Goal: Information Seeking & Learning: Check status

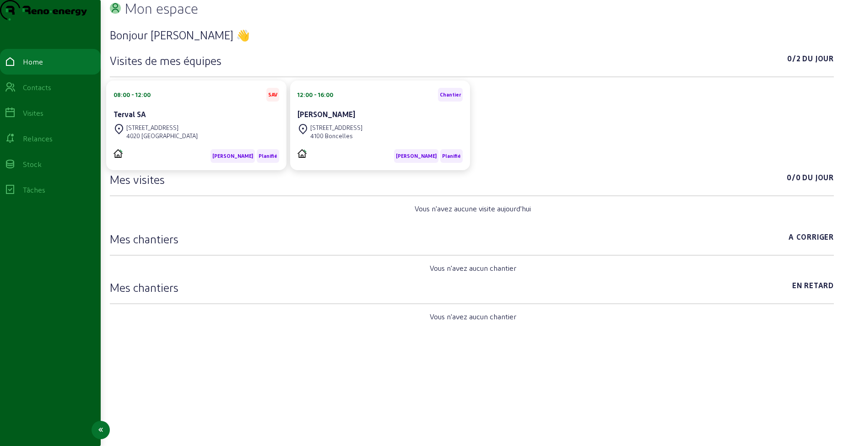
click at [35, 67] on div "Home" at bounding box center [33, 61] width 20 height 11
click at [35, 119] on div "Visites" at bounding box center [33, 113] width 21 height 11
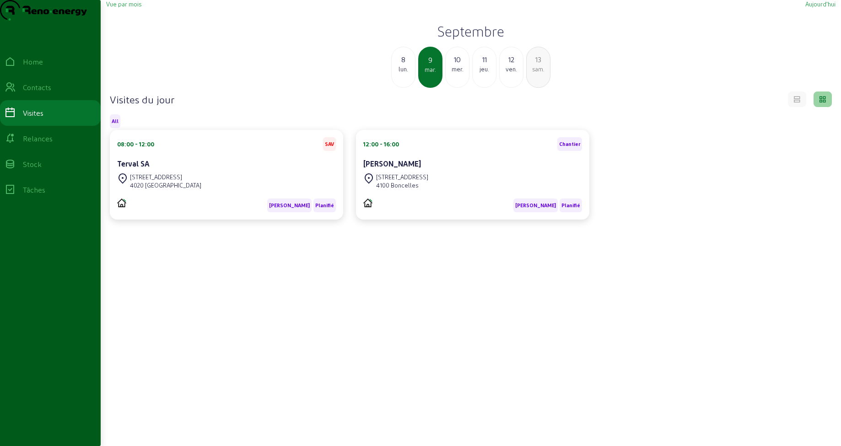
click at [130, 27] on div "Vue par mois [DATE] [DATE] [DATE] mer. 11 jeu. 12 ven. 13 sam." at bounding box center [471, 44] width 730 height 88
click at [130, 7] on span "Vue par mois" at bounding box center [123, 3] width 35 height 7
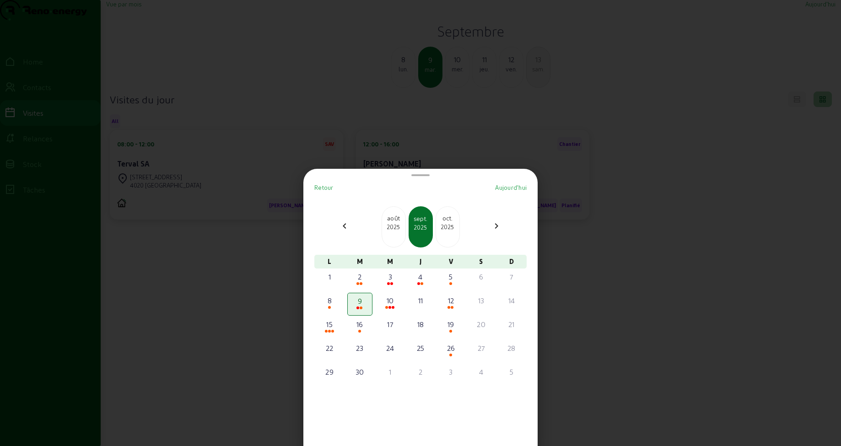
click at [393, 225] on div "2025" at bounding box center [393, 227] width 23 height 8
click at [332, 327] on div "11" at bounding box center [329, 324] width 23 height 11
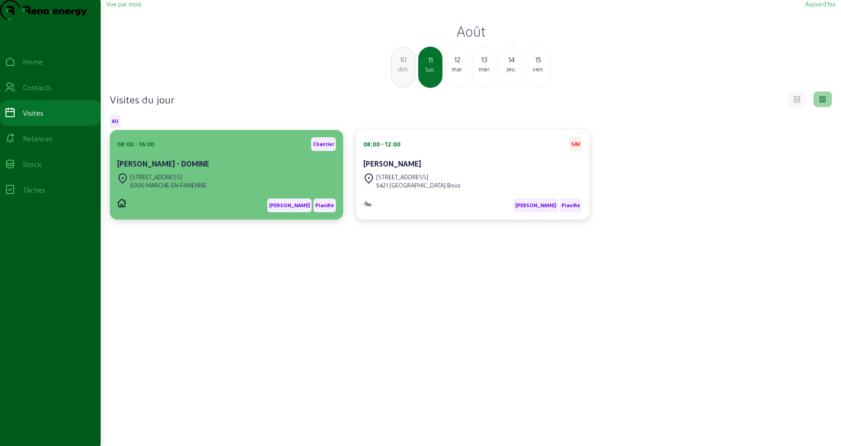
click at [228, 189] on div "08:00 - 16:00 [PERSON_NAME] - DOMINE [STREET_ADDRESS] Martijn - B Planifié" at bounding box center [226, 174] width 219 height 75
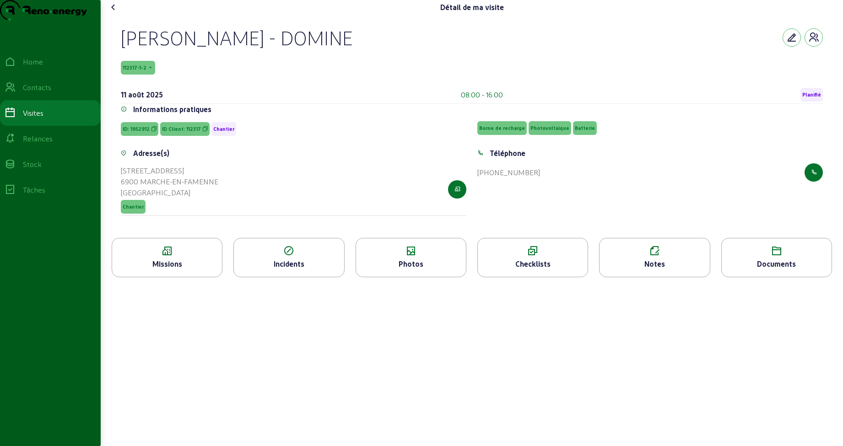
drag, startPoint x: 124, startPoint y: 64, endPoint x: 422, endPoint y: 48, distance: 298.8
click at [422, 48] on div "[PERSON_NAME] - DOMINE" at bounding box center [472, 38] width 702 height 24
copy div "[PERSON_NAME] - DOMINE"
drag, startPoint x: 125, startPoint y: 87, endPoint x: 157, endPoint y: 85, distance: 31.6
click at [157, 75] on div "112317-1-2" at bounding box center [472, 68] width 702 height 14
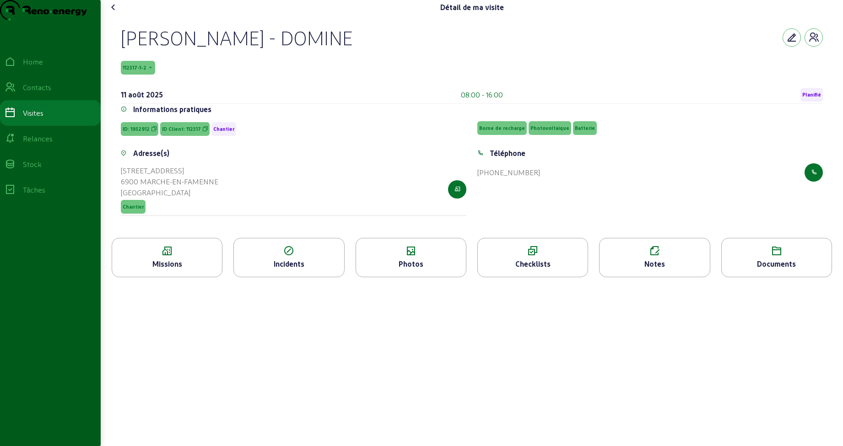
copy span "112317-1-2"
click at [529, 257] on icon at bounding box center [533, 251] width 110 height 11
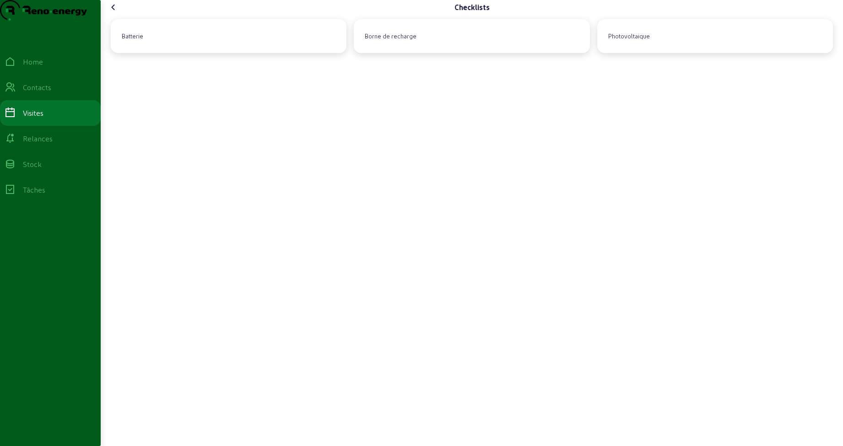
click at [110, 13] on icon at bounding box center [113, 7] width 11 height 11
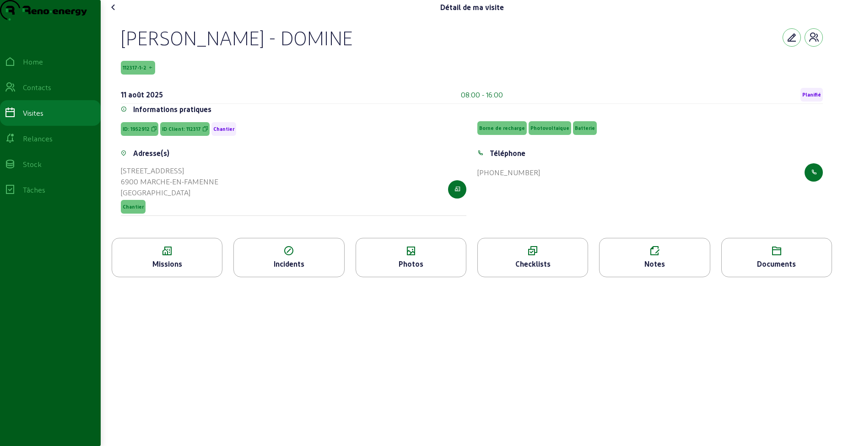
click at [191, 262] on div "Missions" at bounding box center [167, 257] width 111 height 39
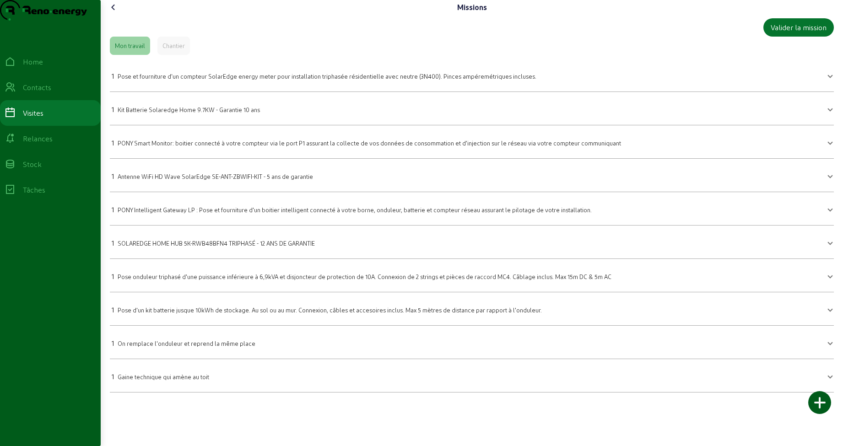
drag, startPoint x: 117, startPoint y: 96, endPoint x: 256, endPoint y: 97, distance: 138.7
click at [256, 81] on div "1 Pose et fourniture d'un compteur SolarEdge energy meter pour installation tri…" at bounding box center [324, 75] width 425 height 11
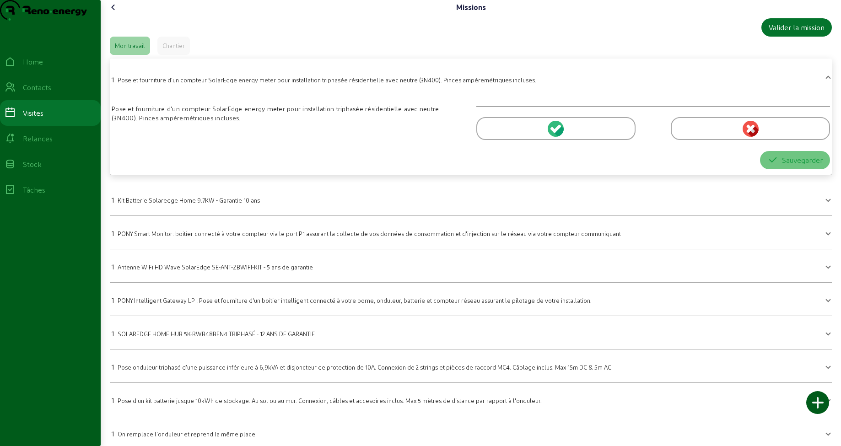
copy div "Pose et fourniture d'un compteur SolarEdge energy"
click at [437, 55] on div "Mon travail Chantier" at bounding box center [471, 46] width 722 height 18
click at [126, 85] on div "1 Pose et fourniture d'un compteur SolarEdge energy meter pour installation tri…" at bounding box center [324, 79] width 425 height 11
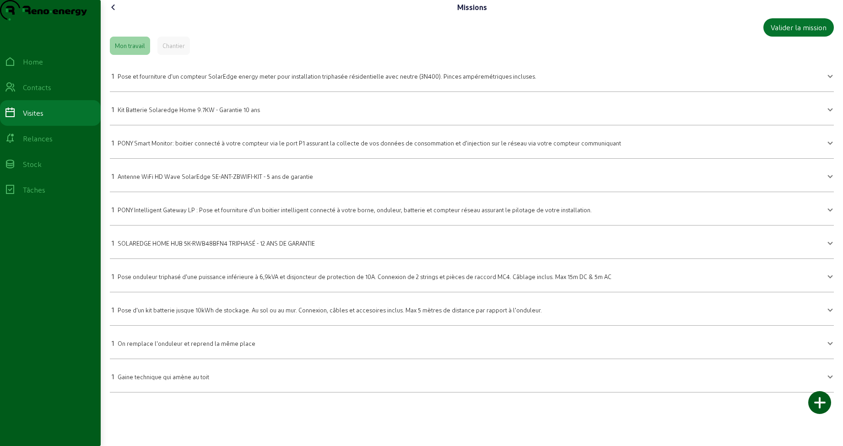
click at [113, 13] on icon at bounding box center [113, 7] width 11 height 11
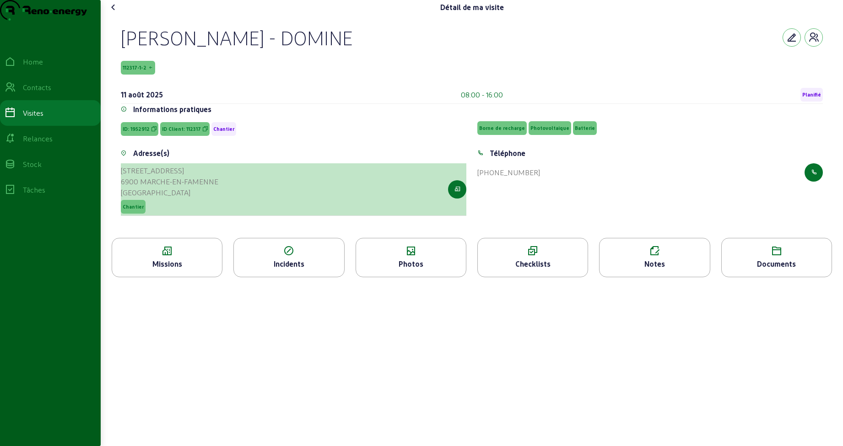
drag, startPoint x: 219, startPoint y: 200, endPoint x: 123, endPoint y: 189, distance: 96.2
click at [123, 189] on div "[STREET_ADDRESS] [GEOGRAPHIC_DATA] Chantier" at bounding box center [294, 189] width 346 height 53
copy cam-list-title "[STREET_ADDRESS]"
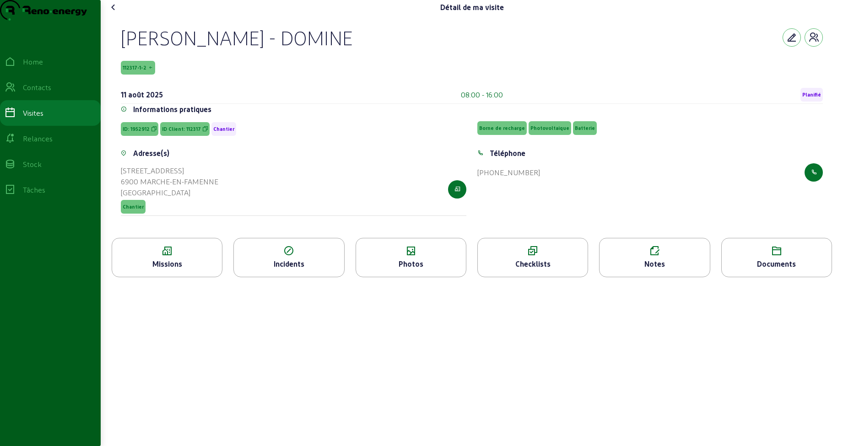
click at [114, 13] on icon at bounding box center [113, 7] width 11 height 11
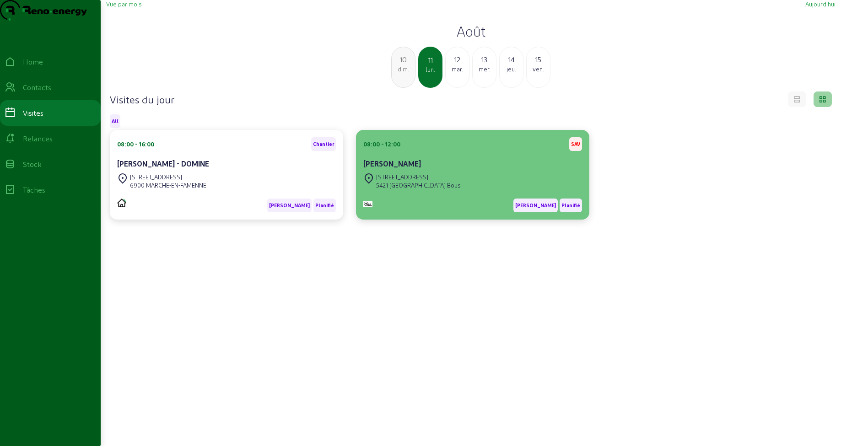
click at [439, 169] on div "[PERSON_NAME]" at bounding box center [472, 163] width 219 height 11
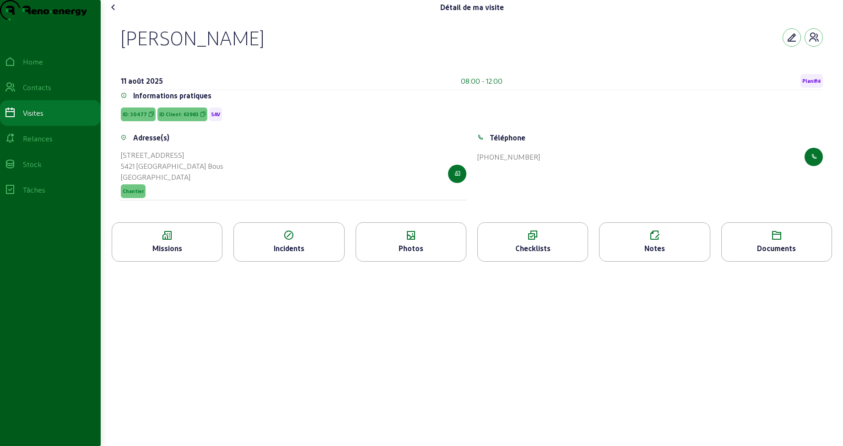
drag, startPoint x: 148, startPoint y: 190, endPoint x: 121, endPoint y: 175, distance: 30.9
click at [121, 175] on div "Adresse(s) [STREET_ADDRESS] Chantier" at bounding box center [293, 171] width 357 height 79
copy cam-list-title "[STREET_ADDRESS]"
drag, startPoint x: 123, startPoint y: 58, endPoint x: 327, endPoint y: 64, distance: 204.7
click at [327, 49] on div "[PERSON_NAME]" at bounding box center [472, 38] width 702 height 24
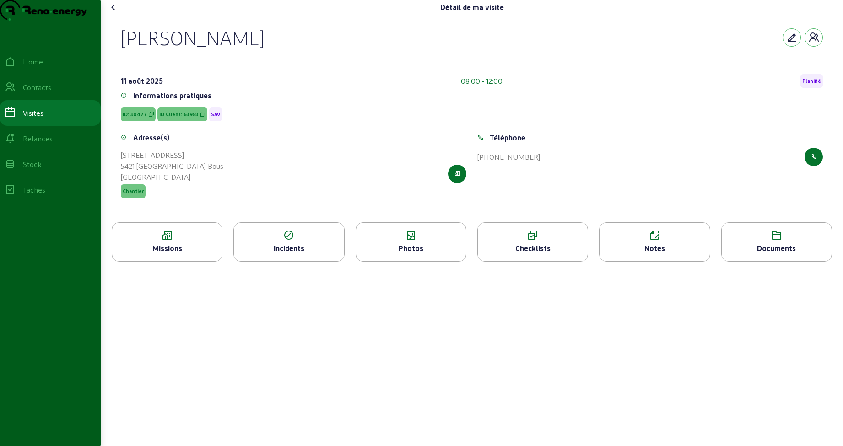
copy div "[PERSON_NAME]"
drag, startPoint x: 132, startPoint y: 133, endPoint x: 154, endPoint y: 132, distance: 21.5
click at [154, 121] on span "ID: 30477" at bounding box center [138, 115] width 35 height 14
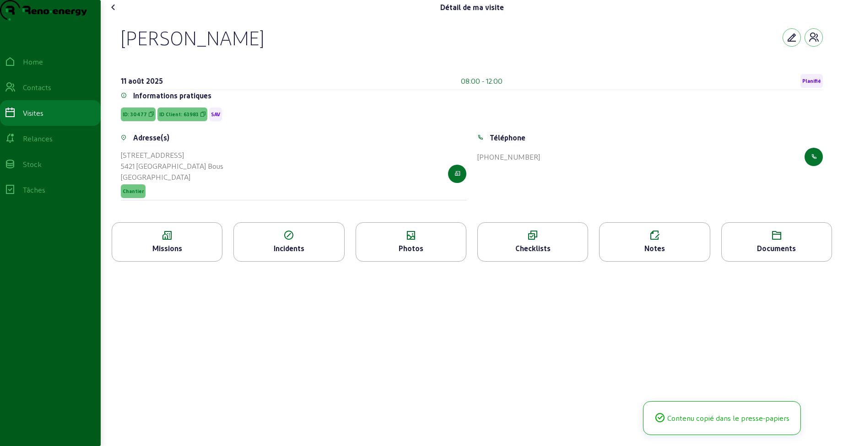
click at [122, 143] on div "[PERSON_NAME] [DATE] 08:00 - 12:00 Planifié Informations pratiques ID: 30477 ID…" at bounding box center [472, 119] width 724 height 208
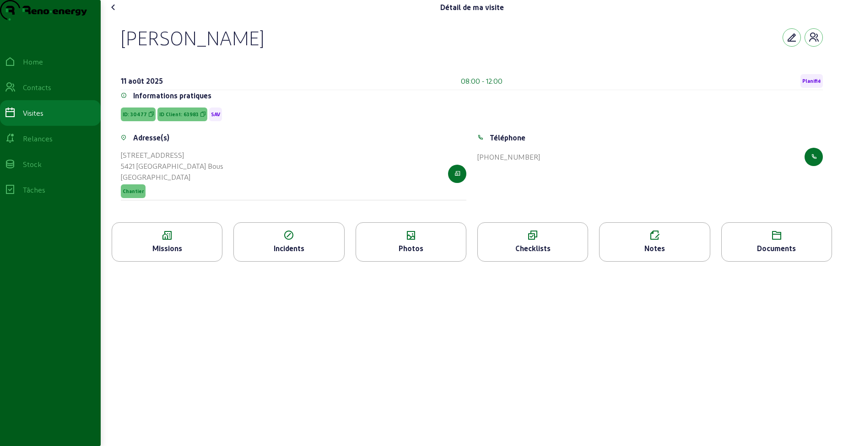
drag, startPoint x: 134, startPoint y: 134, endPoint x: 147, endPoint y: 132, distance: 13.4
click at [147, 121] on span "ID: 30477" at bounding box center [138, 115] width 35 height 14
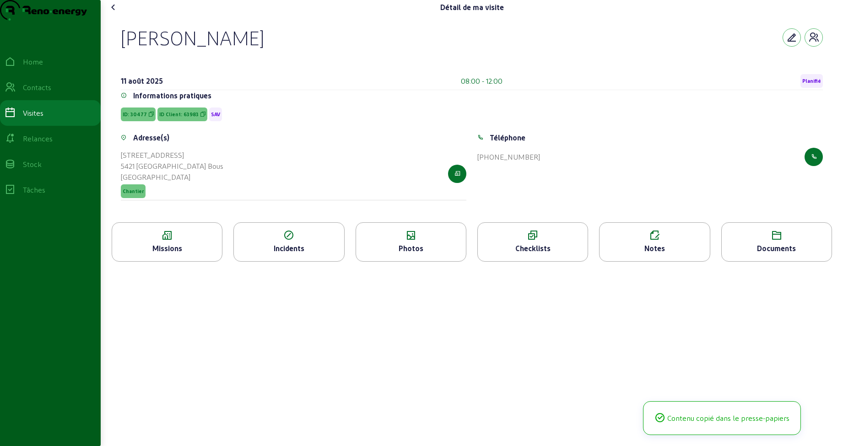
click at [127, 132] on div "Informations pratiques ID: 30477 ID Client: 63983 SAV" at bounding box center [472, 111] width 702 height 42
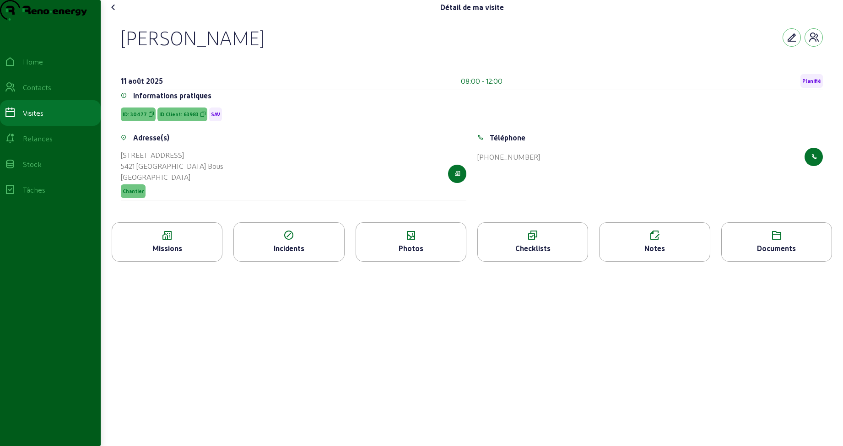
drag, startPoint x: 132, startPoint y: 134, endPoint x: 150, endPoint y: 133, distance: 17.9
click at [150, 121] on span "ID: 30477" at bounding box center [138, 115] width 35 height 14
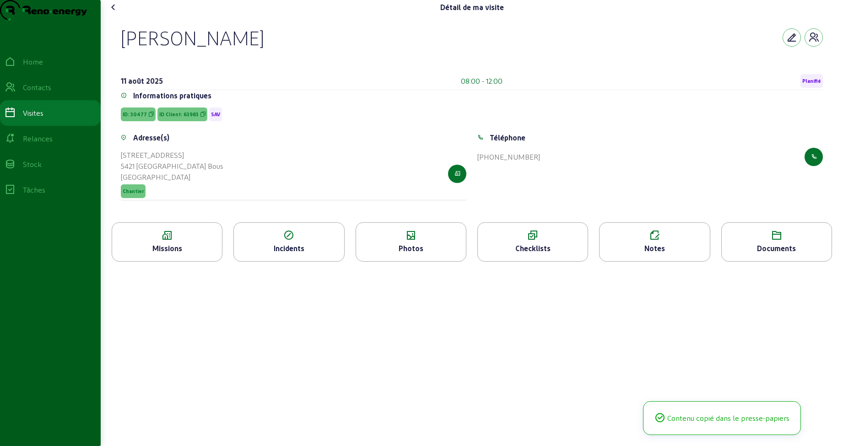
copy span "30477"
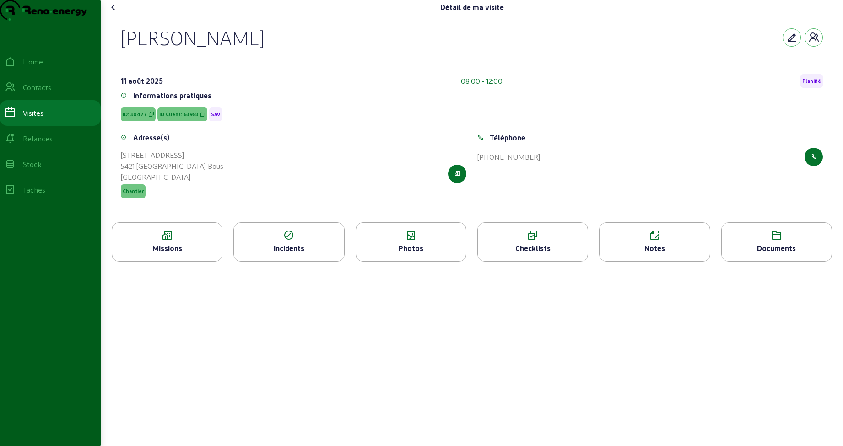
click at [646, 241] on icon at bounding box center [655, 235] width 110 height 11
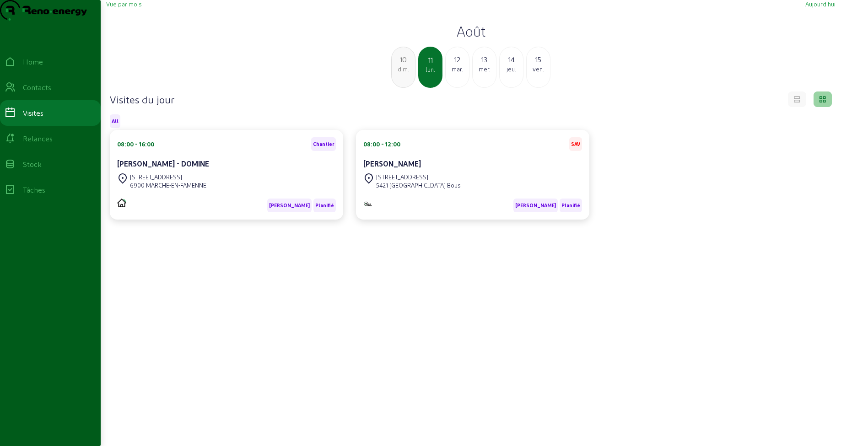
click at [457, 73] on div "mar." at bounding box center [457, 69] width 23 height 8
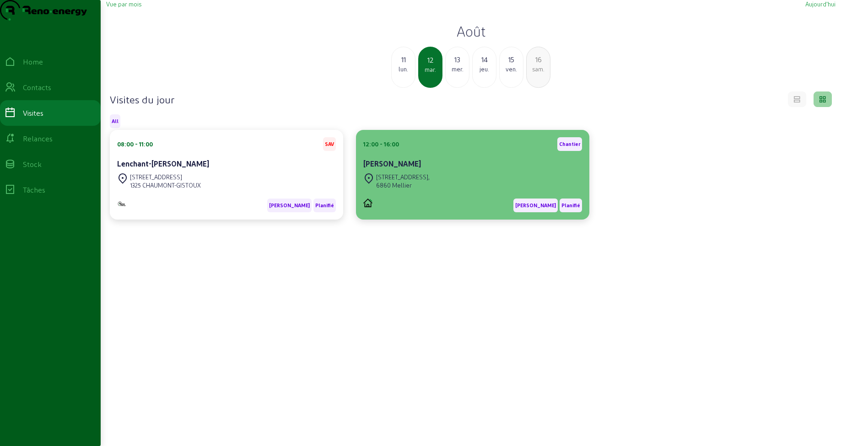
click at [426, 191] on div "[STREET_ADDRESS]" at bounding box center [472, 181] width 219 height 20
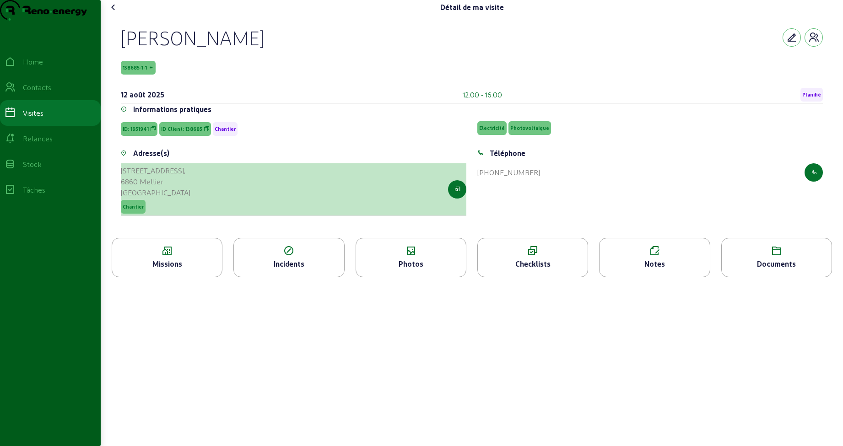
click at [166, 187] on div "6860 Mellier" at bounding box center [156, 181] width 70 height 11
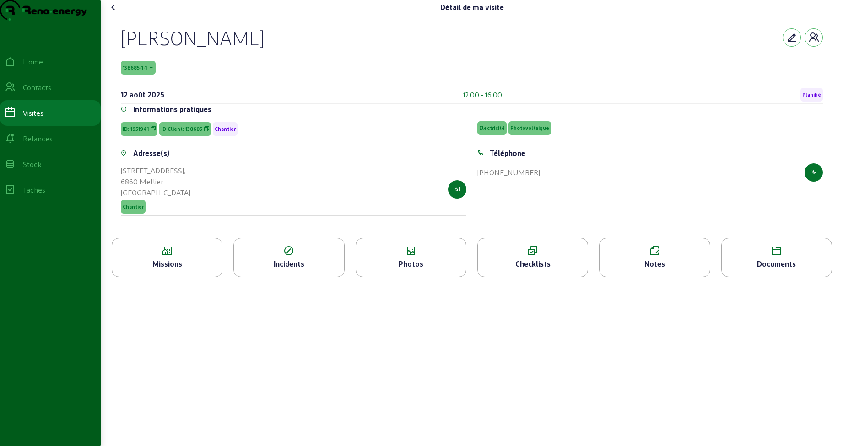
drag, startPoint x: 126, startPoint y: 58, endPoint x: 281, endPoint y: 46, distance: 155.2
click at [281, 46] on div "[PERSON_NAME]" at bounding box center [472, 38] width 702 height 24
copy div "[PERSON_NAME]"
drag, startPoint x: 125, startPoint y: 88, endPoint x: 156, endPoint y: 87, distance: 31.2
click at [156, 75] on span "138685-1-1" at bounding box center [138, 68] width 35 height 14
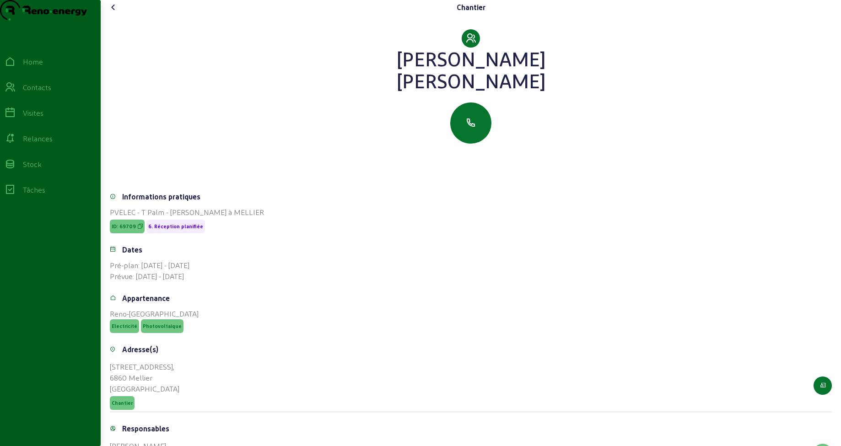
click at [116, 13] on icon at bounding box center [113, 7] width 11 height 11
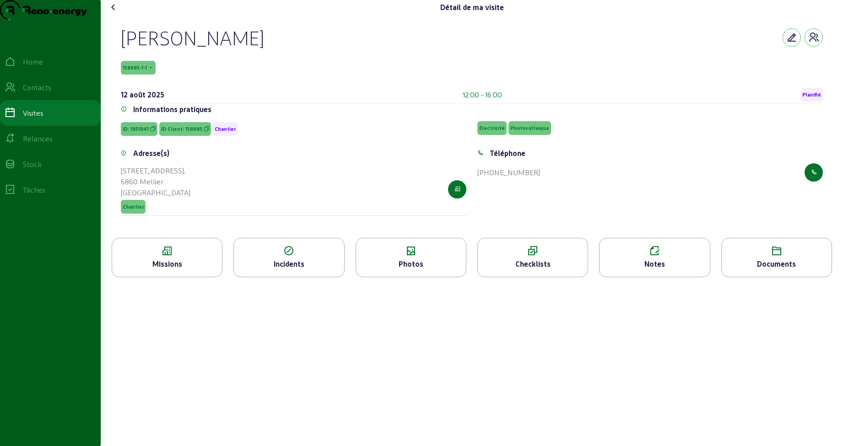
drag, startPoint x: 126, startPoint y: 86, endPoint x: 160, endPoint y: 86, distance: 33.9
click at [160, 75] on div "138685-1-1" at bounding box center [472, 68] width 702 height 14
copy span "[PHONE_NUMBER]"
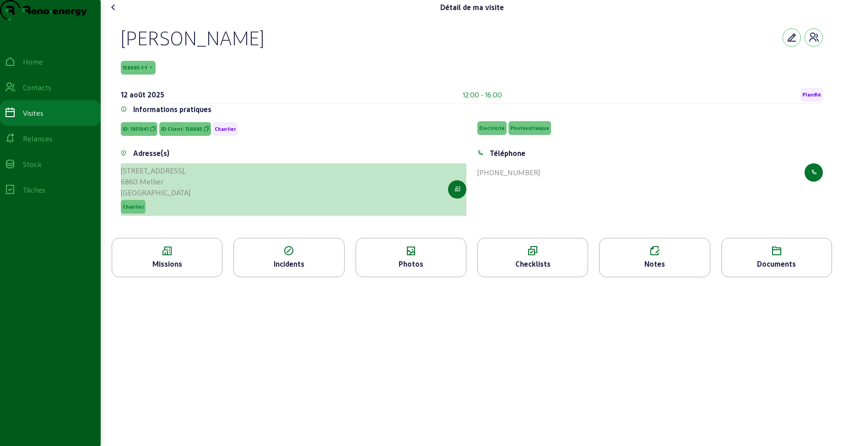
drag, startPoint x: 123, startPoint y: 190, endPoint x: 169, endPoint y: 200, distance: 47.9
click at [169, 198] on cam-list-title "[STREET_ADDRESS]" at bounding box center [156, 181] width 70 height 33
copy cam-list-title "[STREET_ADDRESS]"
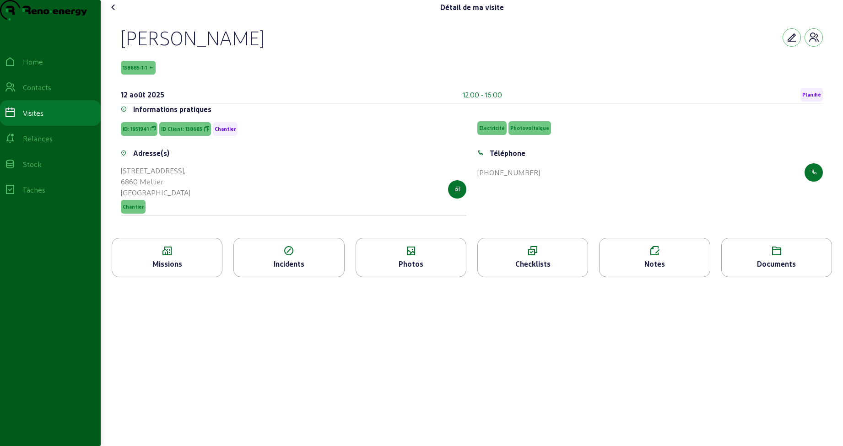
click at [160, 270] on div "Missions" at bounding box center [167, 264] width 110 height 11
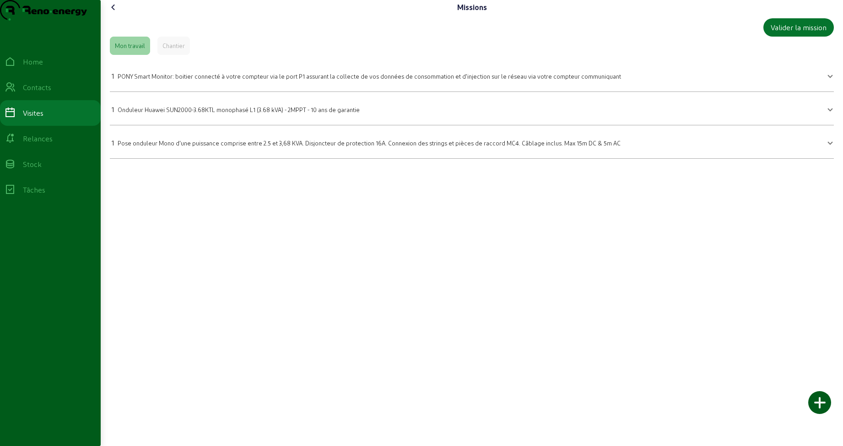
click at [116, 13] on icon at bounding box center [113, 7] width 11 height 11
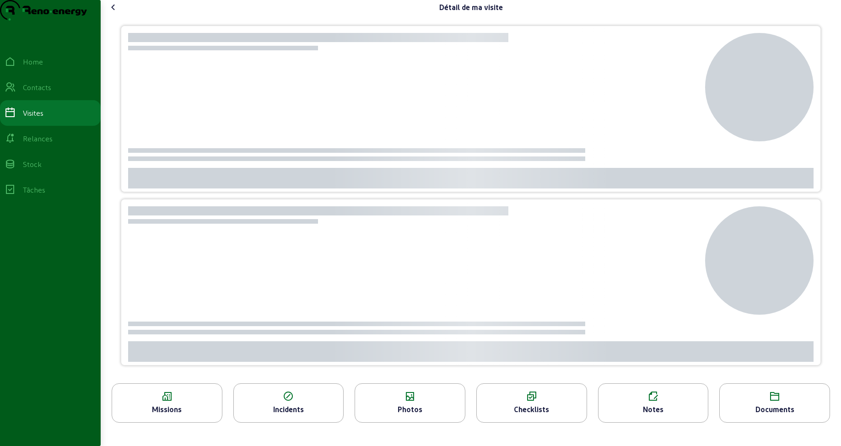
click at [164, 34] on div at bounding box center [471, 199] width 722 height 369
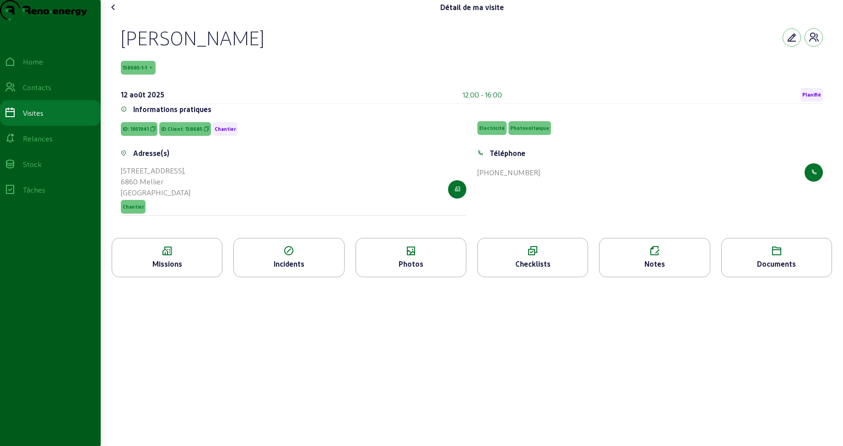
click at [654, 257] on icon at bounding box center [655, 251] width 110 height 11
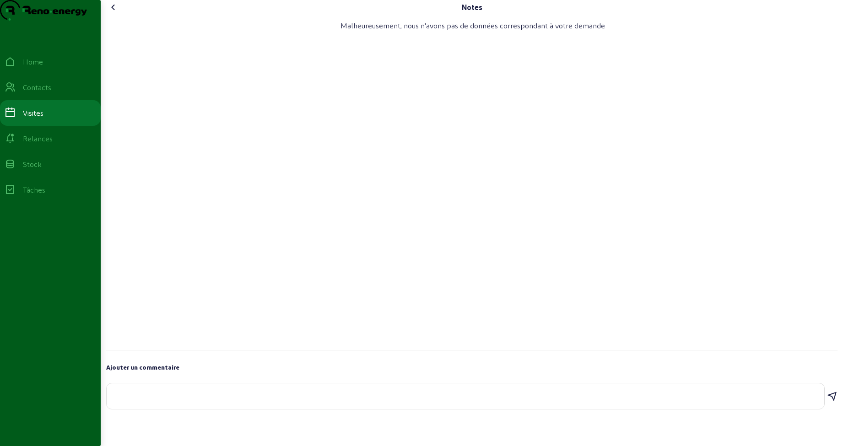
click at [118, 13] on icon at bounding box center [113, 7] width 11 height 11
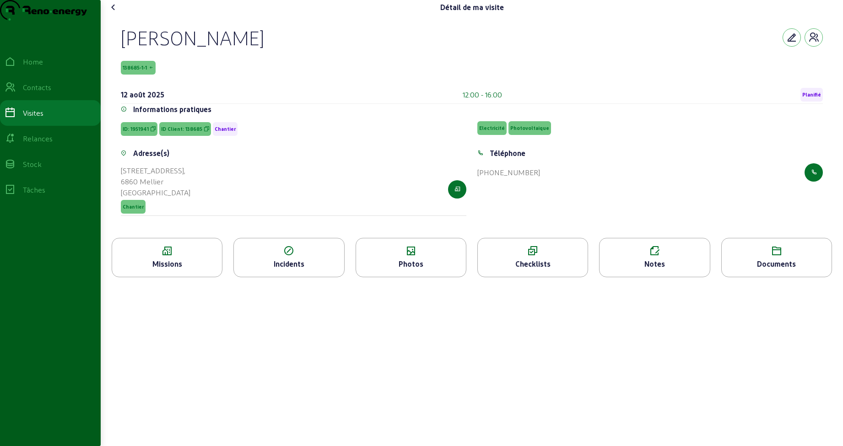
click at [410, 257] on icon at bounding box center [411, 251] width 110 height 11
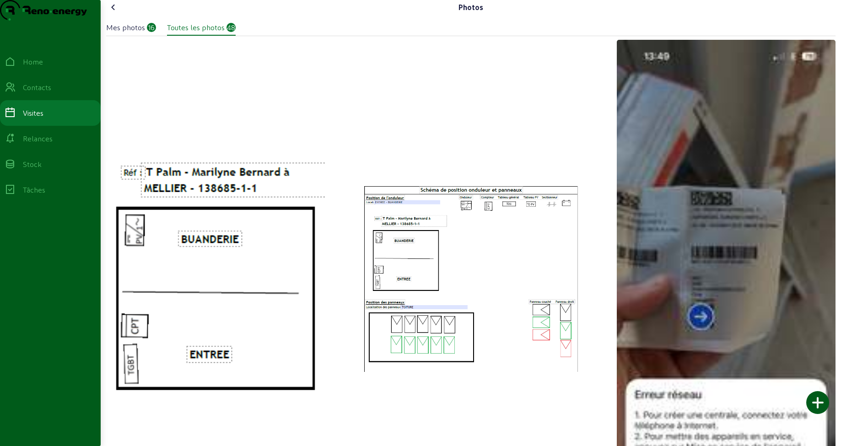
click at [116, 13] on icon at bounding box center [113, 7] width 11 height 11
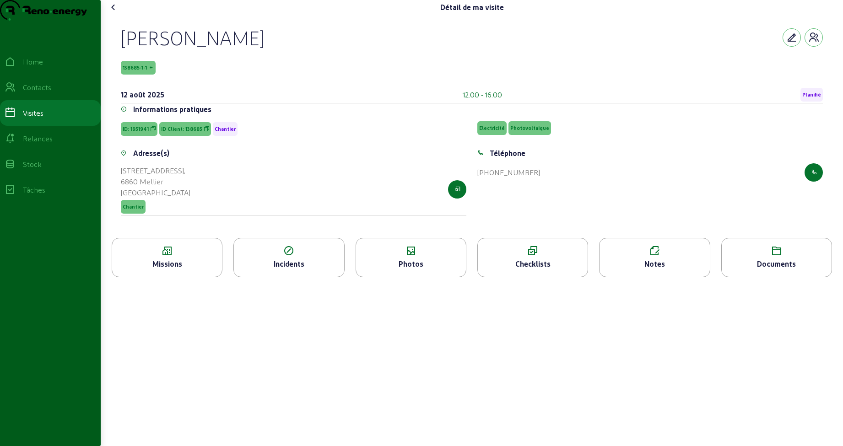
click at [158, 270] on div "Missions" at bounding box center [167, 264] width 110 height 11
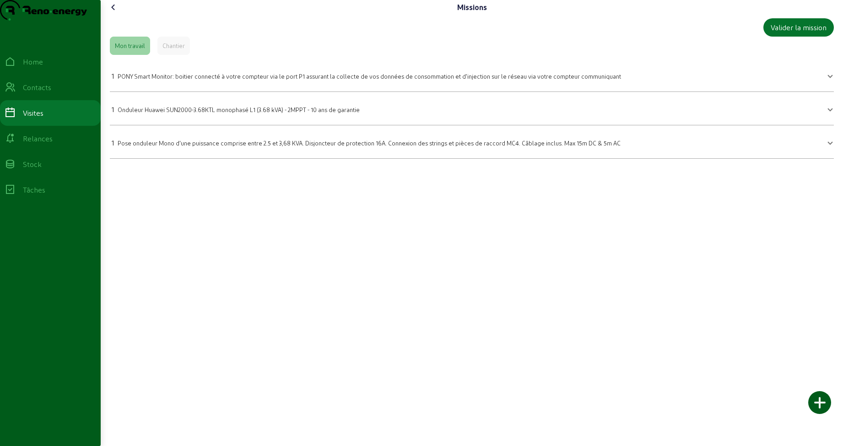
click at [117, 13] on icon at bounding box center [113, 7] width 11 height 11
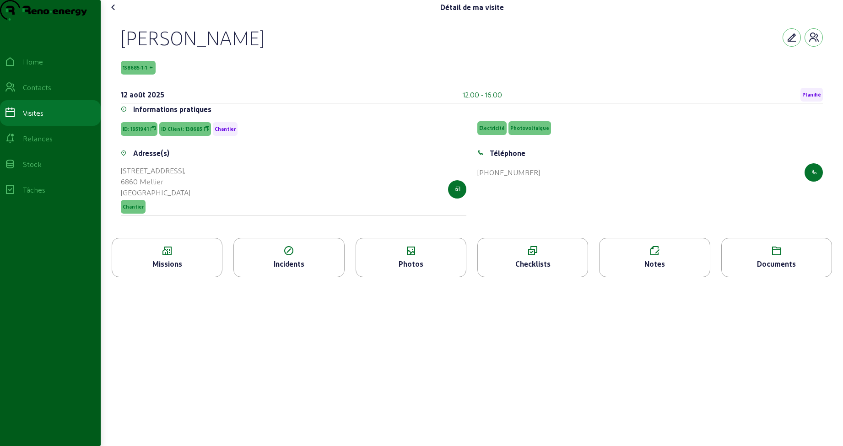
click at [115, 13] on icon at bounding box center [113, 7] width 11 height 11
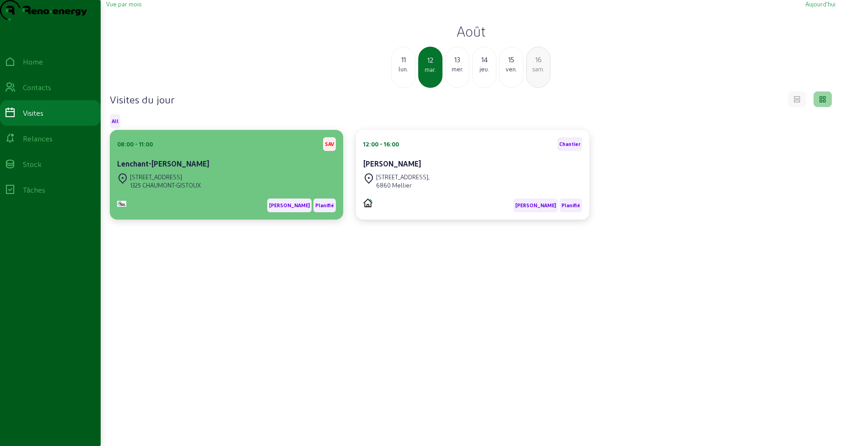
click at [222, 169] on div "Lenchant-[PERSON_NAME]" at bounding box center [226, 163] width 219 height 11
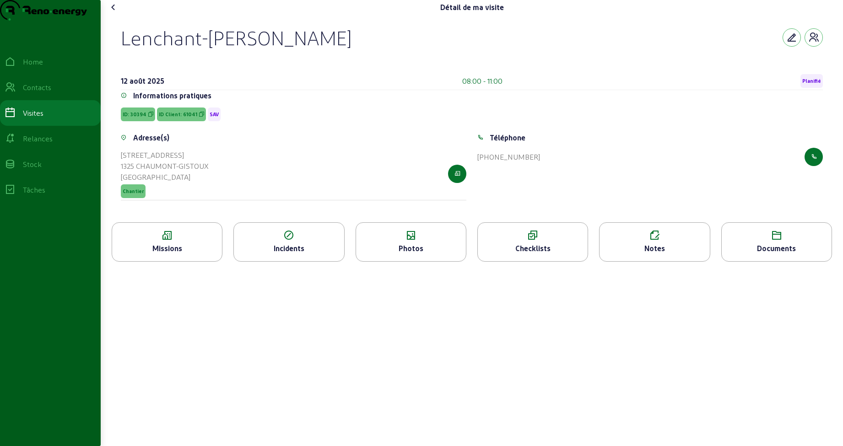
drag, startPoint x: 119, startPoint y: 55, endPoint x: 358, endPoint y: 63, distance: 239.5
click at [358, 63] on div "Lenchant-[PERSON_NAME] [DATE] 08:00 - 11:00 Planifié Informations pratiques ID:…" at bounding box center [472, 119] width 724 height 208
drag, startPoint x: 131, startPoint y: 133, endPoint x: 150, endPoint y: 133, distance: 19.2
click at [150, 121] on span "ID: 30394" at bounding box center [138, 115] width 34 height 14
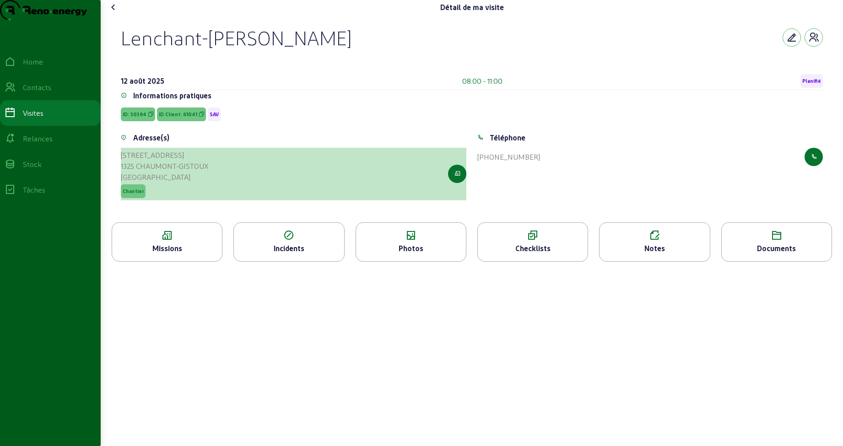
drag, startPoint x: 124, startPoint y: 176, endPoint x: 217, endPoint y: 186, distance: 94.3
click at [217, 186] on div "Rue des Frères Poels , [STREET_ADDRESS] Chantier" at bounding box center [294, 174] width 346 height 53
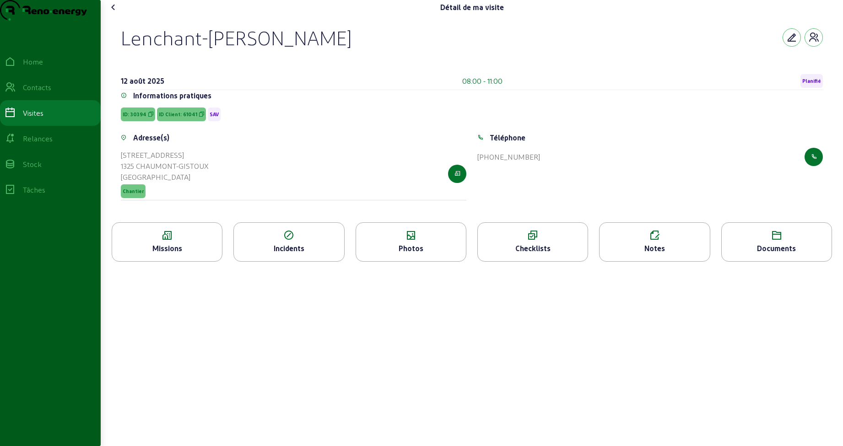
click at [651, 254] on div "Notes" at bounding box center [655, 248] width 110 height 11
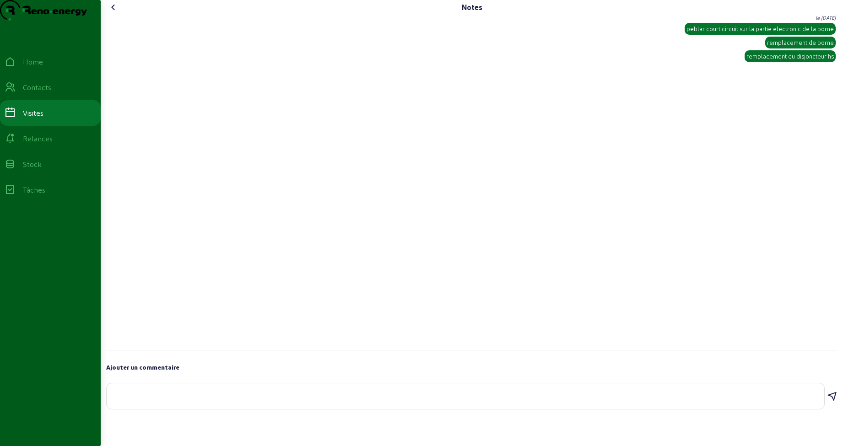
click at [114, 13] on icon at bounding box center [113, 7] width 11 height 11
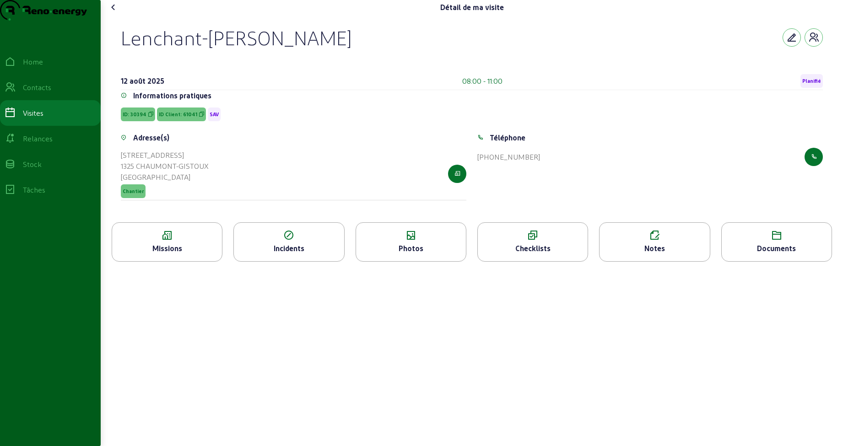
click at [431, 254] on div "Photos" at bounding box center [411, 248] width 110 height 11
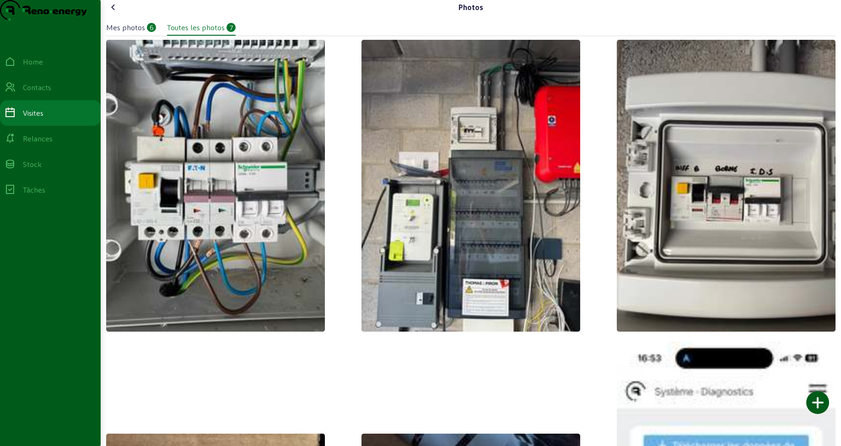
click at [111, 13] on icon at bounding box center [113, 7] width 11 height 11
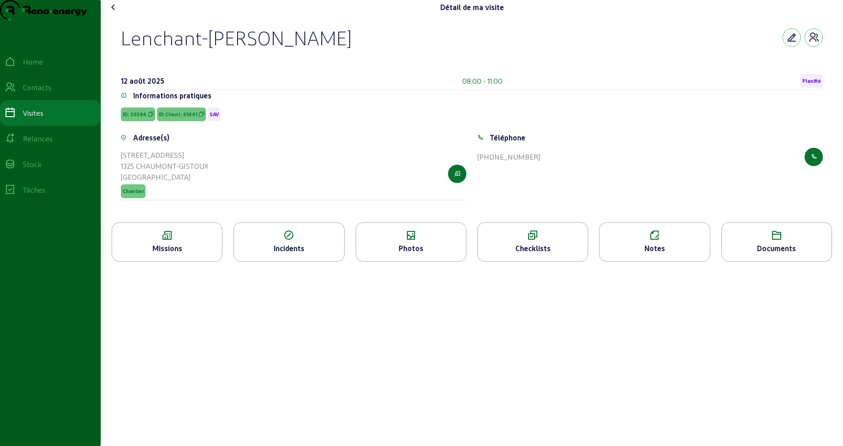
click at [115, 13] on icon at bounding box center [113, 7] width 11 height 11
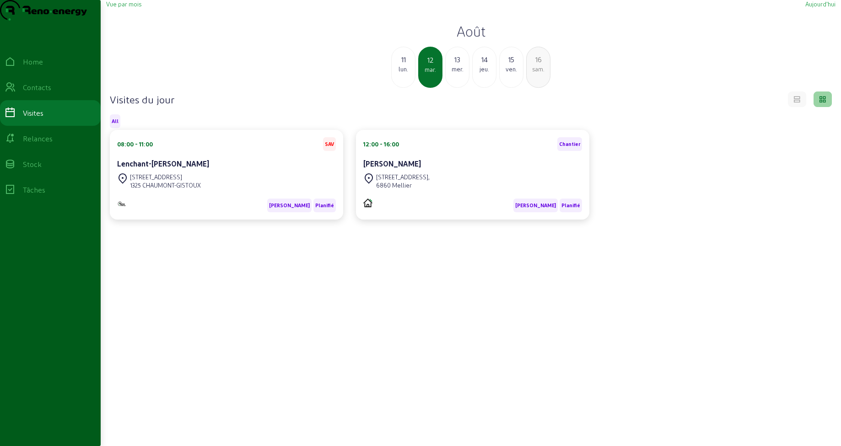
click at [456, 65] on div "13" at bounding box center [457, 59] width 23 height 11
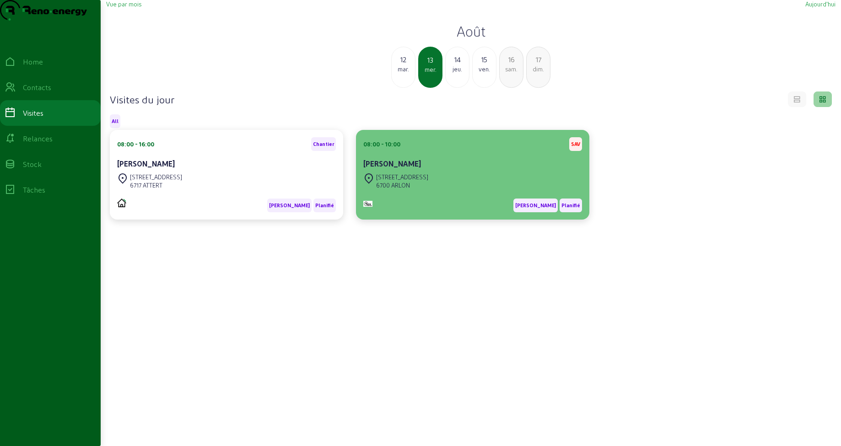
click at [400, 169] on div "[PERSON_NAME]" at bounding box center [472, 163] width 219 height 11
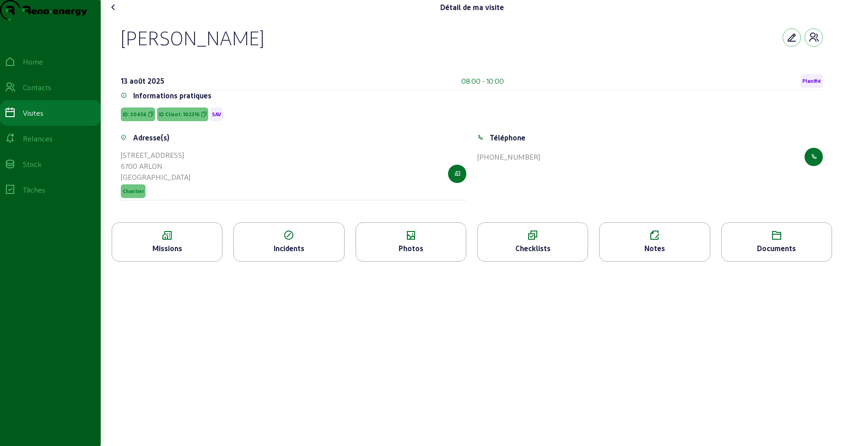
click at [187, 241] on icon at bounding box center [167, 235] width 110 height 11
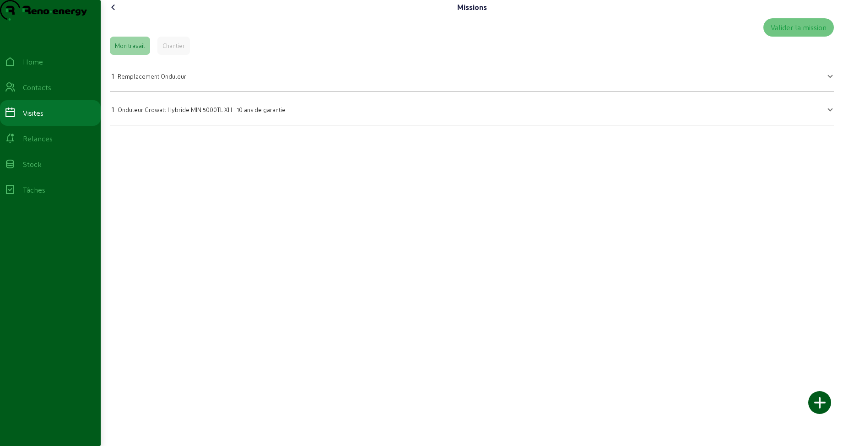
click at [114, 13] on icon at bounding box center [113, 7] width 11 height 11
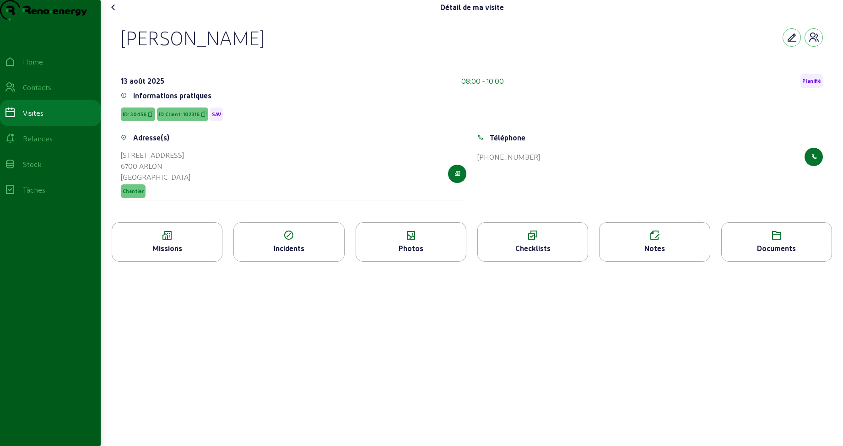
drag, startPoint x: 124, startPoint y: 57, endPoint x: 266, endPoint y: 62, distance: 142.4
click at [266, 49] on div "[PERSON_NAME]" at bounding box center [472, 38] width 702 height 24
drag, startPoint x: 132, startPoint y: 133, endPoint x: 150, endPoint y: 132, distance: 17.9
click at [150, 121] on span "ID: 30456" at bounding box center [138, 115] width 34 height 14
drag, startPoint x: 163, startPoint y: 184, endPoint x: 122, endPoint y: 173, distance: 43.0
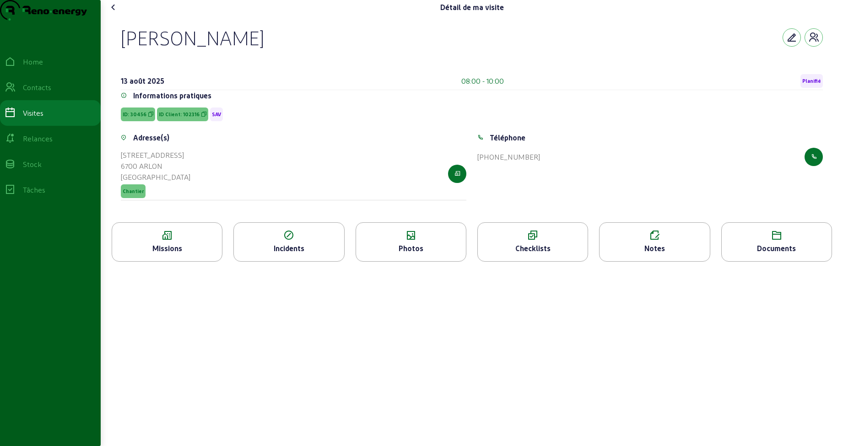
click at [122, 173] on div "Adresse(s) [STREET_ADDRESS] Chantier" at bounding box center [293, 171] width 357 height 79
click at [655, 254] on div "Notes" at bounding box center [655, 248] width 110 height 11
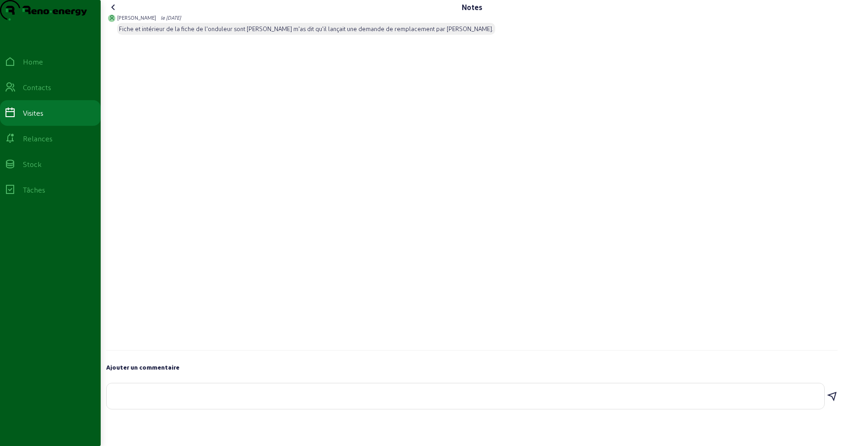
click at [116, 13] on icon at bounding box center [113, 7] width 11 height 11
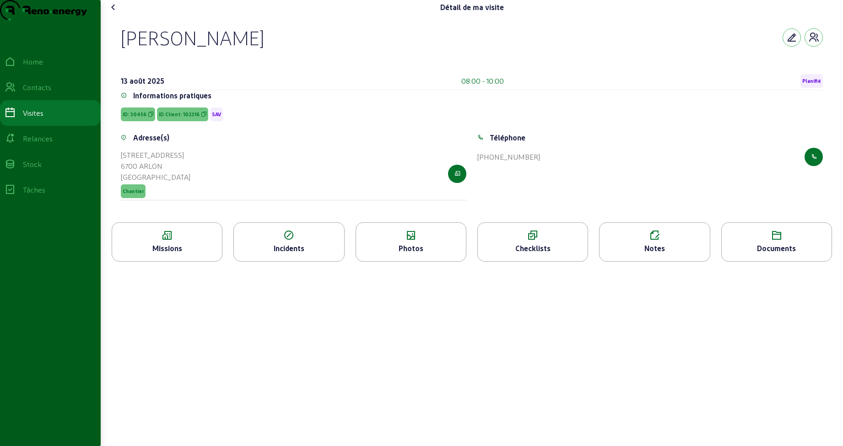
click at [115, 13] on icon at bounding box center [113, 7] width 11 height 11
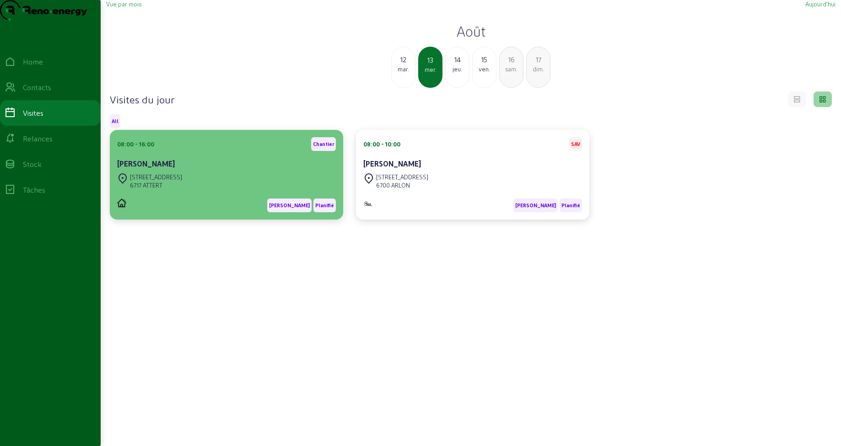
click at [178, 169] on div "[PERSON_NAME]" at bounding box center [226, 163] width 219 height 11
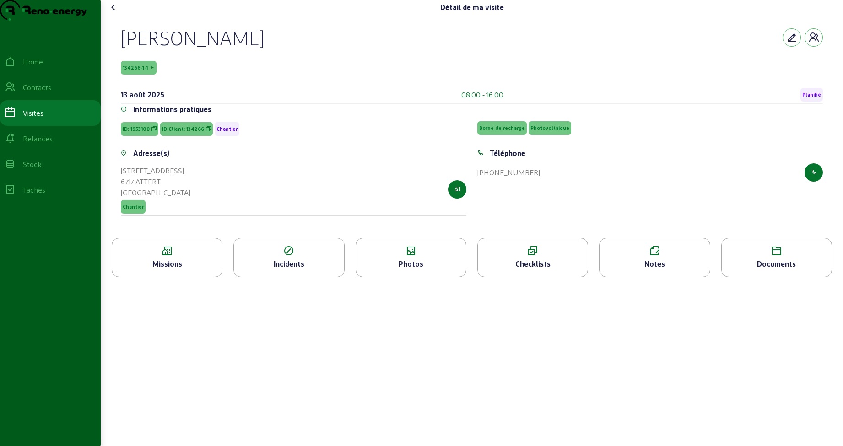
drag, startPoint x: 261, startPoint y: 56, endPoint x: 123, endPoint y: 54, distance: 138.2
click at [123, 49] on div "[PERSON_NAME]" at bounding box center [192, 38] width 143 height 24
drag, startPoint x: 125, startPoint y: 87, endPoint x: 172, endPoint y: 86, distance: 46.7
click at [172, 75] on div "134266-1-1" at bounding box center [472, 68] width 702 height 14
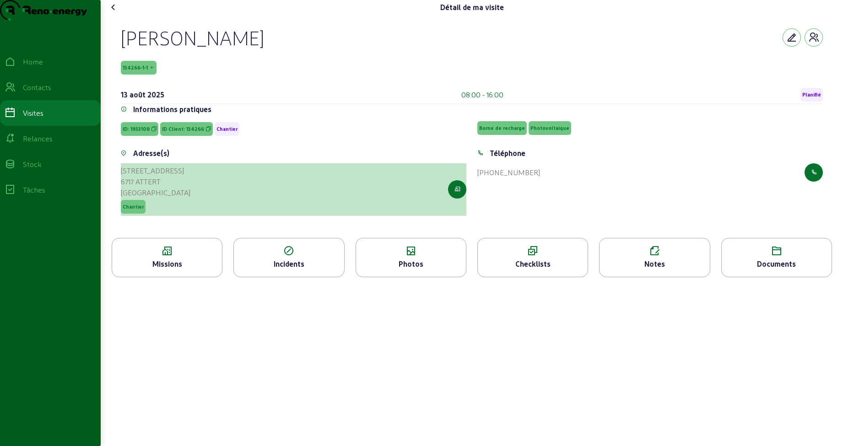
drag, startPoint x: 166, startPoint y: 200, endPoint x: 160, endPoint y: 200, distance: 5.5
click at [160, 187] on div "6717 ATTERT" at bounding box center [156, 181] width 70 height 11
drag, startPoint x: 167, startPoint y: 200, endPoint x: 123, endPoint y: 191, distance: 45.0
click at [123, 191] on cam-list-title "[STREET_ADDRESS]" at bounding box center [156, 181] width 70 height 33
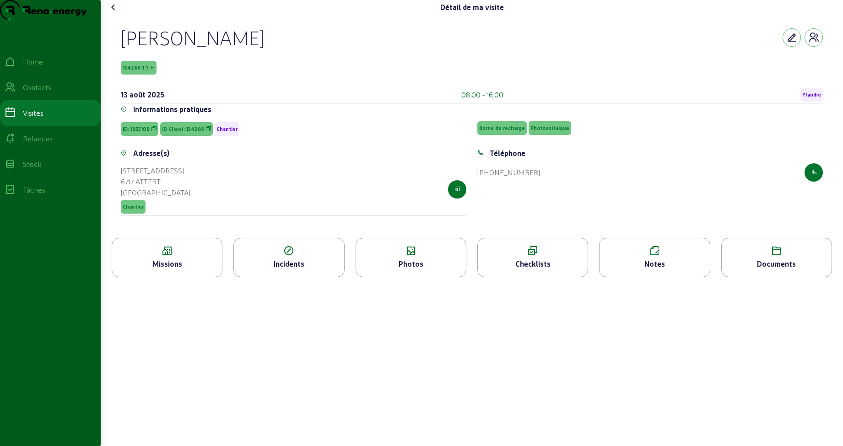
click at [221, 270] on div "Missions" at bounding box center [167, 264] width 110 height 11
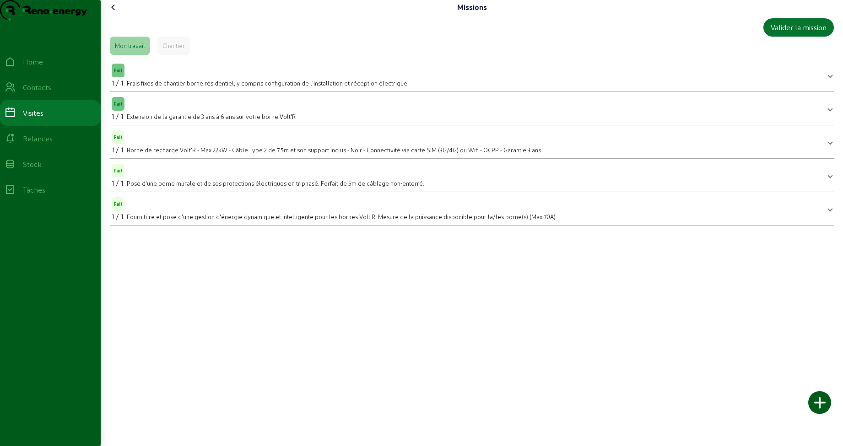
click at [116, 13] on icon at bounding box center [113, 7] width 11 height 11
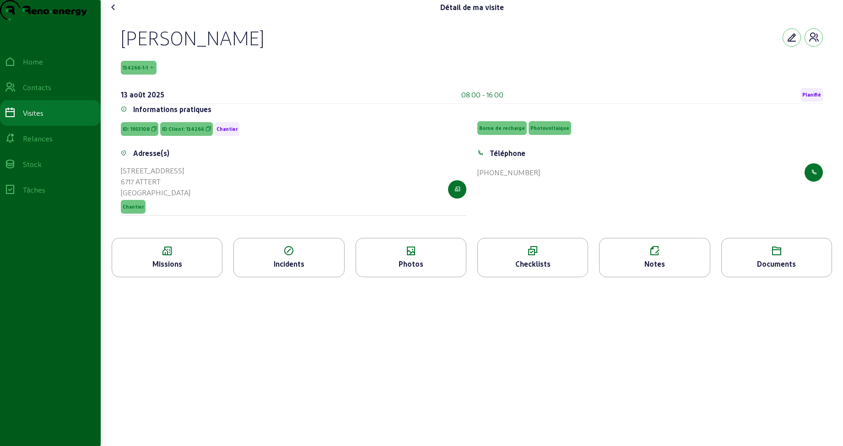
click at [115, 13] on icon at bounding box center [113, 7] width 11 height 11
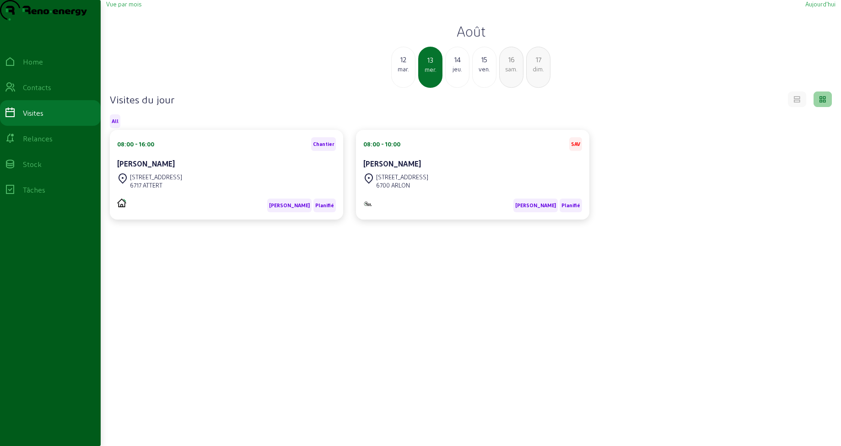
click at [451, 73] on div "jeu." at bounding box center [457, 69] width 23 height 8
click at [242, 191] on div "Clos des Princes Evêques, 7 5360 HAMOIS" at bounding box center [226, 181] width 219 height 20
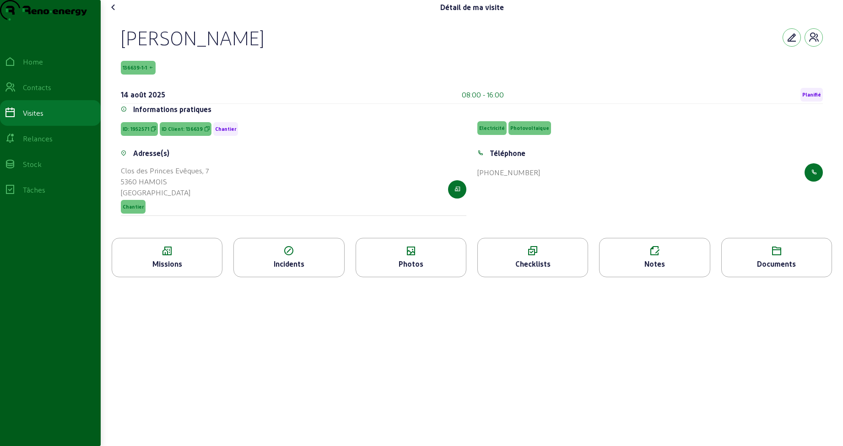
drag, startPoint x: 119, startPoint y: 56, endPoint x: 419, endPoint y: 59, distance: 299.8
click at [419, 59] on div "[PERSON_NAME] 136639-1-1 [DATE] 08:00 - 16:00 Planifié Informations pratiques I…" at bounding box center [472, 126] width 724 height 223
drag, startPoint x: 126, startPoint y: 87, endPoint x: 166, endPoint y: 86, distance: 39.8
click at [166, 75] on div "136639-1-1" at bounding box center [472, 68] width 702 height 14
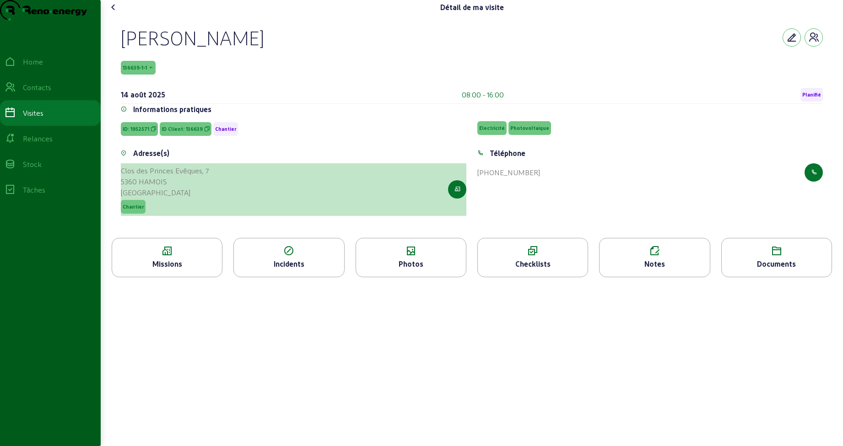
click at [181, 187] on div "5360 HAMOIS" at bounding box center [165, 181] width 88 height 11
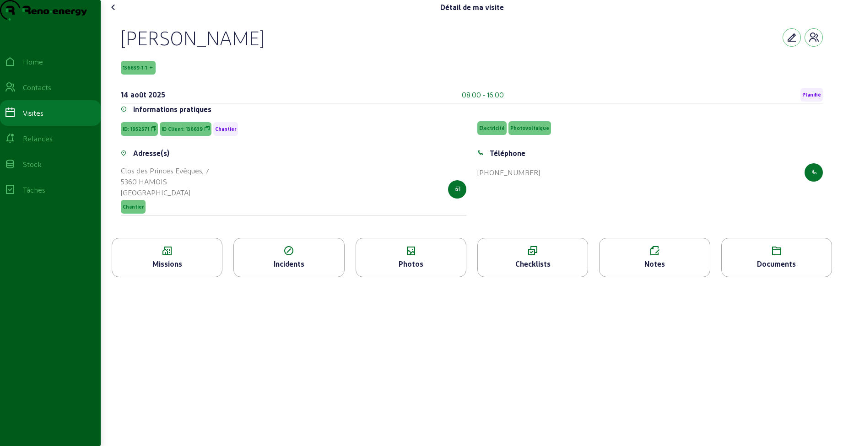
drag, startPoint x: 181, startPoint y: 202, endPoint x: 122, endPoint y: 189, distance: 61.1
click at [122, 189] on div "Adresse(s) Clos des Princes [STREET_ADDRESS] Chantier" at bounding box center [293, 187] width 357 height 79
click at [184, 270] on div "Missions" at bounding box center [167, 264] width 110 height 11
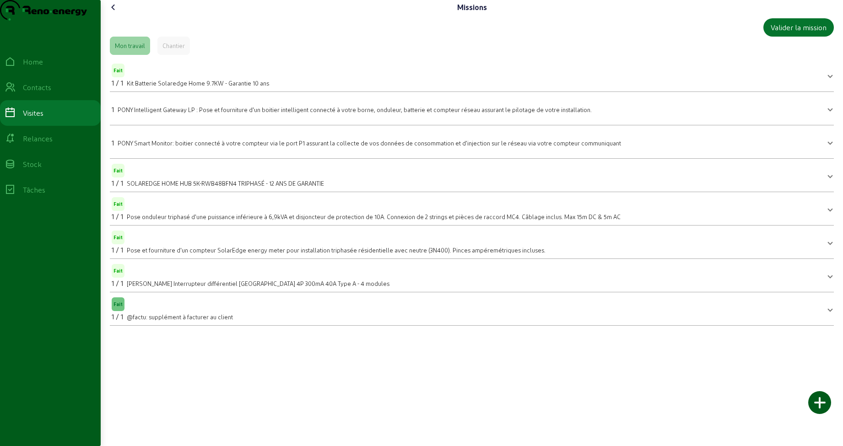
click at [116, 13] on icon at bounding box center [113, 7] width 11 height 11
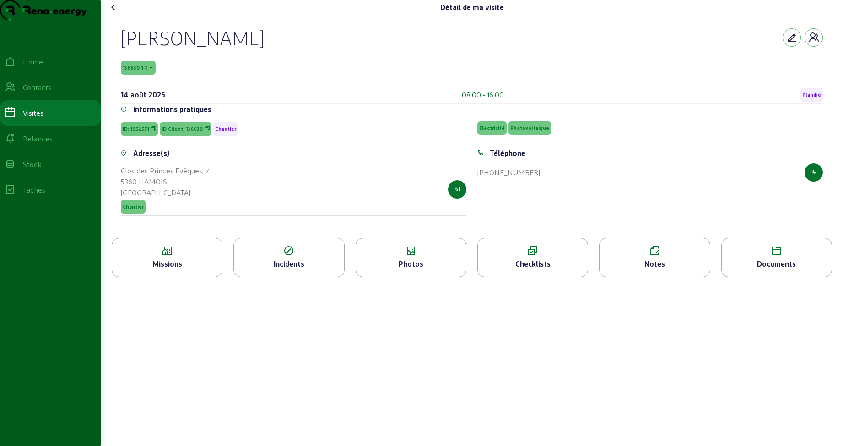
click at [119, 13] on icon at bounding box center [113, 7] width 11 height 11
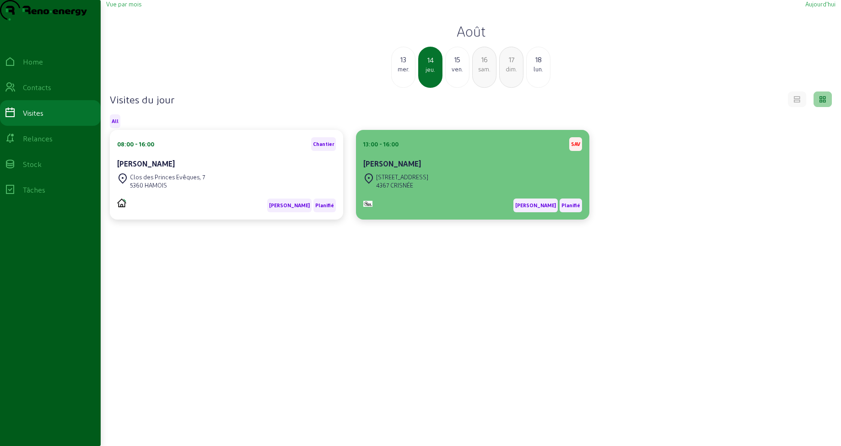
click at [433, 171] on div "[PERSON_NAME]" at bounding box center [472, 164] width 219 height 13
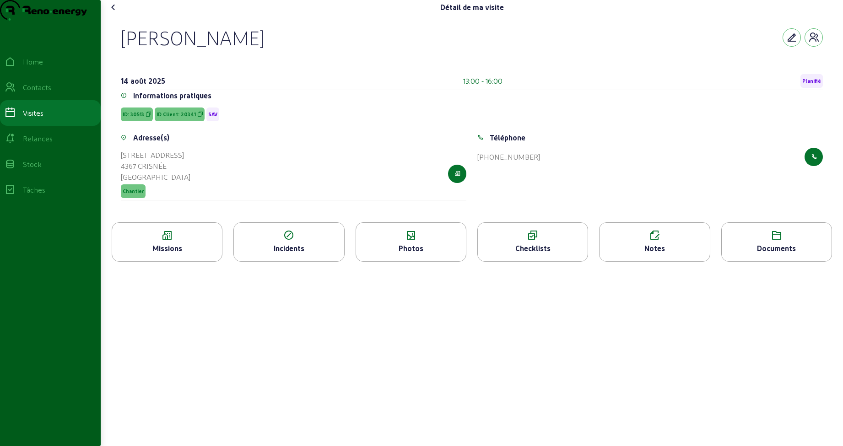
drag, startPoint x: 190, startPoint y: 54, endPoint x: 123, endPoint y: 54, distance: 67.7
click at [123, 49] on div "[PERSON_NAME]" at bounding box center [472, 38] width 702 height 24
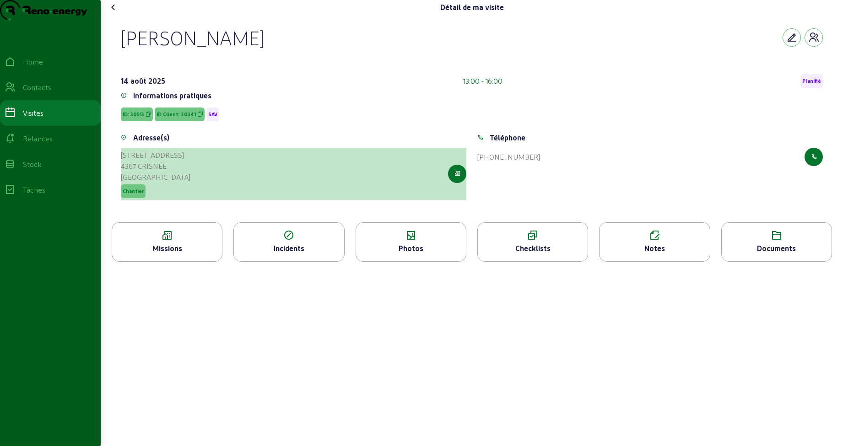
click at [169, 172] on div "4367 CRISNÉE" at bounding box center [156, 166] width 70 height 11
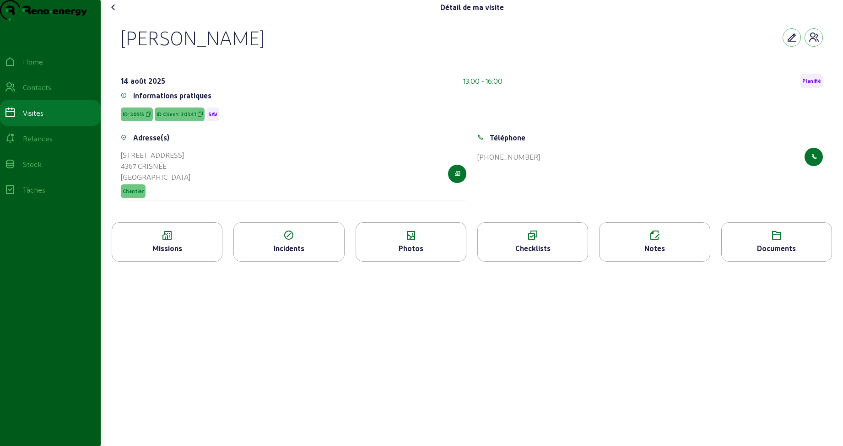
drag, startPoint x: 173, startPoint y: 184, endPoint x: 121, endPoint y: 176, distance: 52.3
click at [121, 176] on div "Adresse(s) [STREET_ADDRESS] Chantier" at bounding box center [293, 171] width 357 height 79
click at [652, 254] on div "Notes" at bounding box center [655, 248] width 110 height 11
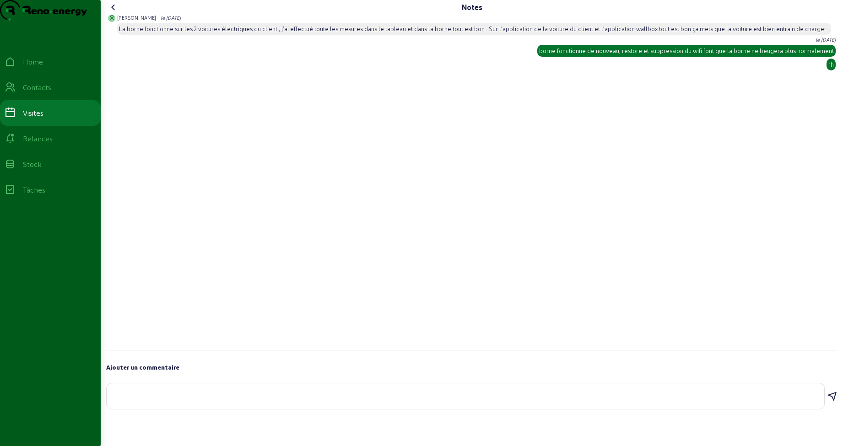
click at [115, 13] on icon at bounding box center [113, 7] width 11 height 11
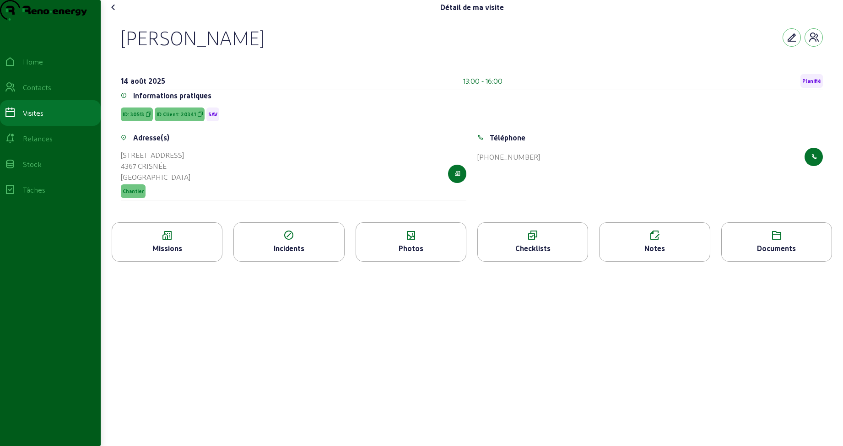
click at [116, 13] on icon at bounding box center [113, 7] width 11 height 11
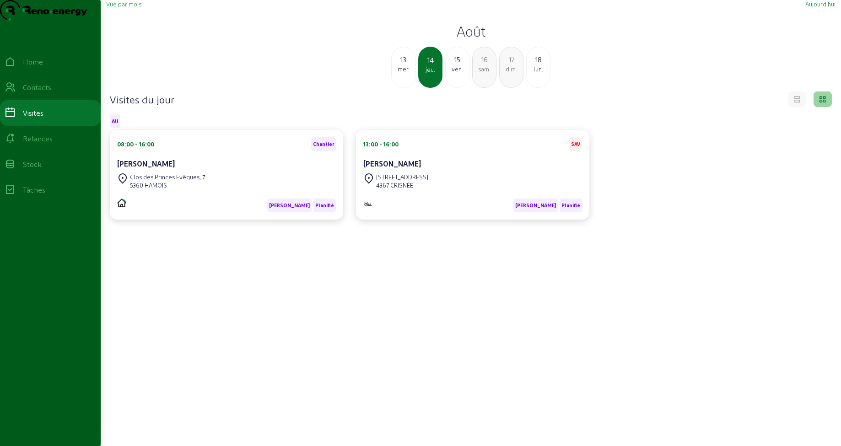
click at [455, 65] on div "15" at bounding box center [457, 59] width 23 height 11
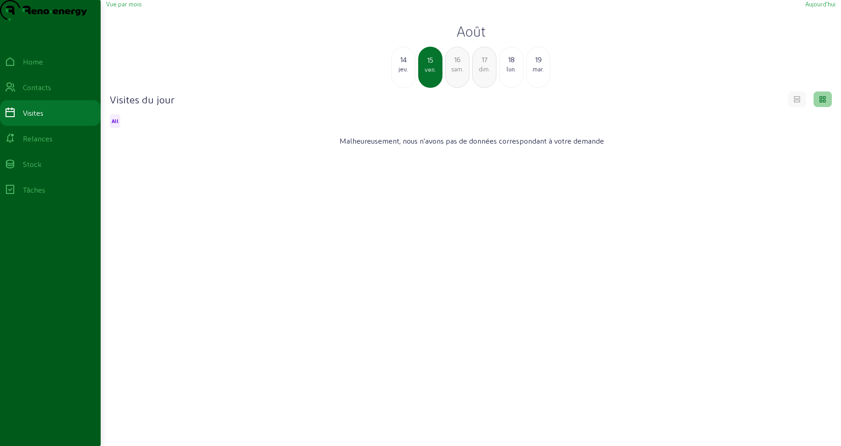
click at [455, 73] on div "sam." at bounding box center [457, 69] width 23 height 8
click at [455, 73] on div "dim." at bounding box center [457, 69] width 23 height 8
click at [455, 73] on div "lun." at bounding box center [457, 69] width 23 height 8
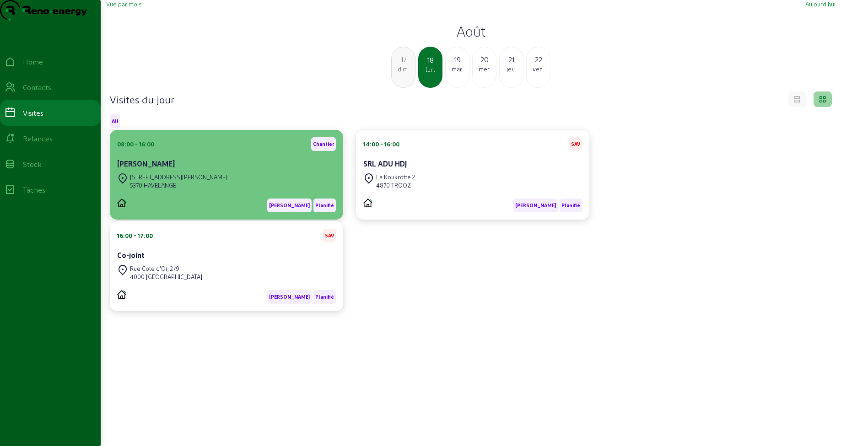
click at [195, 191] on div "[STREET_ADDRESS][PERSON_NAME]" at bounding box center [226, 181] width 219 height 20
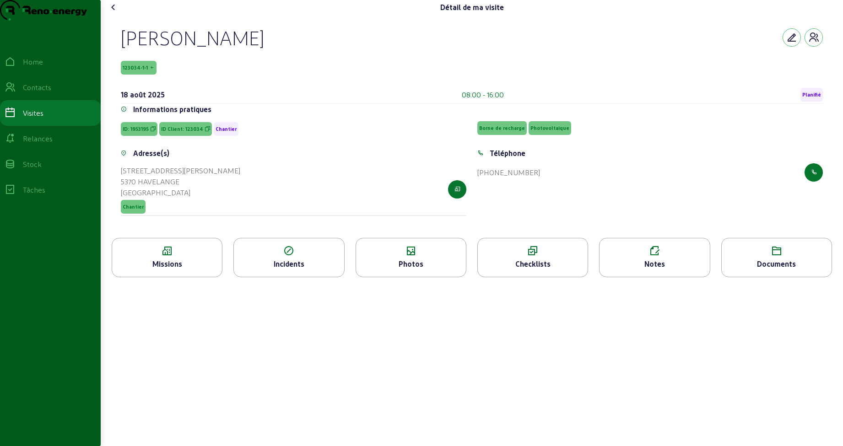
drag, startPoint x: 162, startPoint y: 54, endPoint x: 291, endPoint y: 59, distance: 129.1
click at [291, 59] on div "[PERSON_NAME] 123034-1-1 [DATE] 08:00 - 16:00 Planifié Informations pratiques I…" at bounding box center [472, 126] width 724 height 223
drag, startPoint x: 123, startPoint y: 87, endPoint x: 158, endPoint y: 87, distance: 35.2
click at [158, 75] on div "123034-1-1" at bounding box center [472, 68] width 702 height 14
drag, startPoint x: 193, startPoint y: 203, endPoint x: 114, endPoint y: 190, distance: 80.6
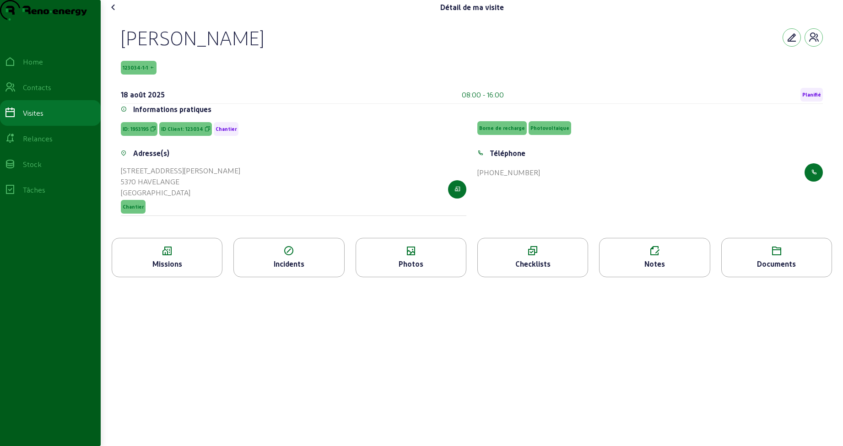
click at [114, 190] on div "[PERSON_NAME] 123034-1-1 [DATE] 08:00 - 16:00 Planifié Informations pratiques I…" at bounding box center [472, 126] width 724 height 223
click at [175, 270] on div "Missions" at bounding box center [167, 264] width 110 height 11
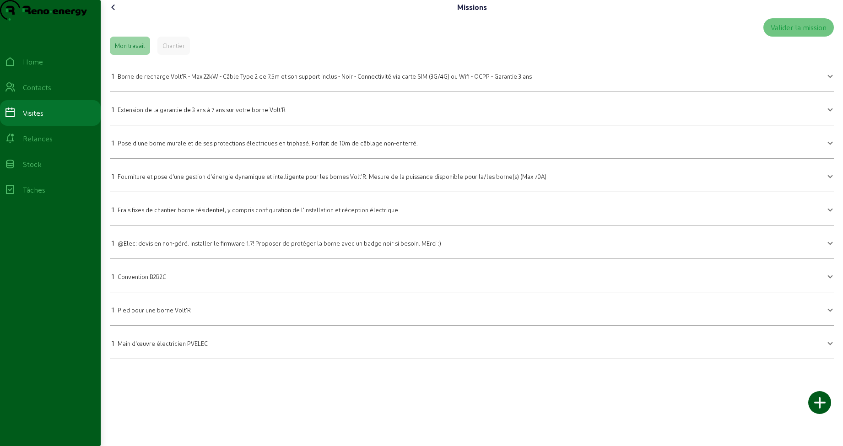
click at [115, 13] on icon at bounding box center [113, 7] width 11 height 11
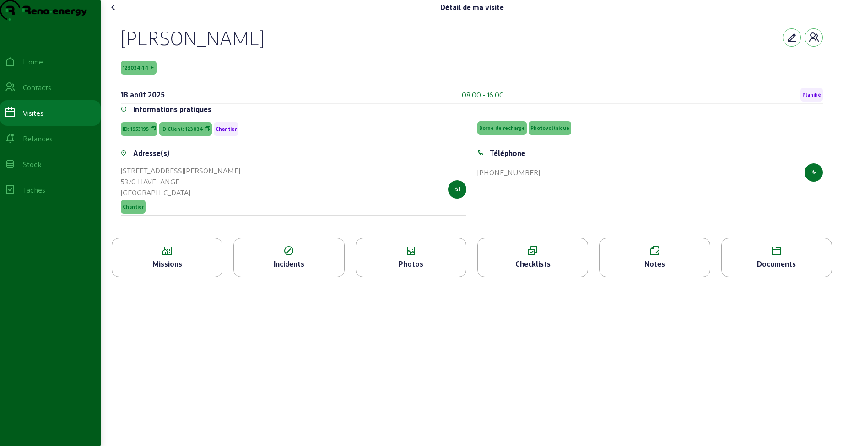
click at [115, 13] on icon at bounding box center [113, 7] width 11 height 11
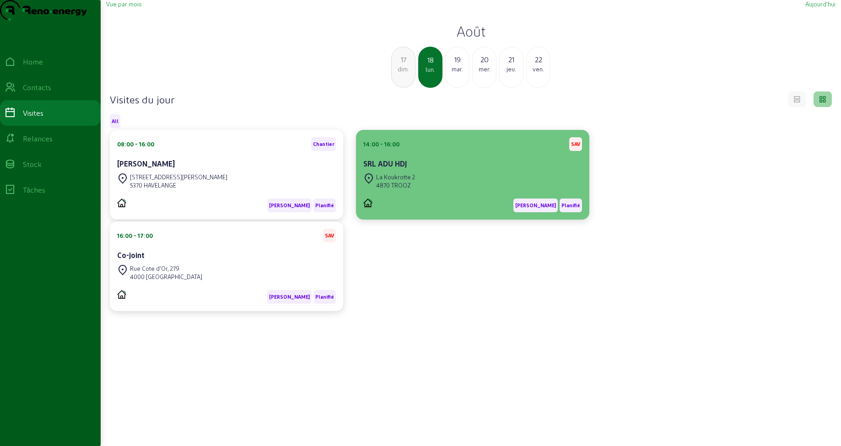
click at [393, 189] on div "4870 TROOZ" at bounding box center [395, 185] width 39 height 8
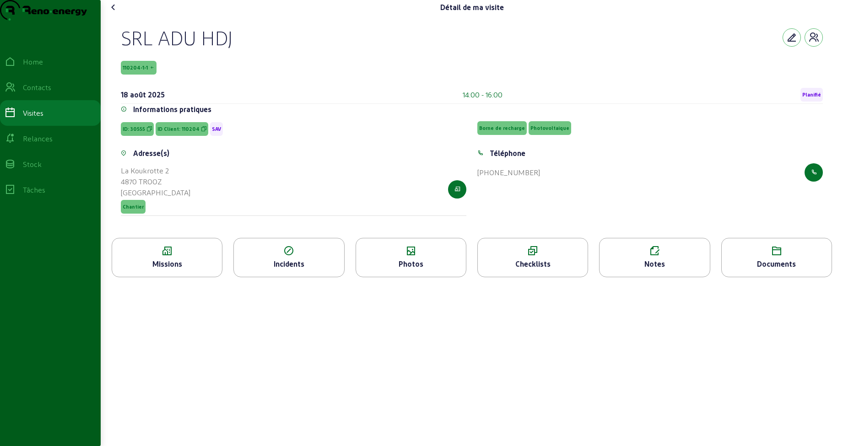
click at [184, 257] on icon at bounding box center [167, 251] width 110 height 11
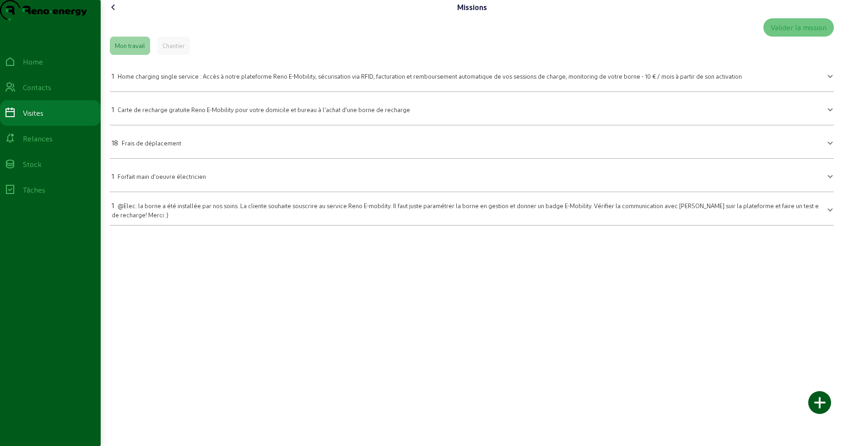
click at [114, 13] on icon at bounding box center [113, 7] width 11 height 11
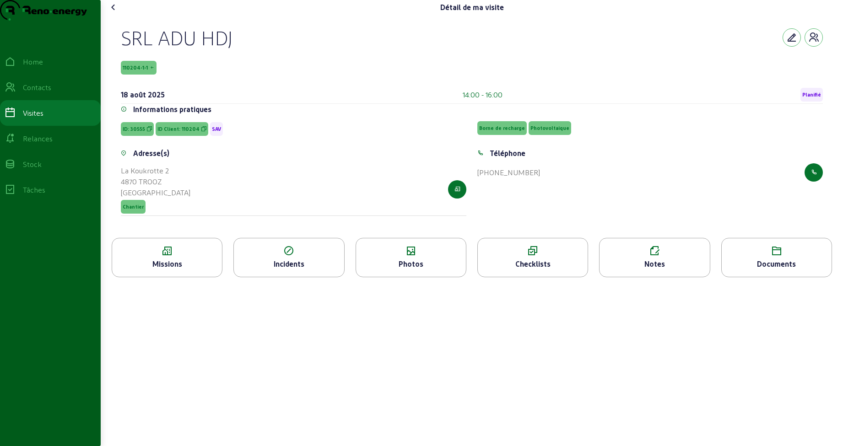
drag, startPoint x: 242, startPoint y: 55, endPoint x: 115, endPoint y: 54, distance: 126.8
click at [115, 54] on div "SRL ADU HDJ 110204-1-1 [DATE] 14:00 - 16:00 Planifié Informations pratiques ID:…" at bounding box center [472, 126] width 724 height 223
click at [179, 41] on div "SRL ADU HDJ 110204-1-1 [DATE] 14:00 - 16:00 Planifié Informations pratiques ID:…" at bounding box center [472, 126] width 724 height 223
drag, startPoint x: 124, startPoint y: 87, endPoint x: 156, endPoint y: 87, distance: 31.6
click at [156, 75] on span "110204-1-1" at bounding box center [139, 68] width 36 height 14
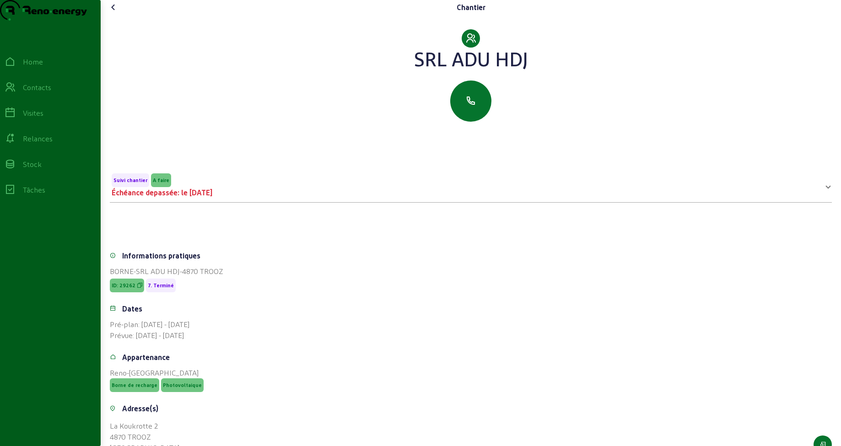
click at [113, 13] on icon at bounding box center [113, 7] width 11 height 11
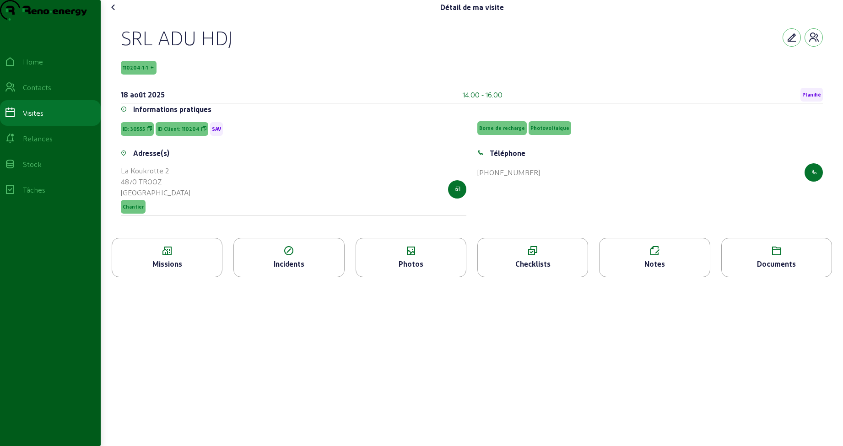
drag, startPoint x: 125, startPoint y: 85, endPoint x: 155, endPoint y: 87, distance: 30.3
click at [155, 75] on span "110204-1-1" at bounding box center [139, 68] width 36 height 14
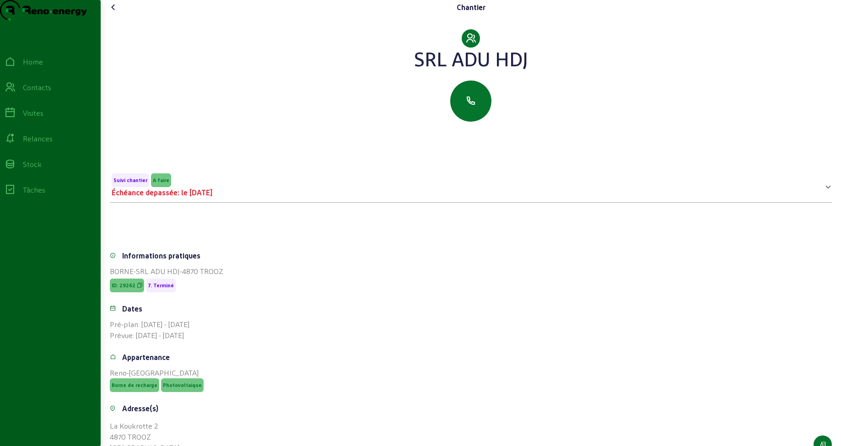
click at [116, 13] on icon at bounding box center [113, 7] width 11 height 11
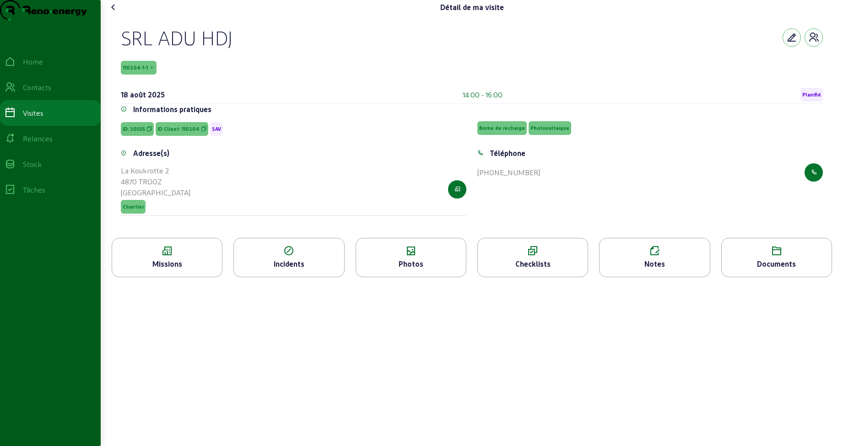
drag, startPoint x: 125, startPoint y: 87, endPoint x: 152, endPoint y: 88, distance: 27.0
click at [152, 75] on span "110204-1-1" at bounding box center [139, 68] width 36 height 14
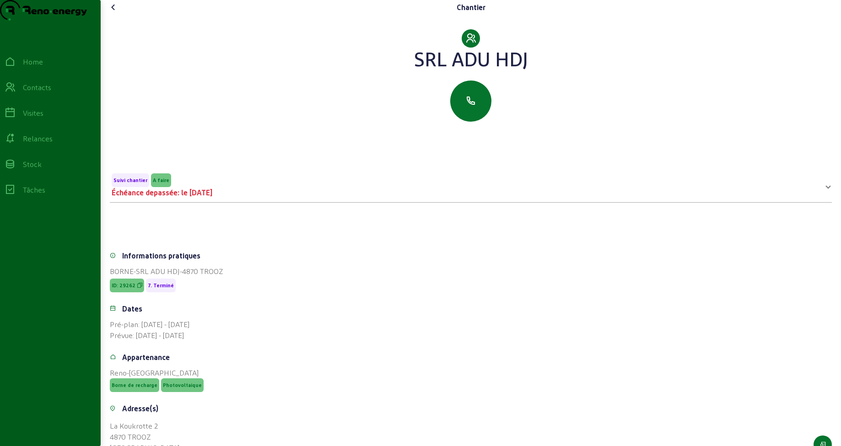
click at [114, 13] on icon at bounding box center [113, 7] width 11 height 11
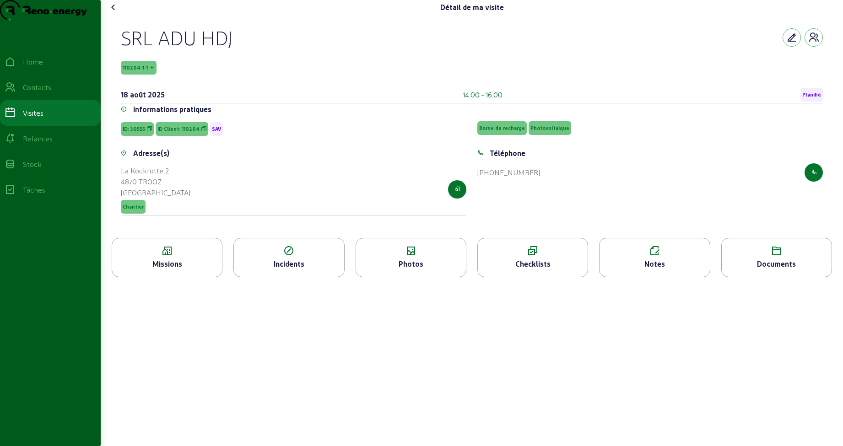
drag, startPoint x: 124, startPoint y: 85, endPoint x: 150, endPoint y: 87, distance: 25.7
click at [150, 75] on span "110204-1-1" at bounding box center [139, 68] width 36 height 14
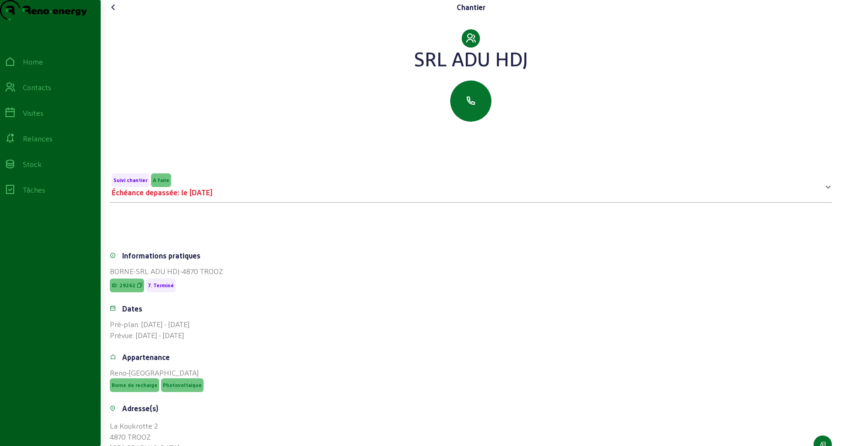
click at [114, 13] on icon at bounding box center [113, 7] width 11 height 11
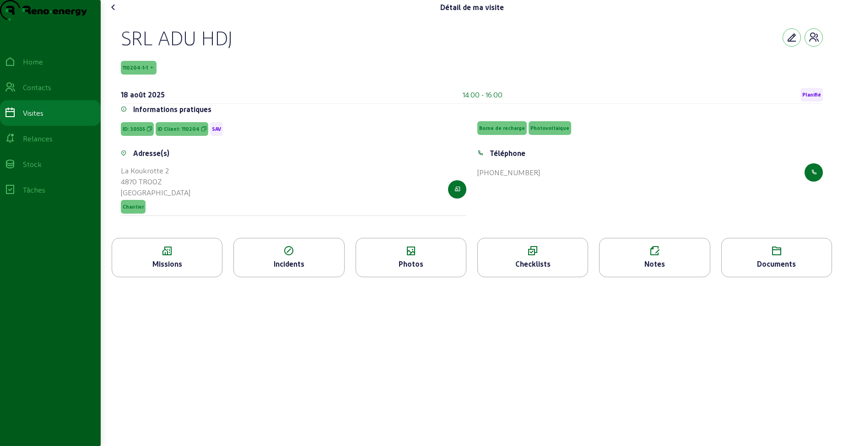
drag, startPoint x: 125, startPoint y: 87, endPoint x: 151, endPoint y: 89, distance: 25.3
click at [151, 75] on span "110204-1-1" at bounding box center [139, 68] width 36 height 14
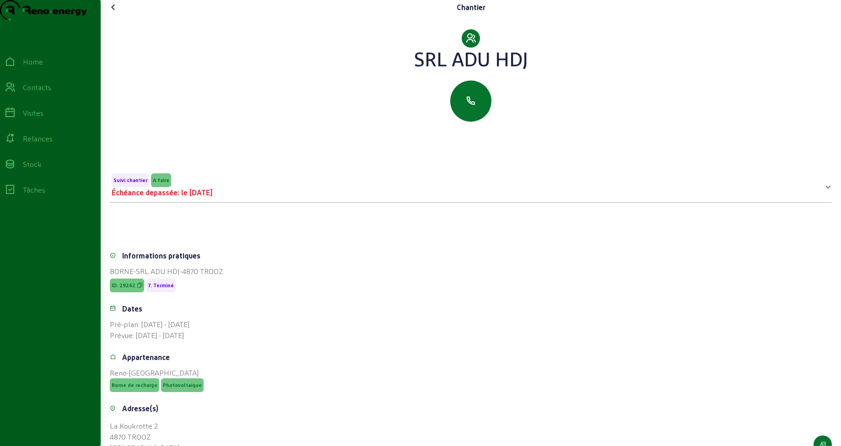
click at [113, 13] on icon at bounding box center [113, 7] width 11 height 11
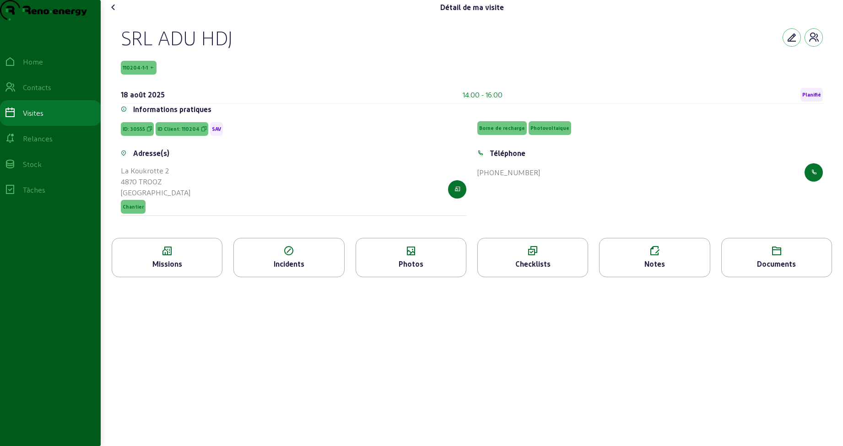
drag, startPoint x: 124, startPoint y: 86, endPoint x: 149, endPoint y: 86, distance: 24.7
click at [149, 75] on span "110204-1-1" at bounding box center [139, 68] width 36 height 14
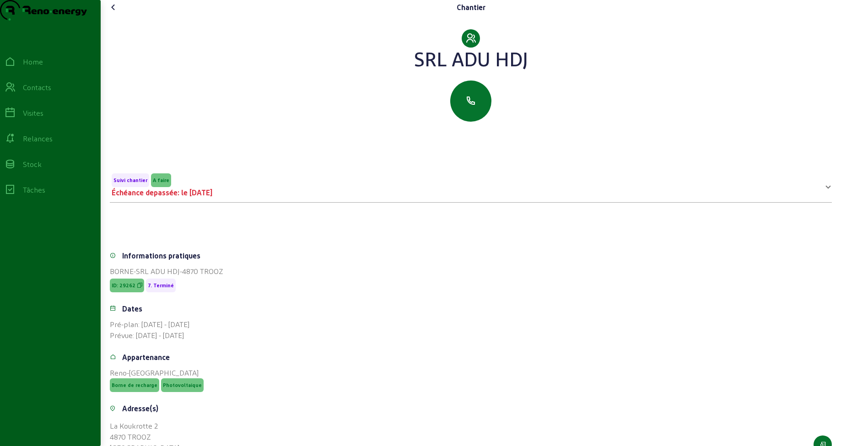
click at [116, 13] on icon at bounding box center [113, 7] width 11 height 11
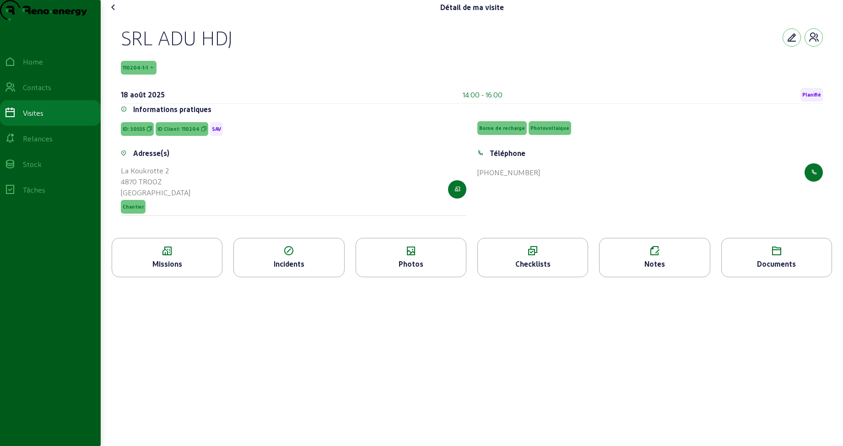
drag, startPoint x: 125, startPoint y: 84, endPoint x: 149, endPoint y: 86, distance: 23.4
click at [149, 75] on span "110204-1-1" at bounding box center [139, 68] width 36 height 14
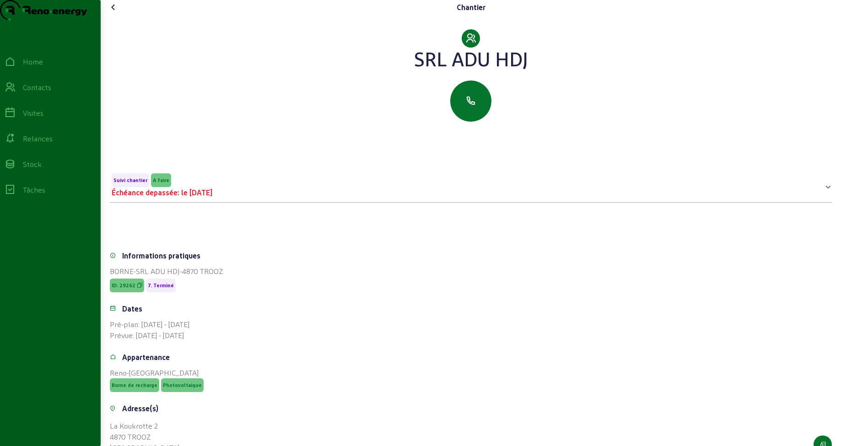
click at [116, 13] on icon at bounding box center [113, 7] width 11 height 11
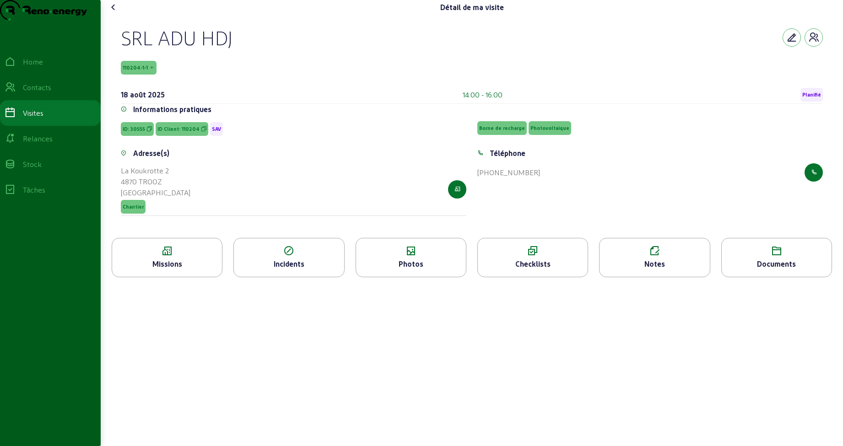
click at [277, 75] on div "SRL ADU HDJ 110204-1-1 [DATE] 14:00 - 16:00 Planifié" at bounding box center [472, 65] width 702 height 78
click at [168, 187] on div "4870 TROOZ" at bounding box center [156, 181] width 70 height 11
drag, startPoint x: 835, startPoint y: 195, endPoint x: 122, endPoint y: 190, distance: 712.6
click at [122, 190] on div "Adresse(s) [STREET_ADDRESS] Chantier" at bounding box center [293, 187] width 357 height 79
click at [114, 13] on icon at bounding box center [113, 7] width 11 height 11
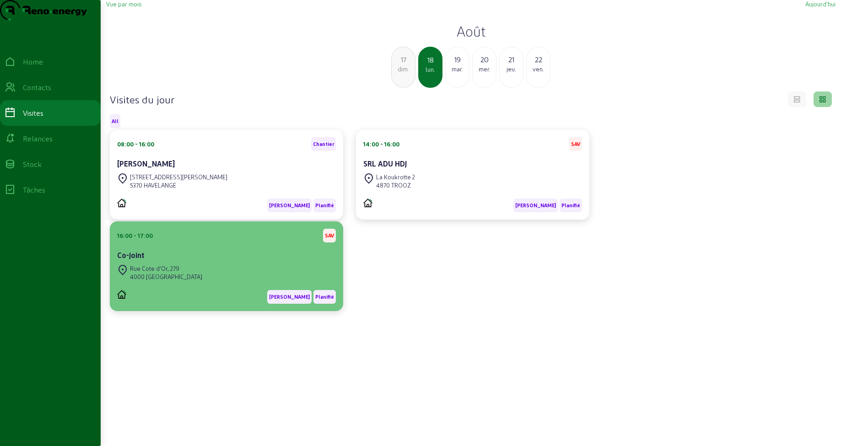
click at [248, 261] on div "Co-joint" at bounding box center [226, 255] width 219 height 11
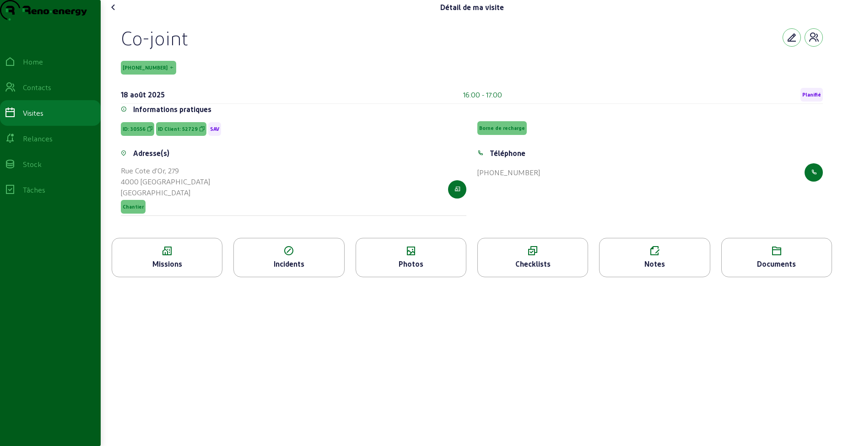
click at [676, 270] on div "Notes" at bounding box center [655, 264] width 110 height 11
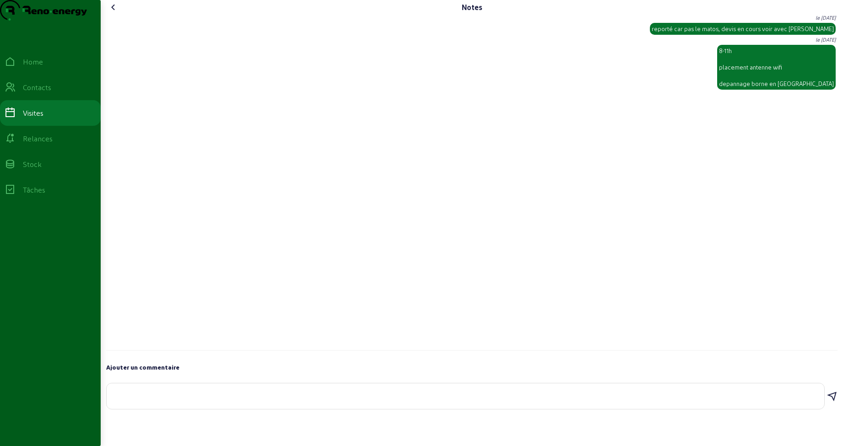
click at [118, 13] on icon at bounding box center [113, 7] width 11 height 11
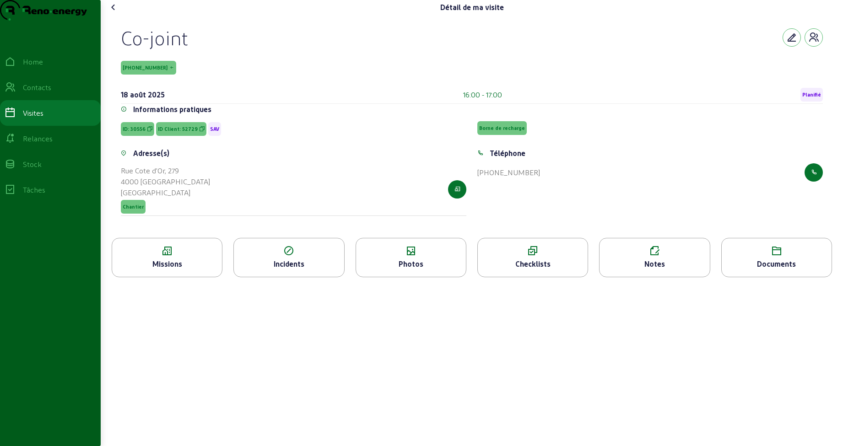
click at [118, 13] on icon at bounding box center [113, 7] width 11 height 11
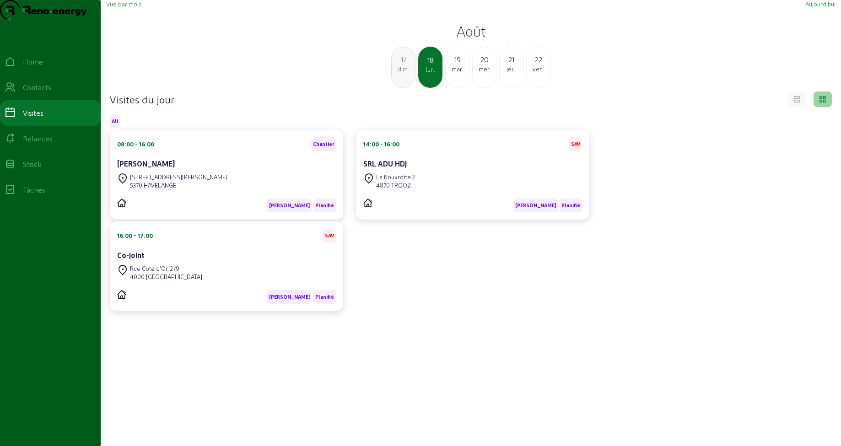
click at [459, 73] on div "mar." at bounding box center [457, 69] width 23 height 8
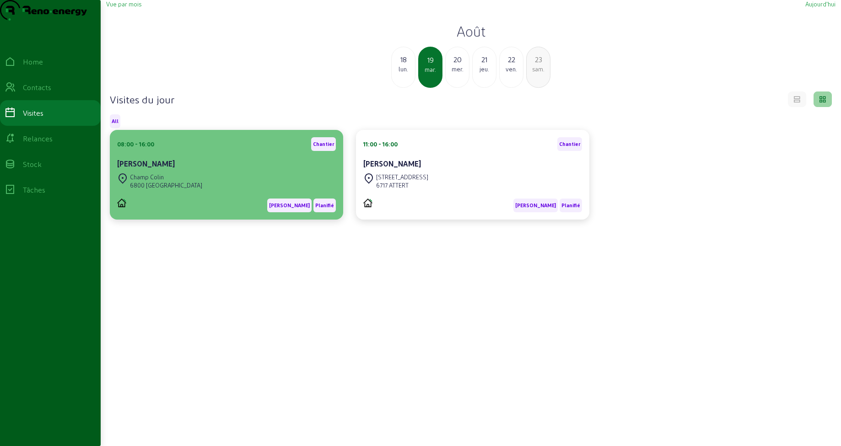
click at [208, 191] on div "Champ Colin 6800 [GEOGRAPHIC_DATA]" at bounding box center [226, 181] width 219 height 20
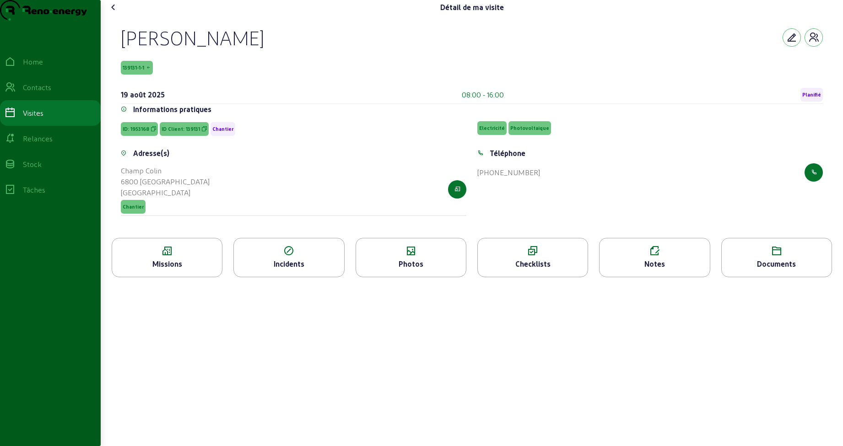
drag, startPoint x: 130, startPoint y: 58, endPoint x: 276, endPoint y: 54, distance: 146.5
click at [276, 54] on div "[PERSON_NAME] 139131-1-1 [DATE] 08:00 - 16:00 Planifié Informations pratiques I…" at bounding box center [472, 126] width 724 height 223
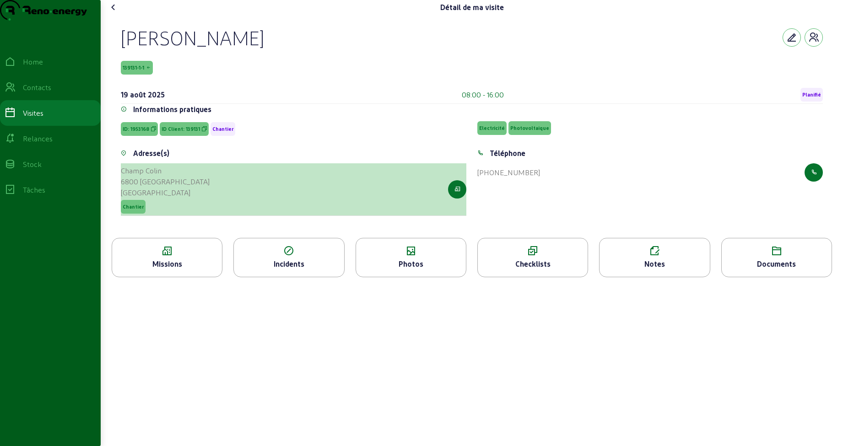
drag, startPoint x: 184, startPoint y: 199, endPoint x: 123, endPoint y: 190, distance: 61.6
click at [123, 190] on div "Champ Colin 6800 Saint-Pierre Belgique Chantier" at bounding box center [294, 189] width 346 height 53
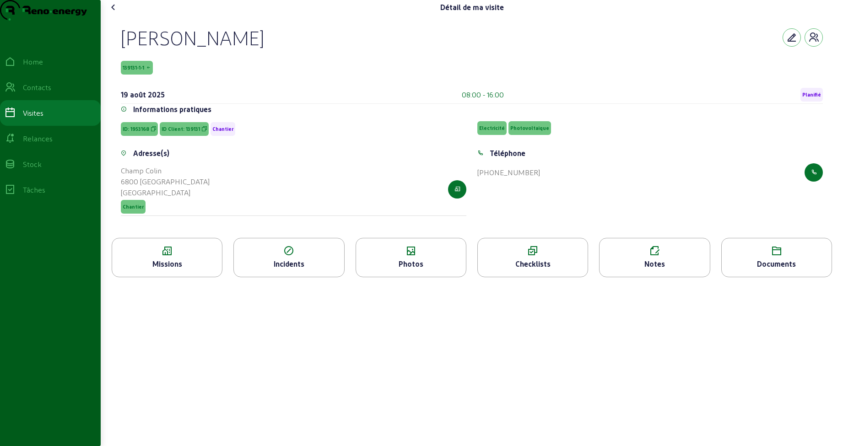
click at [295, 45] on div "[PERSON_NAME]" at bounding box center [472, 38] width 702 height 24
click at [171, 270] on div "Missions" at bounding box center [167, 264] width 110 height 11
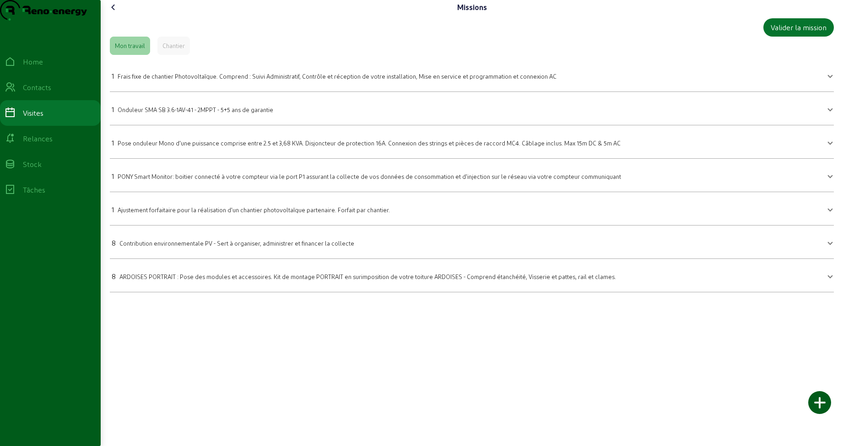
click at [114, 13] on icon at bounding box center [113, 7] width 11 height 11
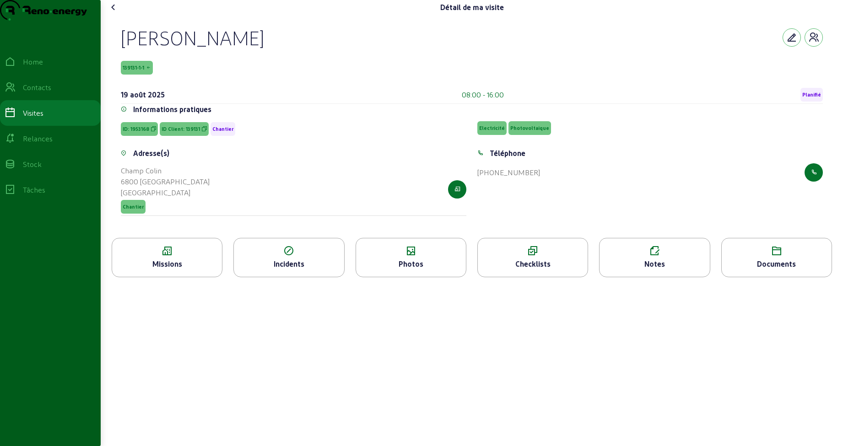
click at [413, 276] on div "Photos" at bounding box center [411, 257] width 111 height 39
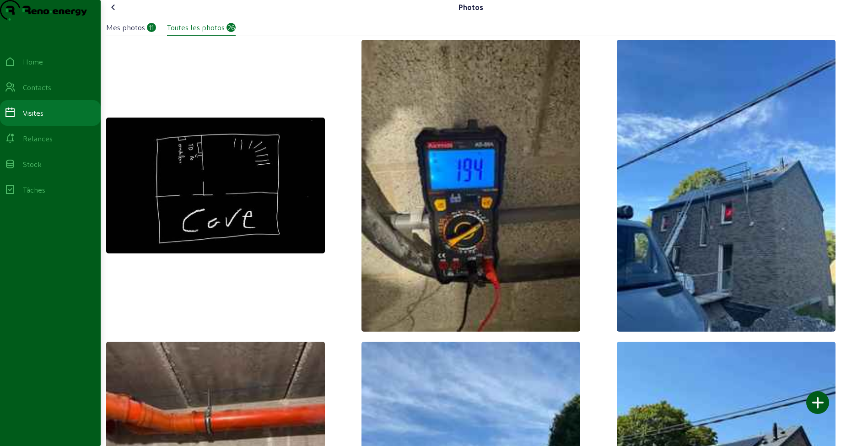
click at [114, 13] on icon at bounding box center [113, 7] width 11 height 11
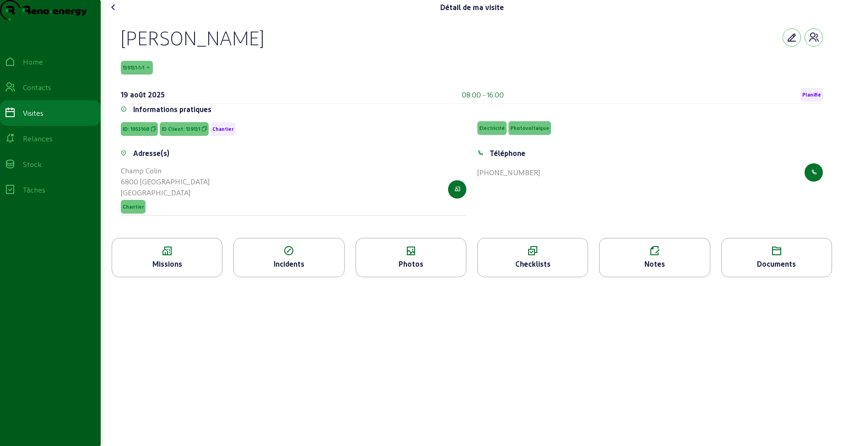
click at [114, 13] on icon at bounding box center [113, 7] width 11 height 11
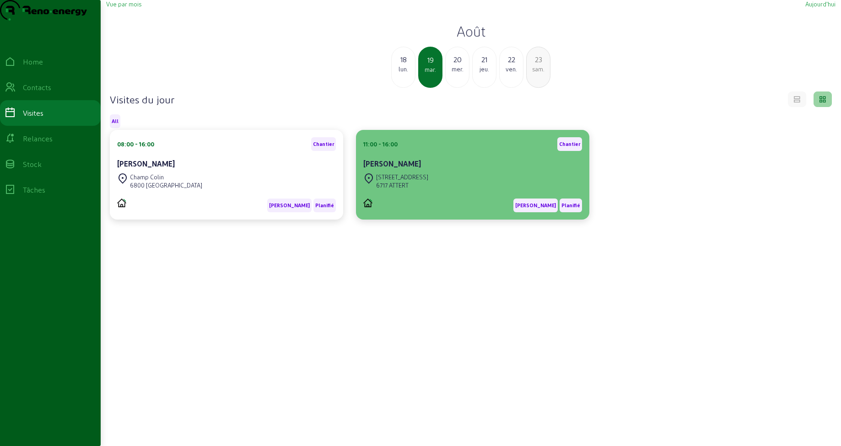
click at [406, 169] on div "[PERSON_NAME]" at bounding box center [472, 163] width 219 height 11
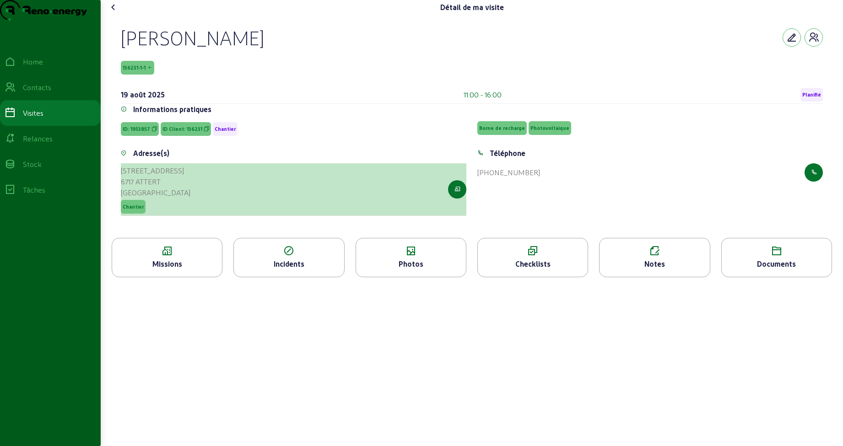
click at [165, 187] on div "6717 ATTERT" at bounding box center [156, 181] width 70 height 11
drag, startPoint x: 165, startPoint y: 200, endPoint x: 124, endPoint y: 189, distance: 42.6
click at [124, 189] on cam-list-title "[STREET_ADDRESS]" at bounding box center [156, 181] width 70 height 33
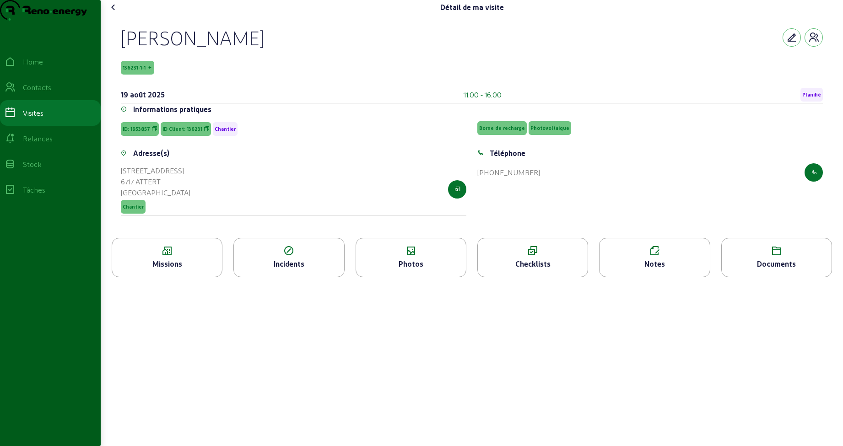
drag, startPoint x: 116, startPoint y: 59, endPoint x: 292, endPoint y: 60, distance: 175.8
click at [292, 60] on div "[PERSON_NAME] 136231-1-1 [DATE] 11:00 - 16:00 Planifié Informations pratiques I…" at bounding box center [472, 126] width 724 height 223
click at [165, 270] on div "Missions" at bounding box center [167, 264] width 110 height 11
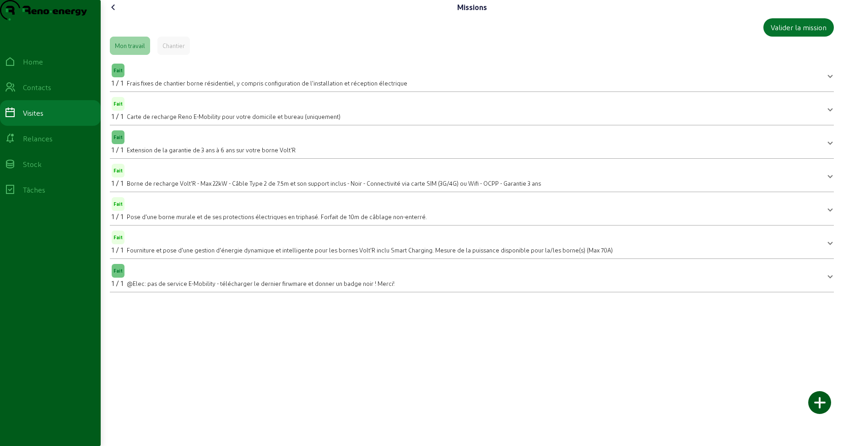
click at [115, 13] on icon at bounding box center [113, 7] width 11 height 11
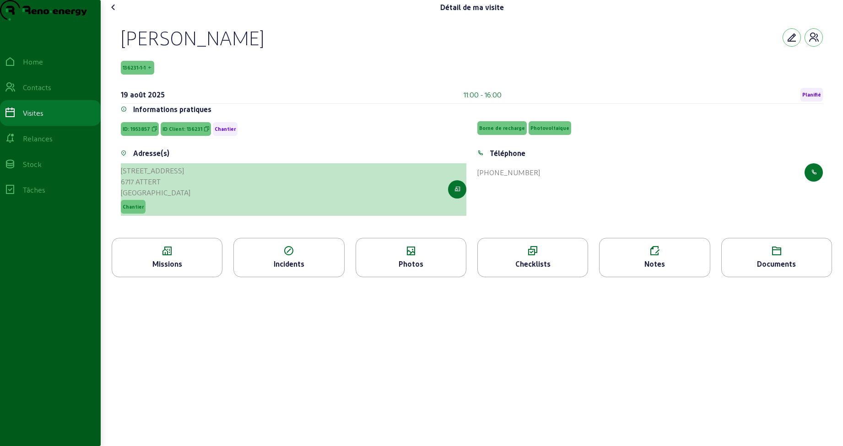
click at [173, 187] on div "6717 ATTERT" at bounding box center [156, 181] width 70 height 11
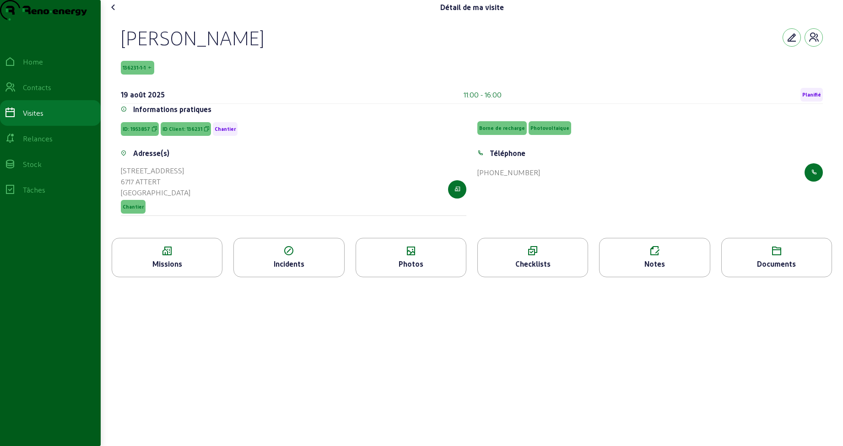
drag, startPoint x: 164, startPoint y: 198, endPoint x: 122, endPoint y: 190, distance: 43.4
click at [122, 190] on div "Adresse(s) [STREET_ADDRESS] Chantier" at bounding box center [293, 187] width 357 height 79
click at [115, 13] on icon at bounding box center [113, 7] width 11 height 11
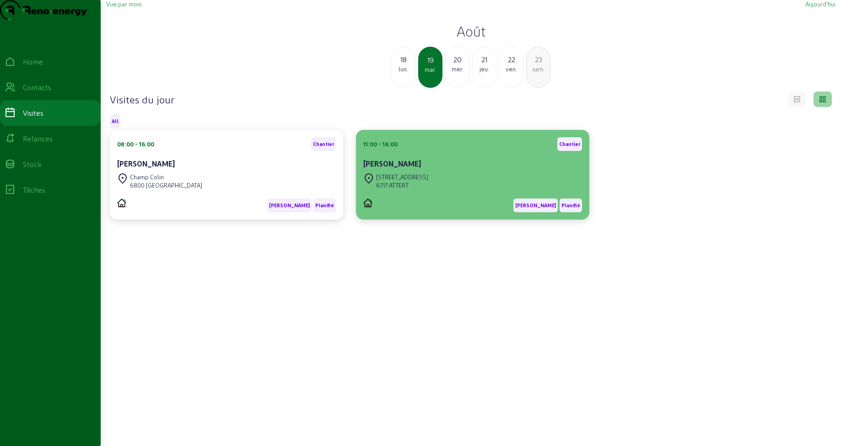
click at [415, 181] on div "[STREET_ADDRESS]" at bounding box center [402, 177] width 52 height 8
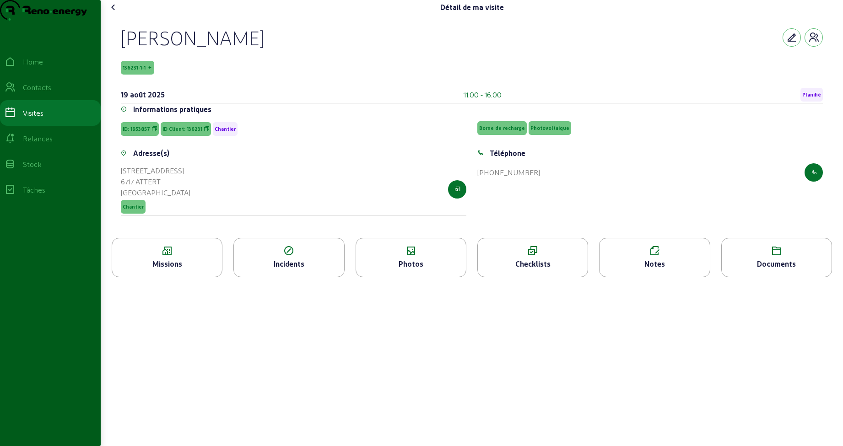
click at [678, 276] on div "Notes" at bounding box center [654, 257] width 111 height 39
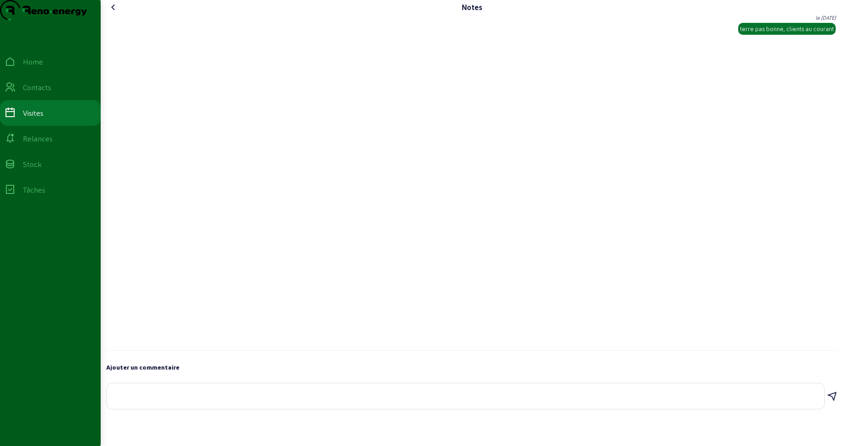
click at [115, 13] on icon at bounding box center [113, 7] width 11 height 11
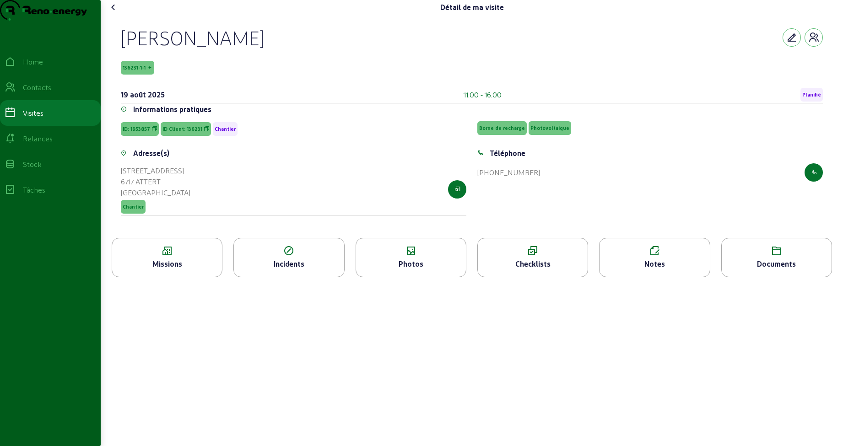
click at [115, 13] on icon at bounding box center [113, 7] width 11 height 11
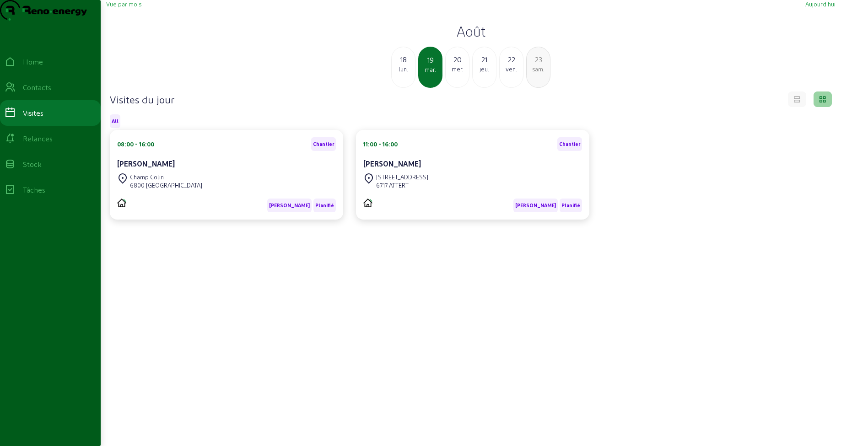
click at [460, 73] on div "mer." at bounding box center [457, 69] width 23 height 8
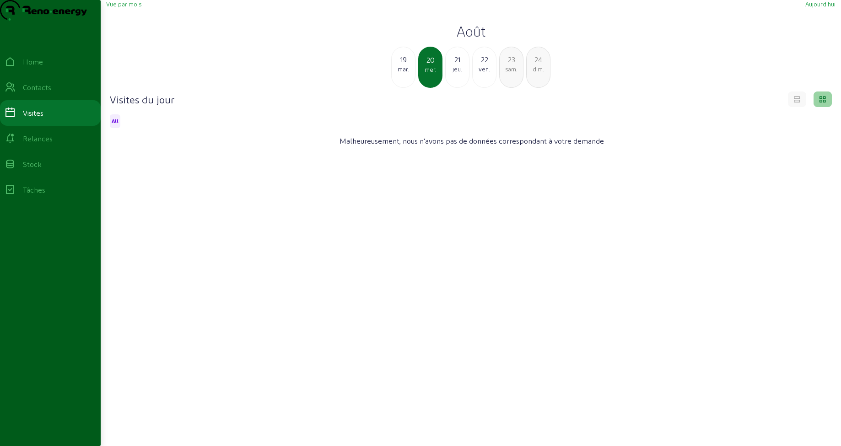
click at [406, 65] on div "19" at bounding box center [403, 59] width 23 height 11
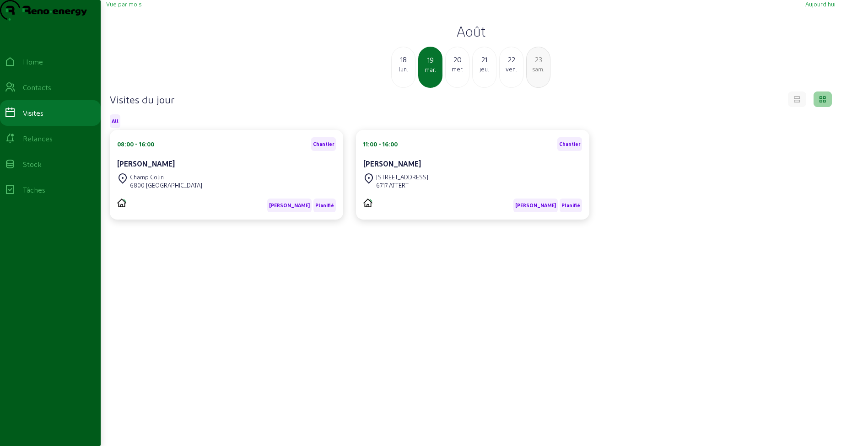
click at [452, 65] on div "20" at bounding box center [457, 59] width 23 height 11
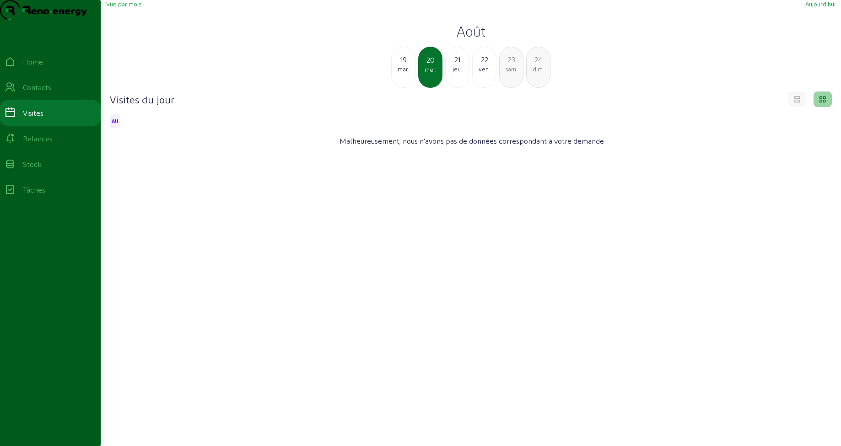
click at [452, 65] on div "21" at bounding box center [457, 59] width 23 height 11
click at [452, 65] on div "22" at bounding box center [457, 59] width 23 height 11
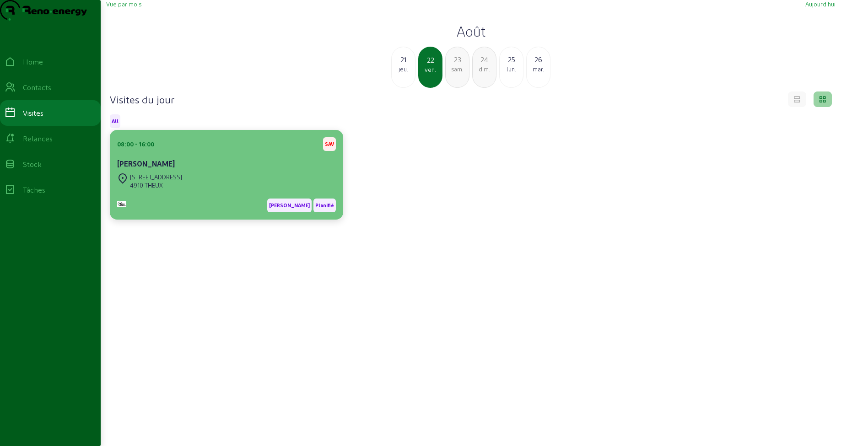
click at [201, 169] on div "[PERSON_NAME]" at bounding box center [226, 163] width 219 height 11
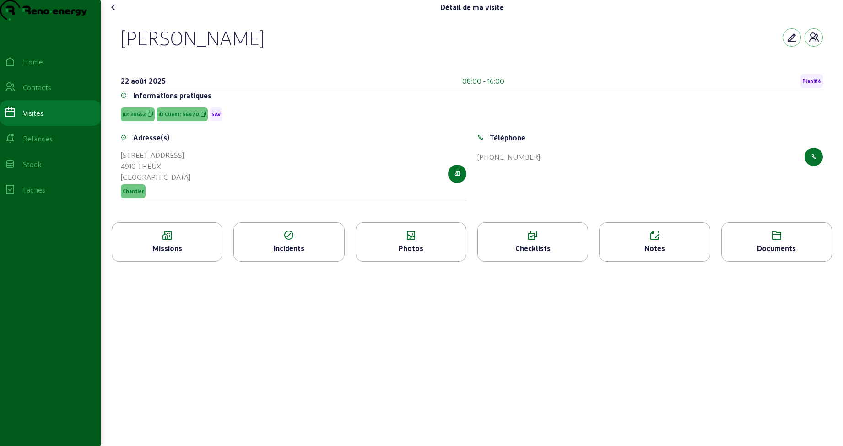
drag, startPoint x: 110, startPoint y: 54, endPoint x: 264, endPoint y: 52, distance: 154.3
click at [264, 52] on div "[PERSON_NAME] [DATE] 08:00 - 16:00 Planifié Informations pratiques ID: 30652 ID…" at bounding box center [471, 119] width 731 height 208
drag, startPoint x: 168, startPoint y: 184, endPoint x: 120, endPoint y: 176, distance: 48.2
click at [120, 176] on div "Adresse(s) [STREET_ADDRESS]" at bounding box center [293, 171] width 357 height 79
click at [664, 241] on icon at bounding box center [655, 235] width 110 height 11
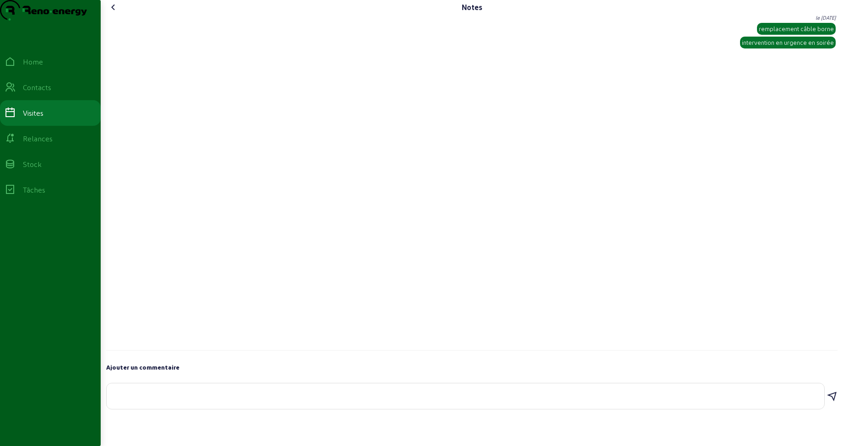
click at [112, 13] on icon at bounding box center [113, 7] width 11 height 11
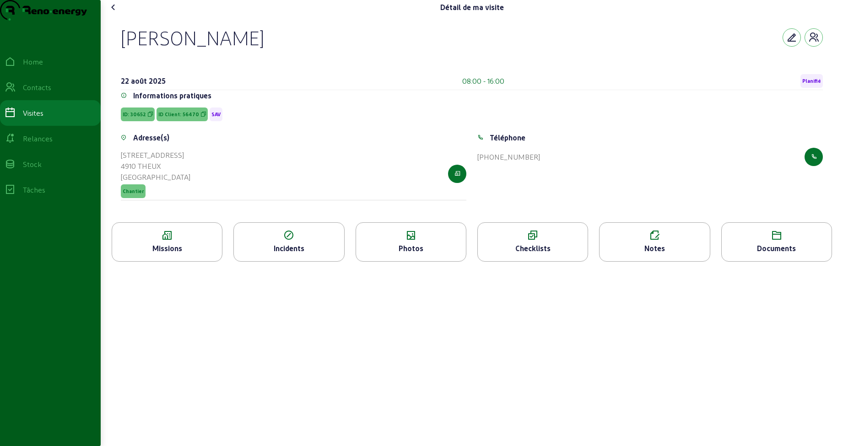
click at [403, 254] on div "Photos" at bounding box center [411, 248] width 110 height 11
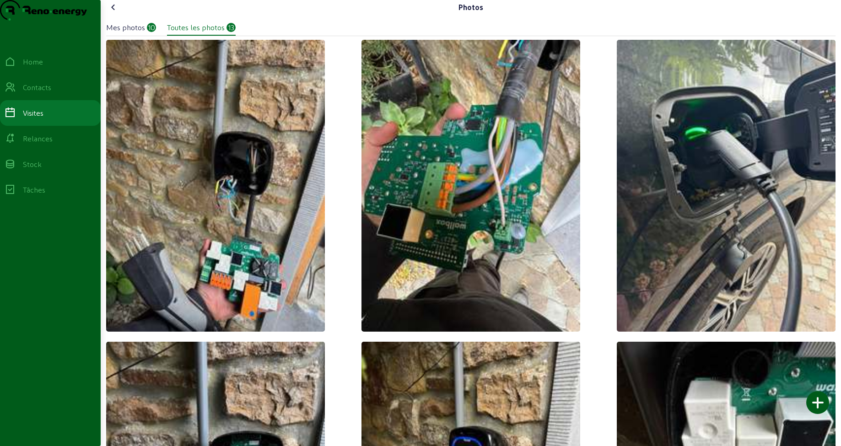
click at [113, 13] on icon at bounding box center [113, 7] width 11 height 11
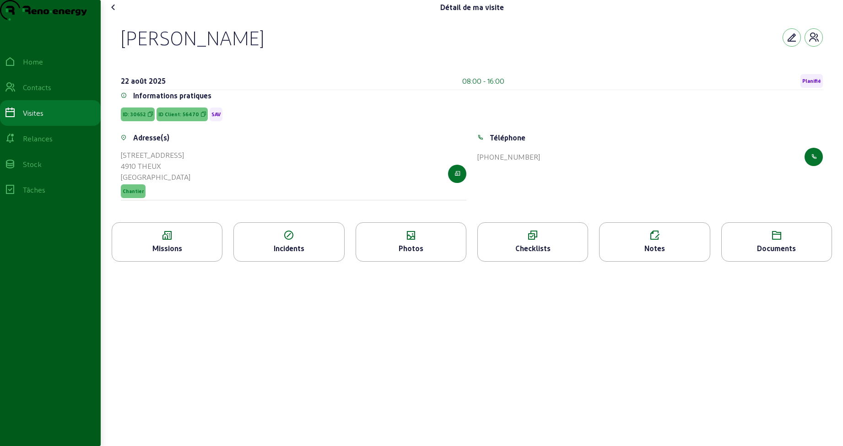
click at [115, 13] on icon at bounding box center [113, 7] width 11 height 11
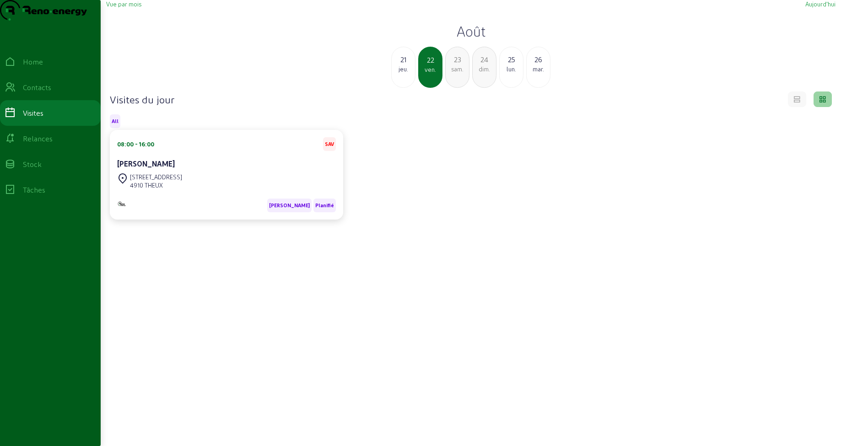
click at [460, 73] on div "sam." at bounding box center [457, 69] width 23 height 8
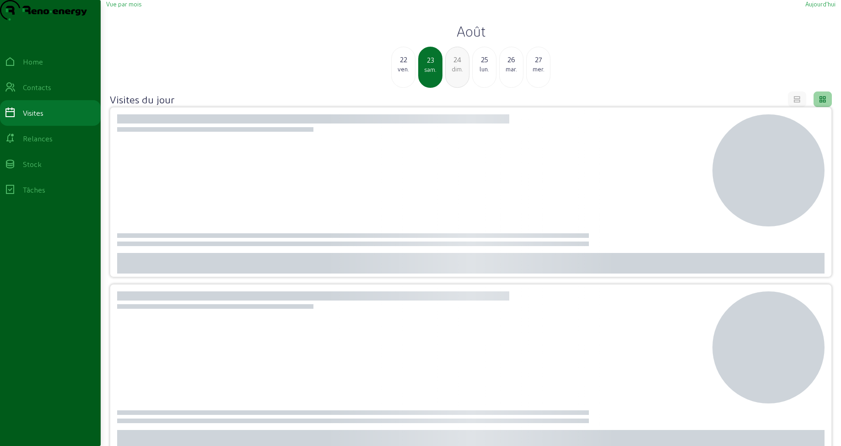
click at [460, 73] on div "dim." at bounding box center [457, 69] width 23 height 8
click at [460, 73] on div "lun." at bounding box center [457, 69] width 23 height 8
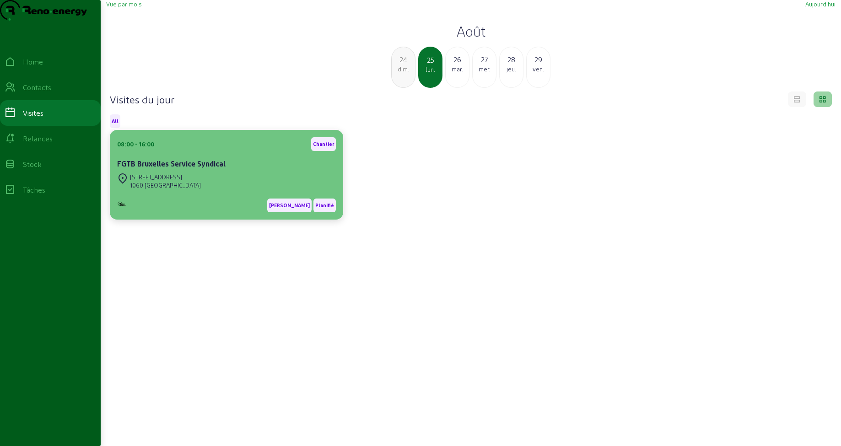
click at [210, 191] on div "[STREET_ADDRESS]" at bounding box center [226, 181] width 219 height 20
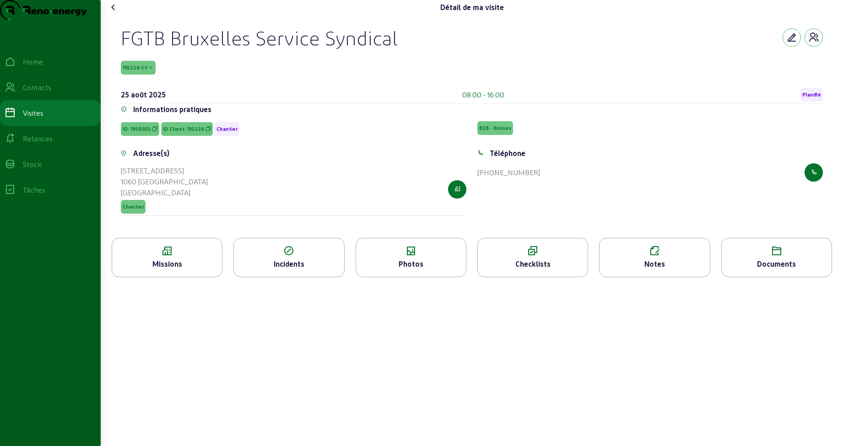
drag, startPoint x: 125, startPoint y: 55, endPoint x: 401, endPoint y: 67, distance: 276.7
click at [401, 49] on div "FGTB Bruxelles Service Syndical" at bounding box center [472, 38] width 702 height 24
drag, startPoint x: 120, startPoint y: 55, endPoint x: 415, endPoint y: 64, distance: 294.9
click at [415, 64] on div "FGTB Bruxelles Service Syndical 110226-1-1 [DATE] 08:00 - 16:00 Planifié Inform…" at bounding box center [472, 126] width 724 height 223
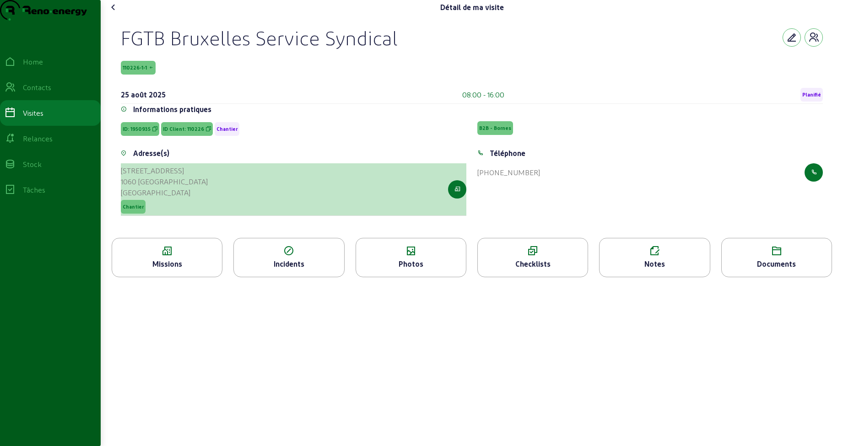
drag, startPoint x: 192, startPoint y: 198, endPoint x: 124, endPoint y: 185, distance: 68.5
click at [124, 185] on div "[STREET_ADDRESS] Chantier" at bounding box center [294, 189] width 346 height 53
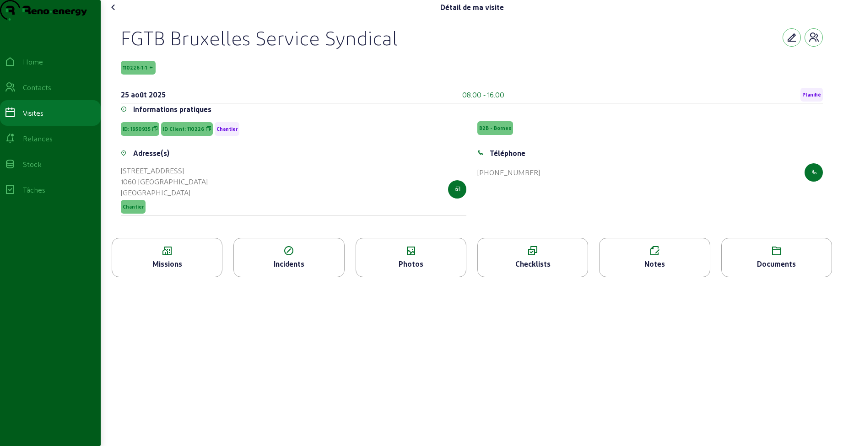
click at [121, 15] on cam-font-icon at bounding box center [113, 7] width 15 height 15
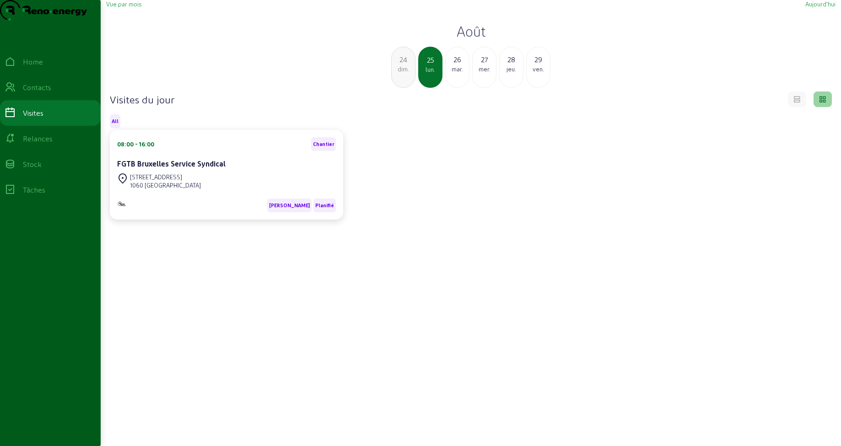
click at [457, 65] on div "26" at bounding box center [457, 59] width 23 height 11
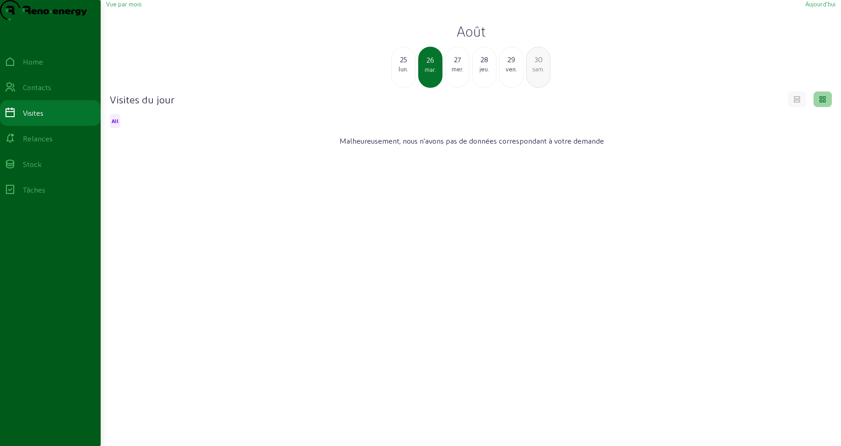
click at [458, 73] on div "mer." at bounding box center [457, 69] width 23 height 8
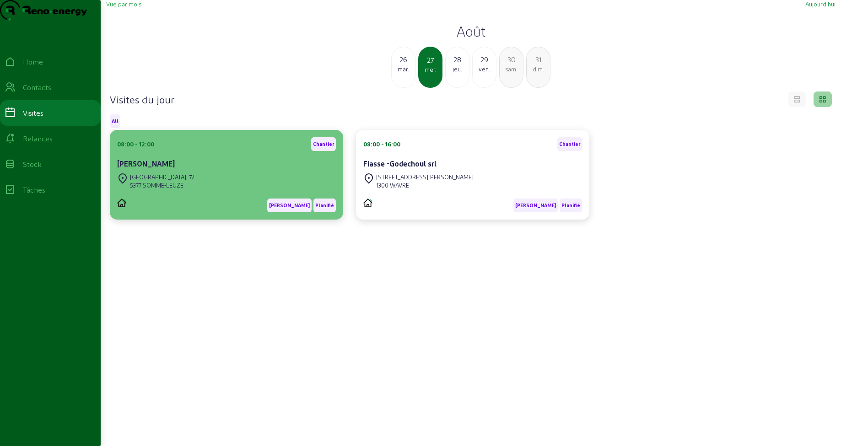
click at [215, 169] on div "[PERSON_NAME]" at bounding box center [226, 163] width 219 height 11
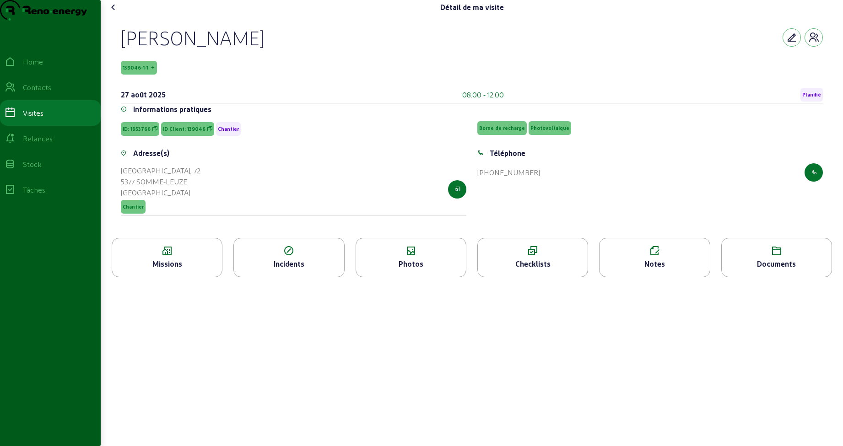
drag, startPoint x: 127, startPoint y: 57, endPoint x: 266, endPoint y: 63, distance: 139.2
click at [266, 49] on div "[PERSON_NAME]" at bounding box center [472, 38] width 702 height 24
click at [194, 187] on div "5377 SOMME-LEUZE" at bounding box center [161, 181] width 80 height 11
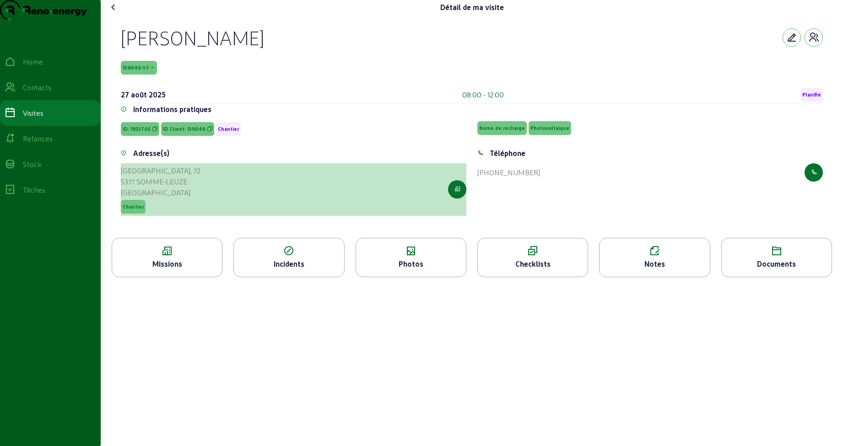
drag, startPoint x: 579, startPoint y: 6, endPoint x: 124, endPoint y: 190, distance: 489.7
click at [124, 190] on cam-list-title "[GEOGRAPHIC_DATA], [STREET_ADDRESS]" at bounding box center [161, 181] width 80 height 33
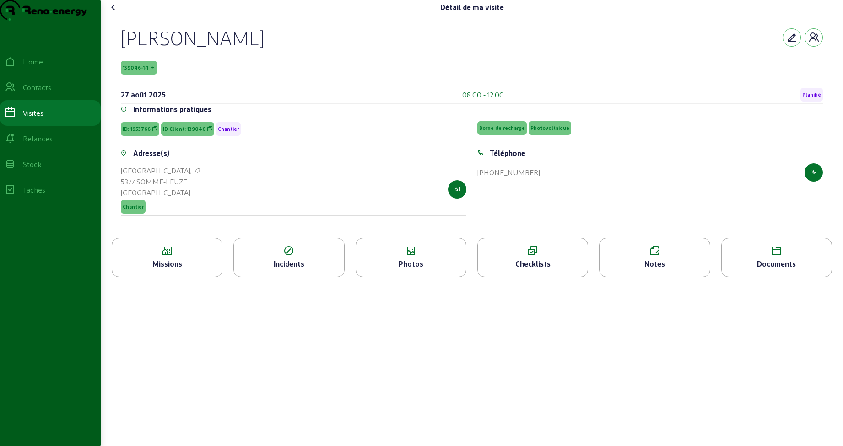
click at [156, 270] on div "Missions" at bounding box center [167, 264] width 110 height 11
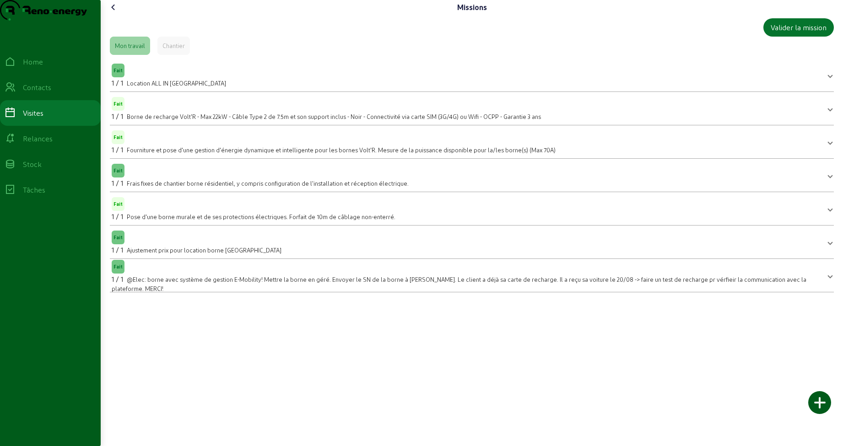
click at [114, 13] on icon at bounding box center [113, 7] width 11 height 11
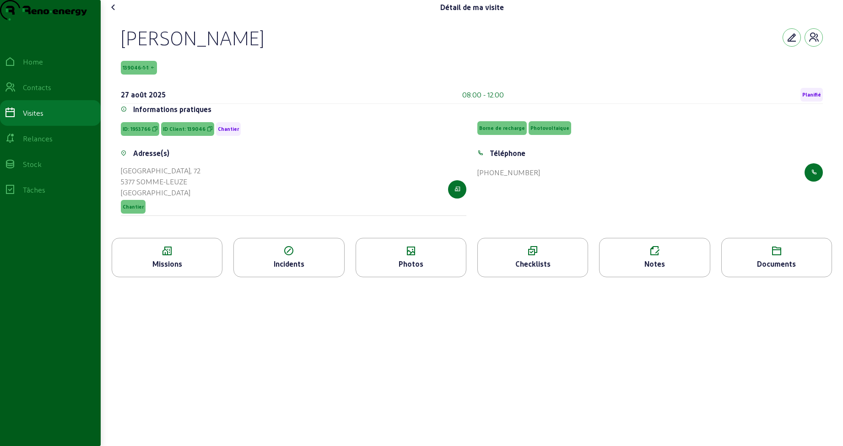
click at [643, 270] on div "Notes" at bounding box center [655, 264] width 110 height 11
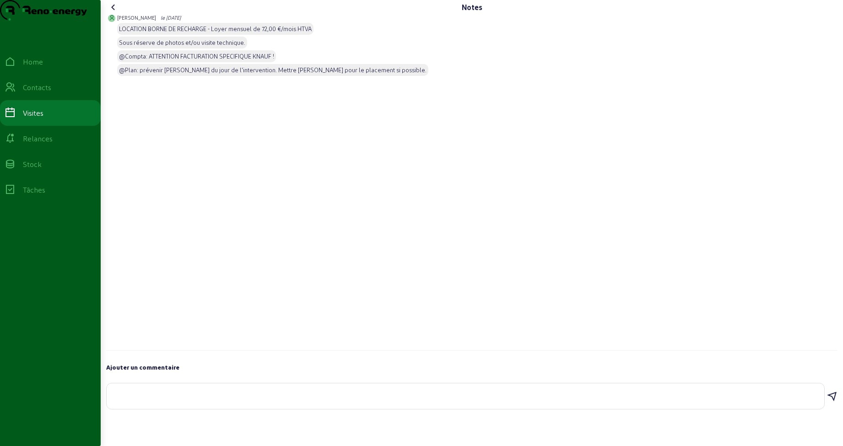
click at [114, 13] on icon at bounding box center [113, 7] width 11 height 11
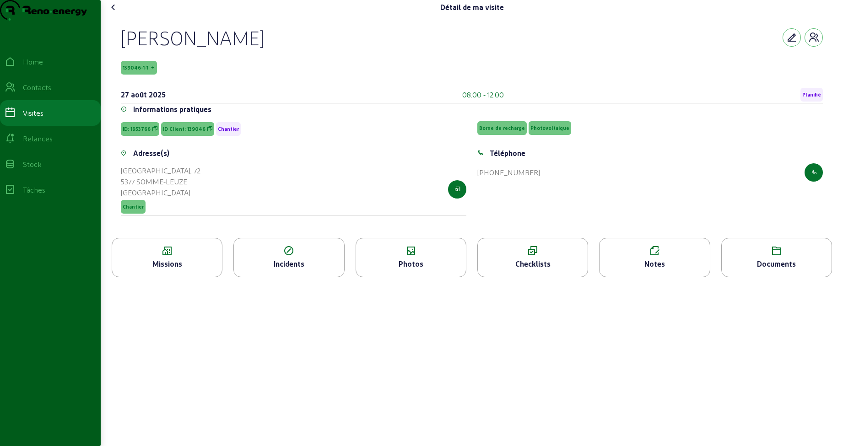
click at [114, 13] on icon at bounding box center [113, 7] width 11 height 11
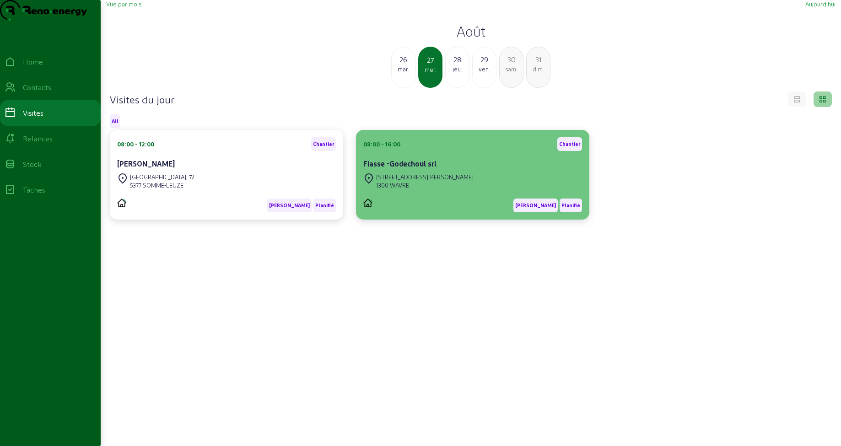
click at [413, 171] on div "Fiasse -Godechoul srl" at bounding box center [472, 164] width 219 height 13
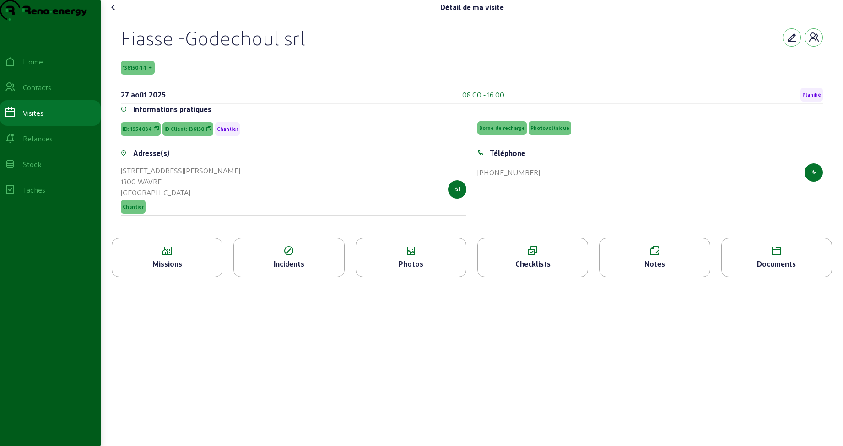
drag, startPoint x: 120, startPoint y: 54, endPoint x: 312, endPoint y: 60, distance: 191.9
click at [312, 60] on div "Fiasse -Godechoul srl 136150-1-1 [DATE] 08:00 - 16:00 Planifié Informations pra…" at bounding box center [472, 126] width 724 height 223
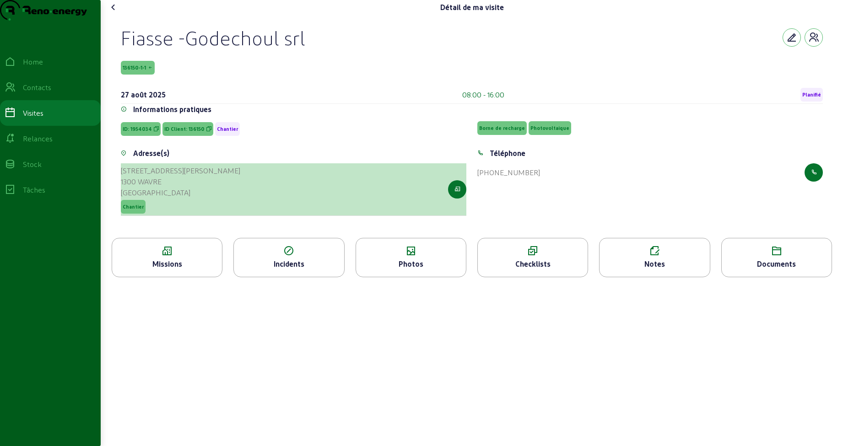
drag, startPoint x: 176, startPoint y: 201, endPoint x: 123, endPoint y: 189, distance: 54.4
click at [123, 189] on cam-list-title "[STREET_ADDRESS]" at bounding box center [180, 181] width 119 height 33
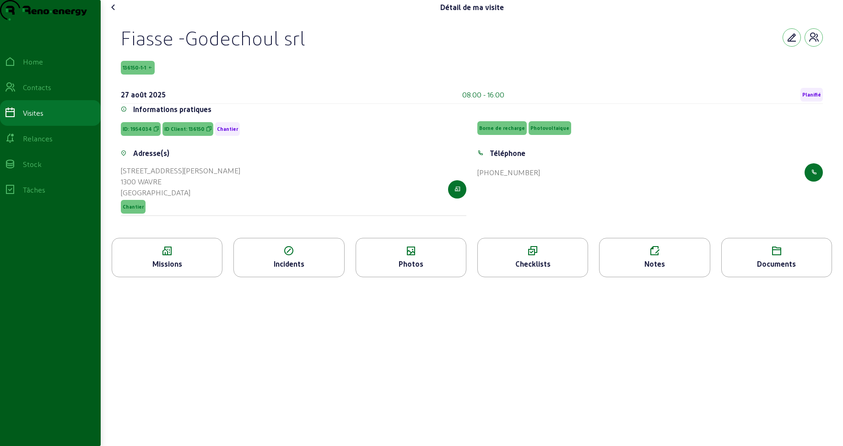
click at [186, 257] on icon at bounding box center [167, 251] width 110 height 11
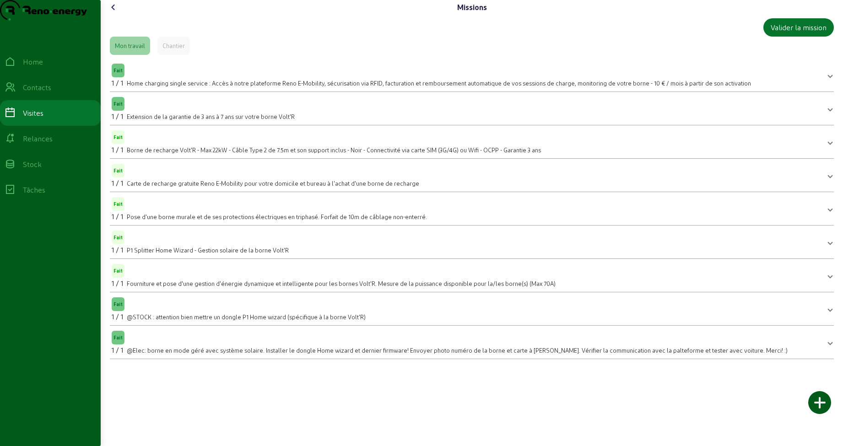
click at [113, 13] on icon at bounding box center [113, 7] width 11 height 11
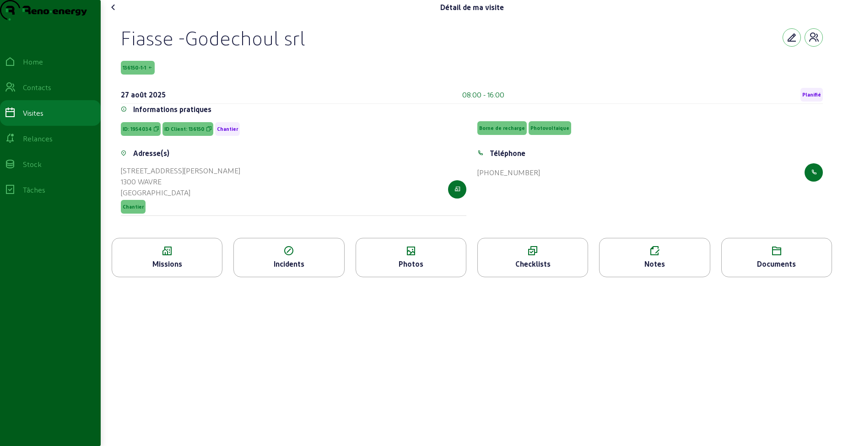
click at [658, 257] on icon at bounding box center [655, 251] width 110 height 11
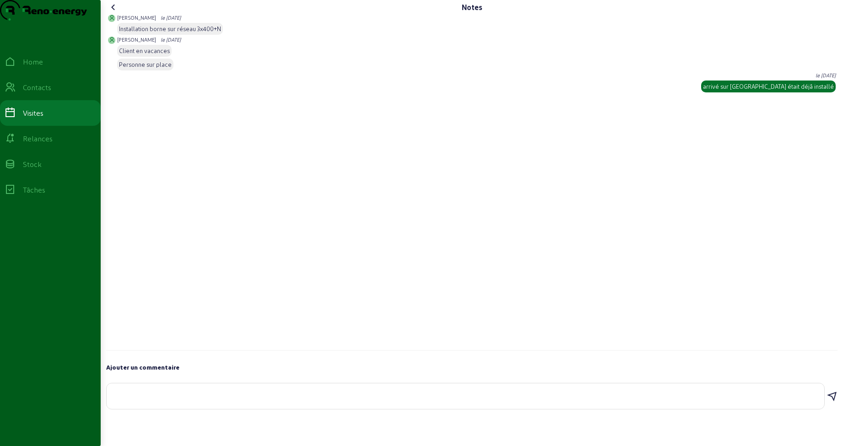
click at [115, 13] on icon at bounding box center [113, 7] width 11 height 11
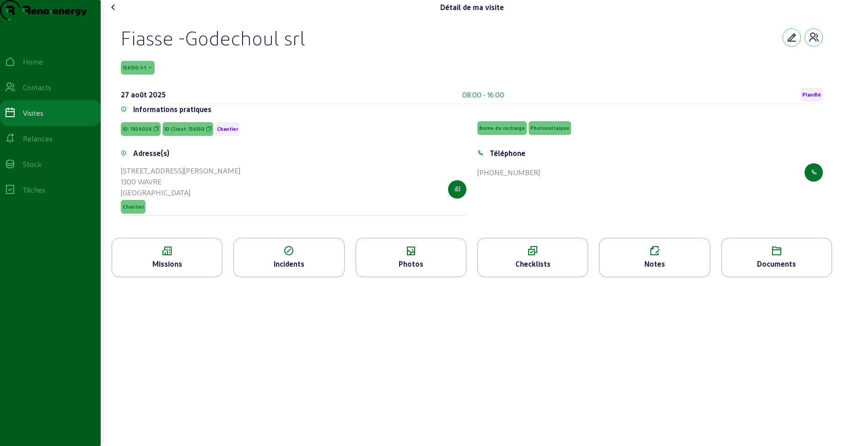
click at [116, 13] on icon at bounding box center [113, 7] width 11 height 11
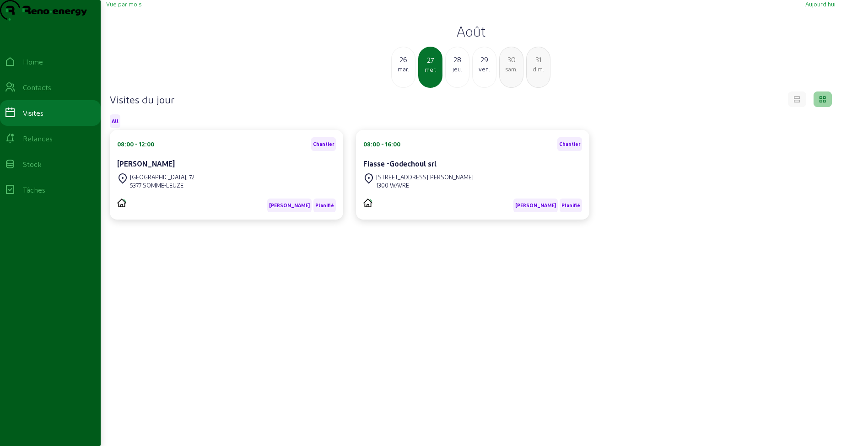
click at [460, 73] on div "jeu." at bounding box center [457, 69] width 23 height 8
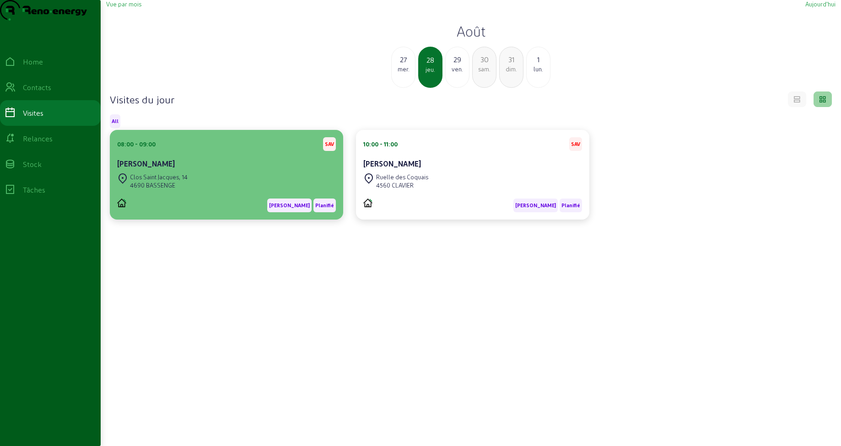
click at [251, 171] on div "08:00 - 09:00 SAV [PERSON_NAME]" at bounding box center [226, 154] width 219 height 34
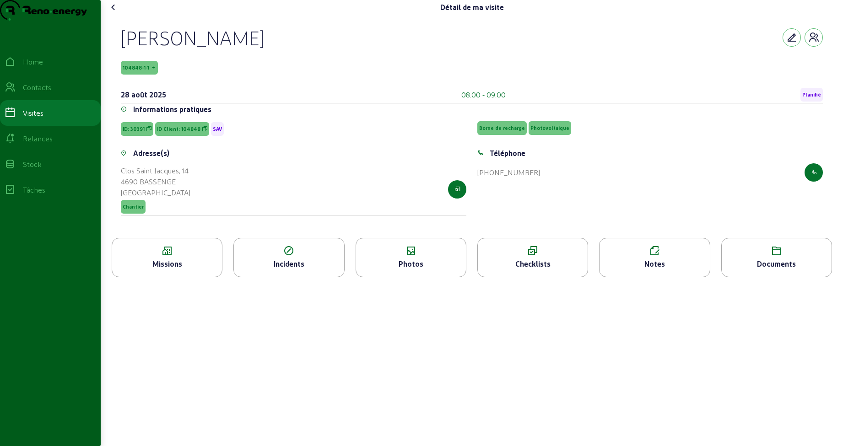
drag, startPoint x: 118, startPoint y: 61, endPoint x: 259, endPoint y: 62, distance: 140.5
click at [259, 62] on div "[PERSON_NAME] 104848-1-1 [DATE] 08:00 - 09:00 Planifié Informations pratiques I…" at bounding box center [472, 126] width 724 height 223
click at [232, 97] on div "[PERSON_NAME] 104848-1-1 [DATE] 08:00 - 09:00 Planifié" at bounding box center [472, 65] width 702 height 78
drag, startPoint x: 119, startPoint y: 61, endPoint x: 250, endPoint y: 61, distance: 130.9
click at [250, 61] on div "[PERSON_NAME] 104848-1-1 [DATE] 08:00 - 09:00 Planifié Informations pratiques I…" at bounding box center [472, 126] width 724 height 223
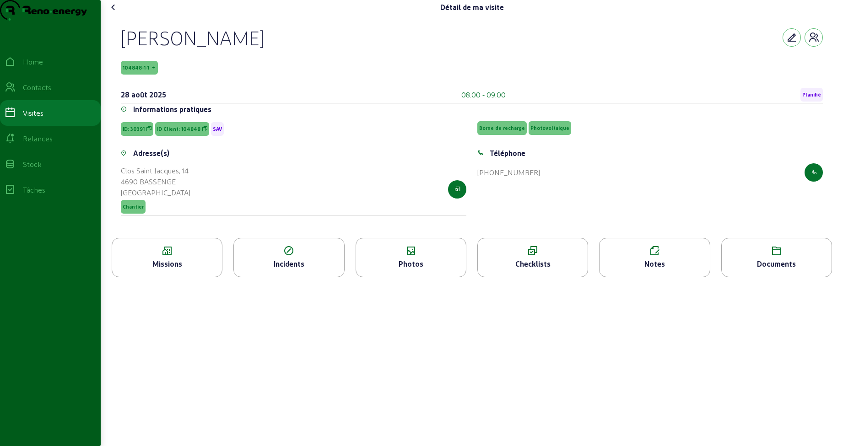
drag, startPoint x: 151, startPoint y: 195, endPoint x: 115, endPoint y: 188, distance: 37.4
click at [115, 188] on div "[PERSON_NAME] 104848-1-1 [DATE] 08:00 - 09:00 Planifié Informations pratiques I…" at bounding box center [472, 126] width 724 height 223
click at [116, 13] on icon at bounding box center [113, 7] width 11 height 11
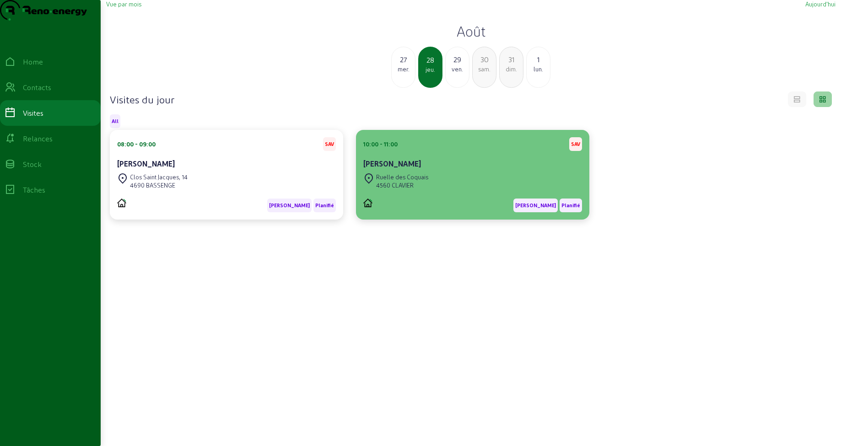
click at [423, 191] on div "Ruelle des Coquais 4560 CLAVIER" at bounding box center [395, 181] width 65 height 20
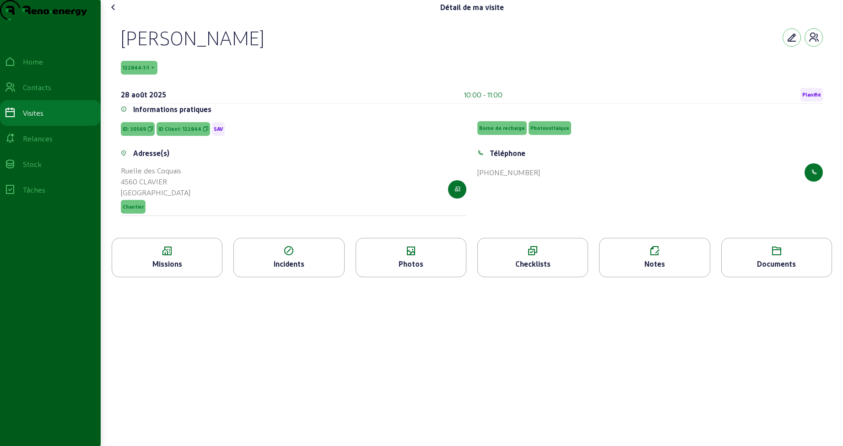
drag, startPoint x: 118, startPoint y: 60, endPoint x: 296, endPoint y: 60, distance: 178.0
click at [296, 60] on div "[PERSON_NAME] 122844-1-1 [DATE] 10:00 - 11:00 Planifié Informations pratiques I…" at bounding box center [472, 126] width 724 height 223
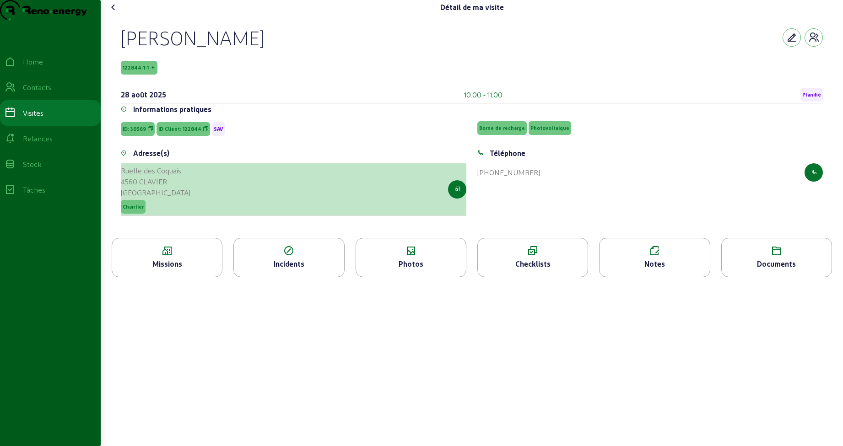
click at [191, 201] on div "Ruelle des Coquais 4560 CLAVIER Belgique Chantier" at bounding box center [294, 189] width 346 height 53
drag, startPoint x: 178, startPoint y: 200, endPoint x: 124, endPoint y: 189, distance: 55.9
click at [124, 189] on cam-list-title "Ruelle des Coquais 4560 CLAVIER [GEOGRAPHIC_DATA]" at bounding box center [156, 181] width 70 height 33
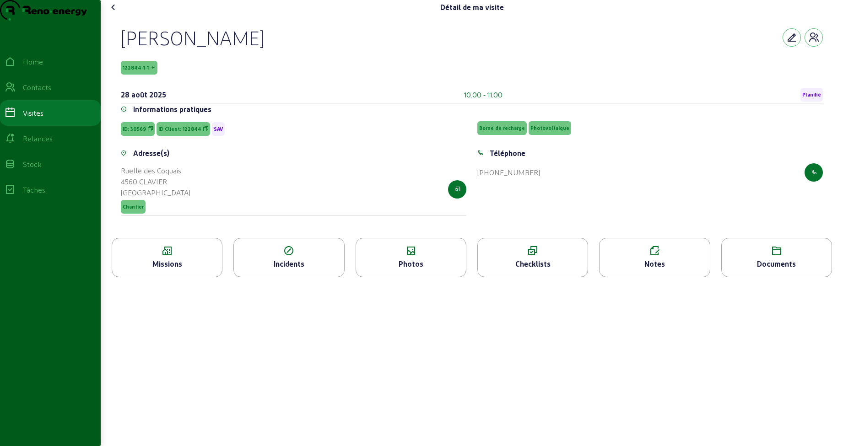
drag, startPoint x: 116, startPoint y: 57, endPoint x: 295, endPoint y: 68, distance: 179.3
click at [295, 68] on div "[PERSON_NAME] 122844-1-1 [DATE] 10:00 - 11:00 Planifié Informations pratiques I…" at bounding box center [472, 126] width 724 height 223
click at [119, 13] on icon at bounding box center [113, 7] width 11 height 11
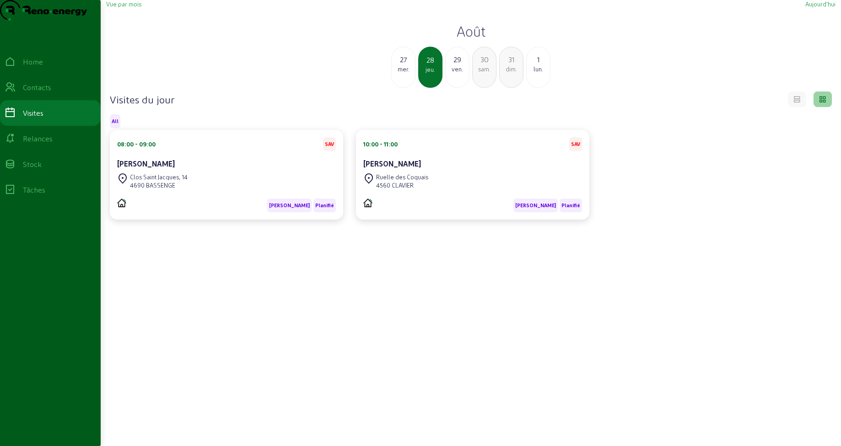
click at [454, 73] on div "ven." at bounding box center [457, 69] width 23 height 8
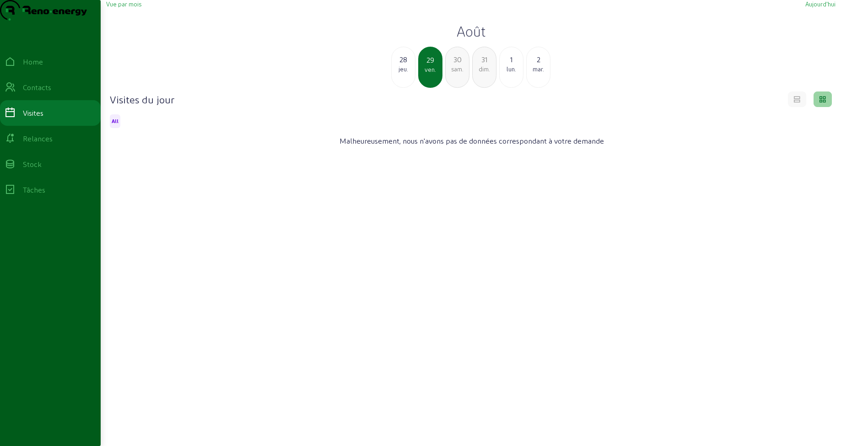
click at [454, 73] on div "sam." at bounding box center [457, 69] width 23 height 8
click at [454, 73] on div "dim." at bounding box center [457, 69] width 23 height 8
click at [454, 73] on div "lun." at bounding box center [457, 69] width 23 height 8
click at [454, 73] on div "mar." at bounding box center [457, 69] width 23 height 8
